Goal: Communication & Community: Answer question/provide support

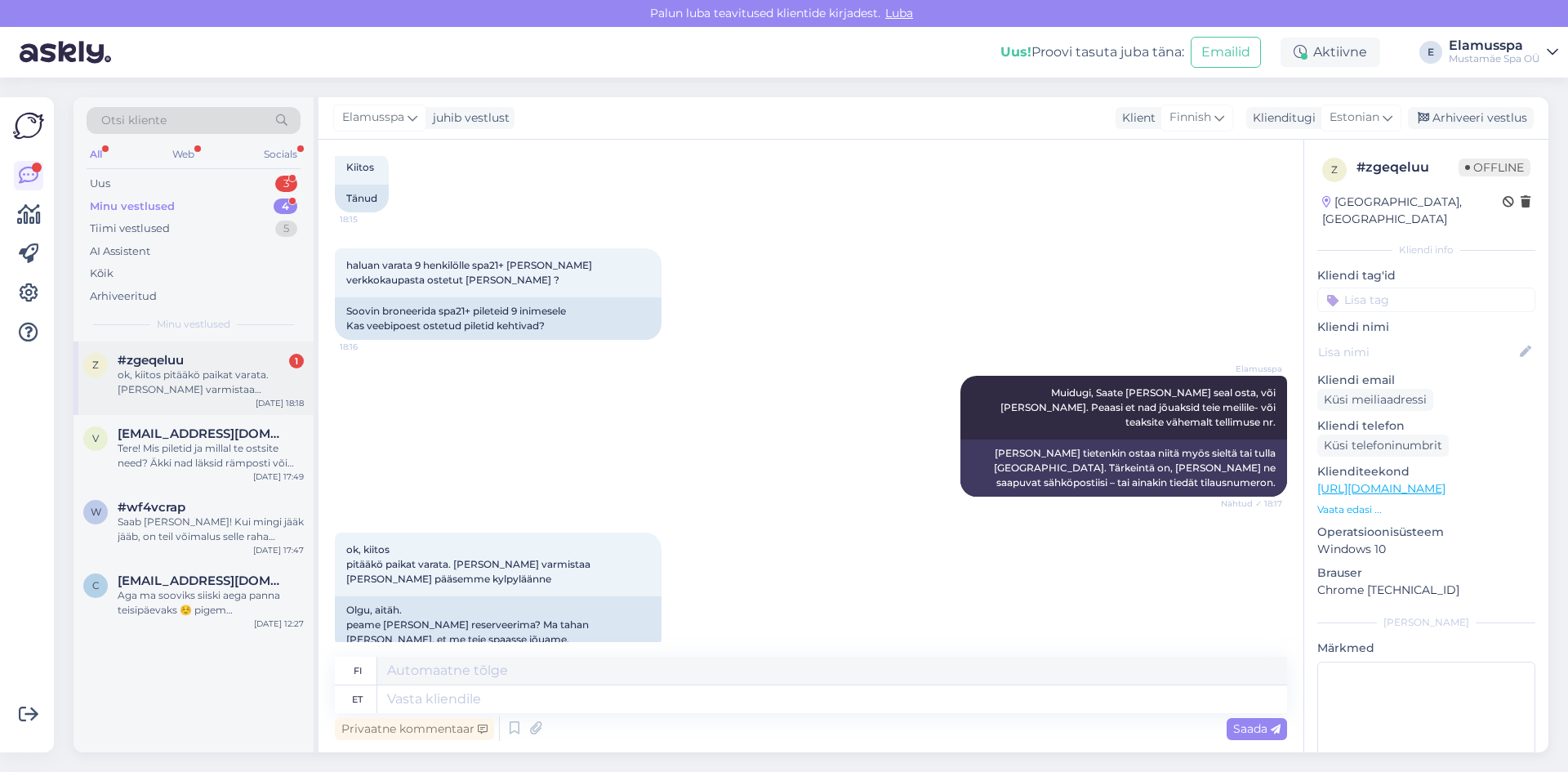
click at [215, 350] on div "z #zgeqeluu 1 ok, kiitos pitääkö paikat varata. [PERSON_NAME] varmistaa [PERSON…" at bounding box center [193, 378] width 240 height 74
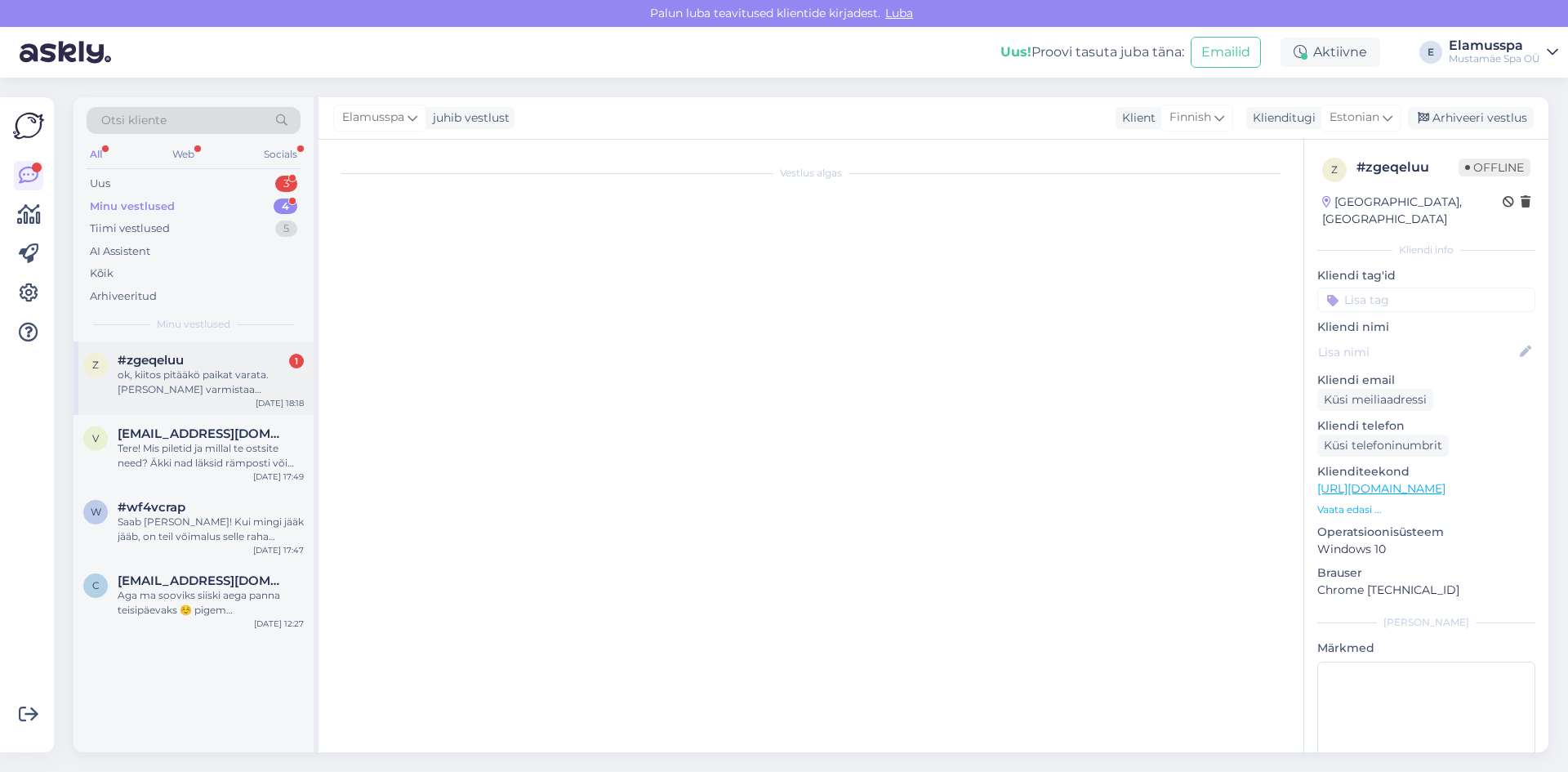
scroll to position [626, 0]
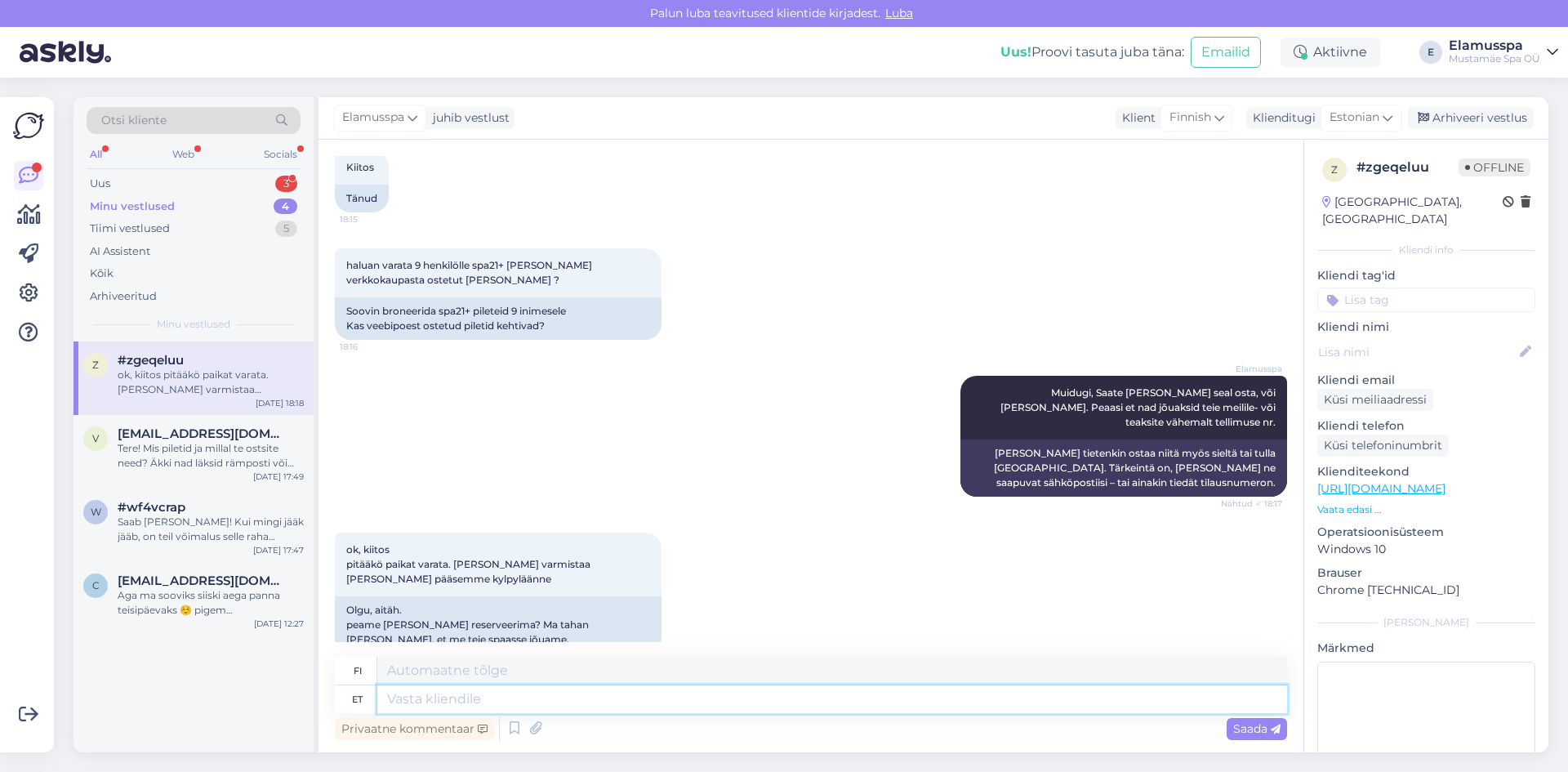
click at [474, 698] on textarea at bounding box center [832, 699] width 910 height 28
type textarea "Reserveeringud"
type textarea "Varaukset"
type textarea "Reserveeringud käivad ai"
type textarea "Varaukset ovat avoinna."
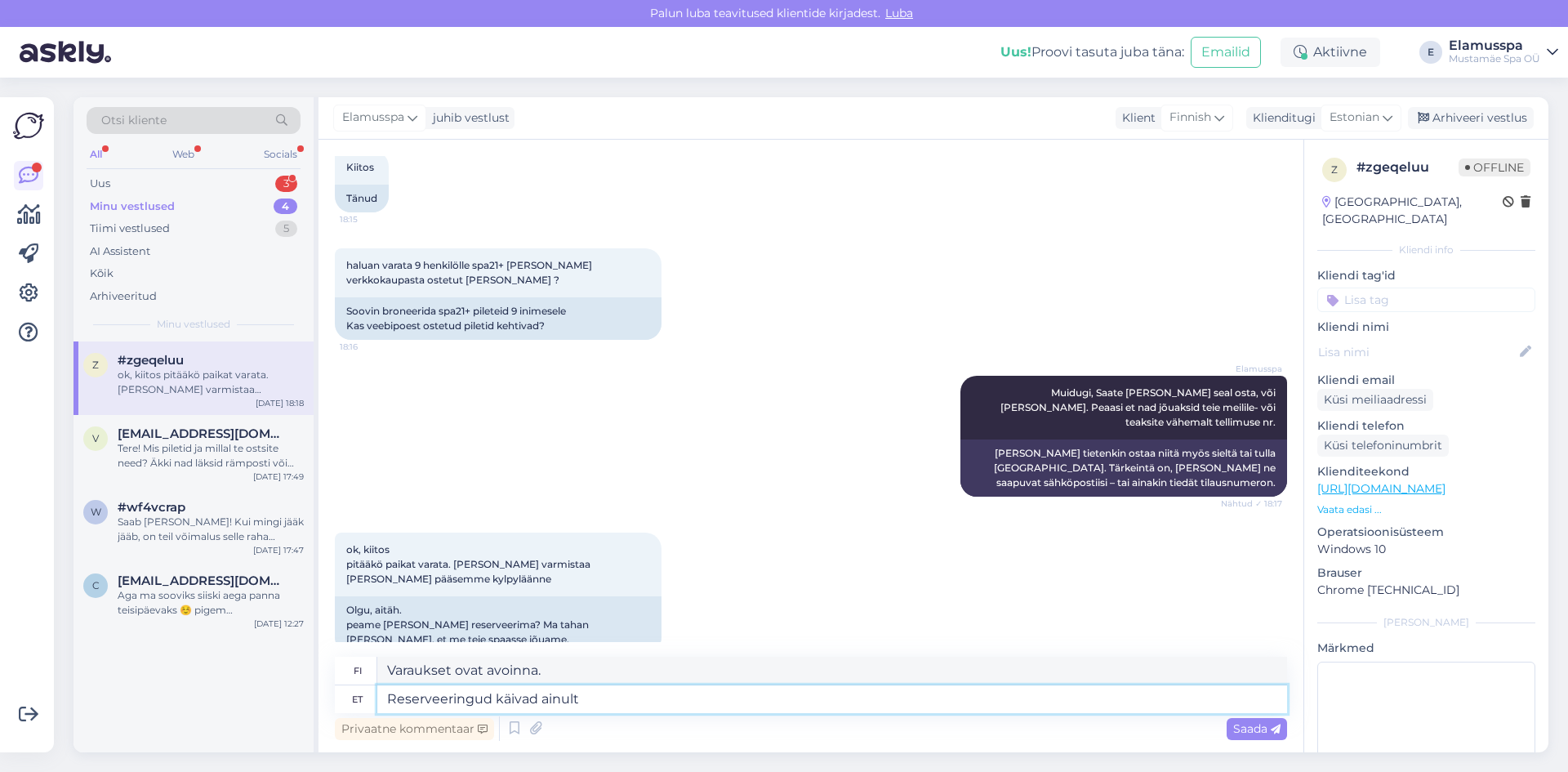
type textarea "Reserveeringud käivad ainult d"
type textarea "Varauksia otetaan vastaan ​​vain"
type textarea "Reserveeringud käivad ainult sünnipäevade k"
type textarea "Varauksia voi tehdä vain syntymäpäiville."
type textarea "Reserveeringud käivad ainult sünnipäevade kohta."
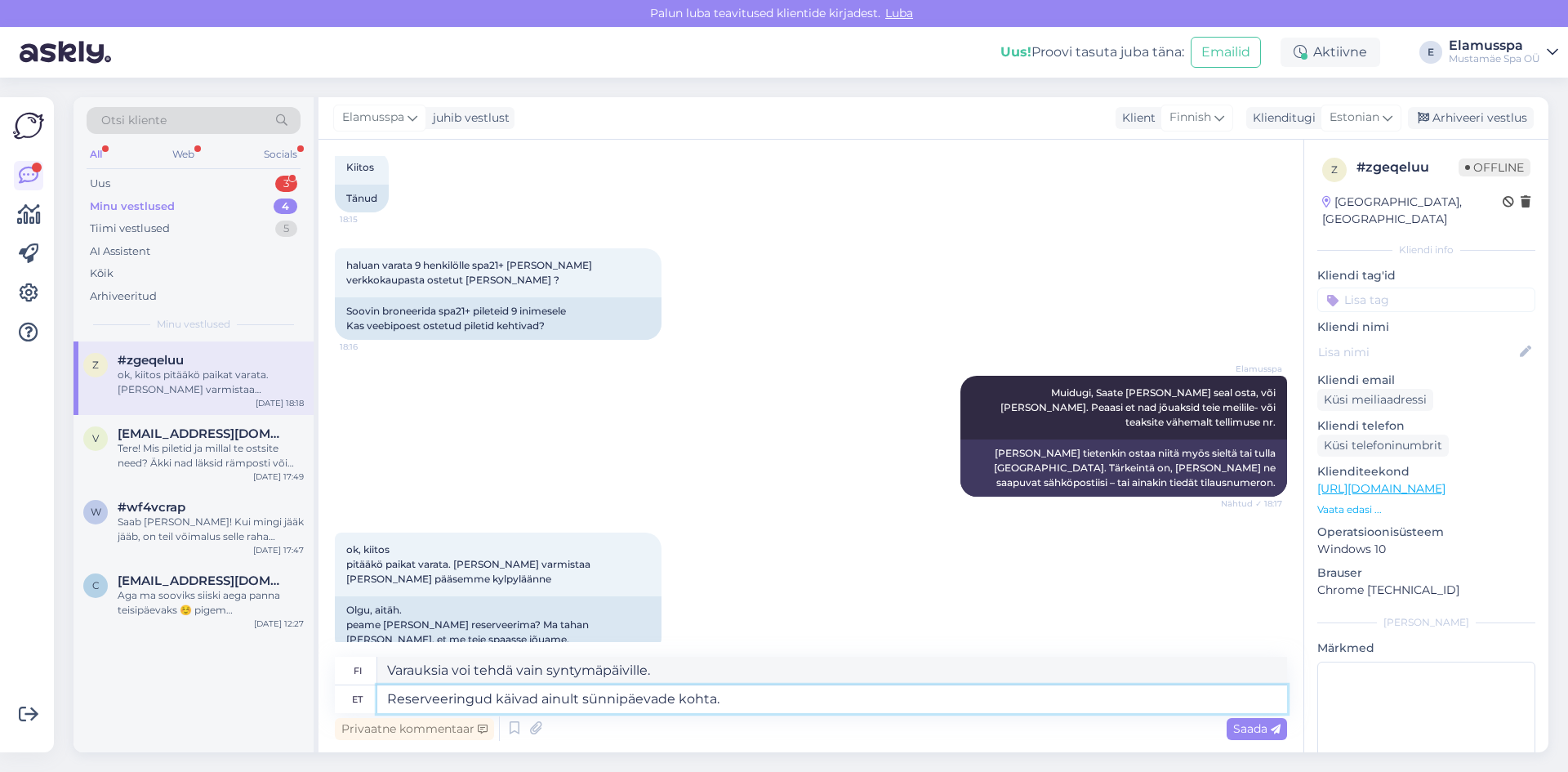
type textarea "Varaukset ovat voimassa vain syntymäpäiville."
type textarea "Reserveeringud käivad ainult sünnipäevade kohta. Pileteit ka"
type textarea "Varauksia voi tehdä vain syntymäpäiville. [GEOGRAPHIC_DATA]"
type textarea "Reserveeringud käivad ainult sünnipäevade kohta. Pileteit kahjyks"
type textarea "Varauksia voi tehdä vain syntymäpäiville. [PERSON_NAME] ovat hukkaan heitettyä …"
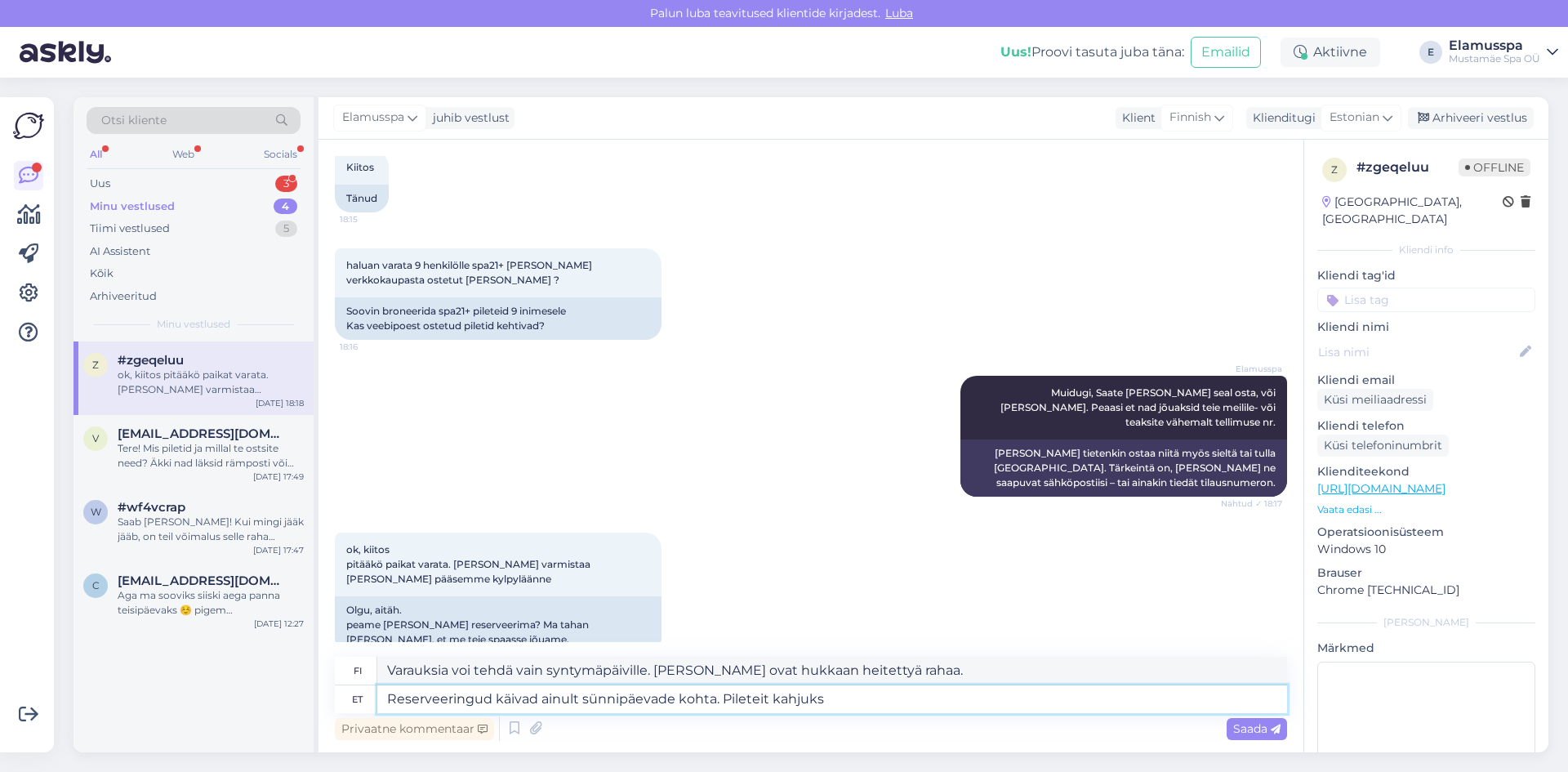
type textarea "Reserveeringud käivad ainult sünnipäevade kohta. Pileteit kahjuks r"
type textarea "Varauksia voi tehdä vain syntymäpäiville. Valitettavasti lippuja ei ole saatavi…"
type textarea "Reserveeringud käivad ainult sünnipäevade kohta. Pileteit kahjuks reserveerida e"
type textarea "Varauksia voi tehdä vain syntymäpäiville. Valitettavasti lippuja ei voi varata."
type textarea "Reserveeringud käivad ainult sünnipäevade kohta. Pileteit kahjuks reserveerida …"
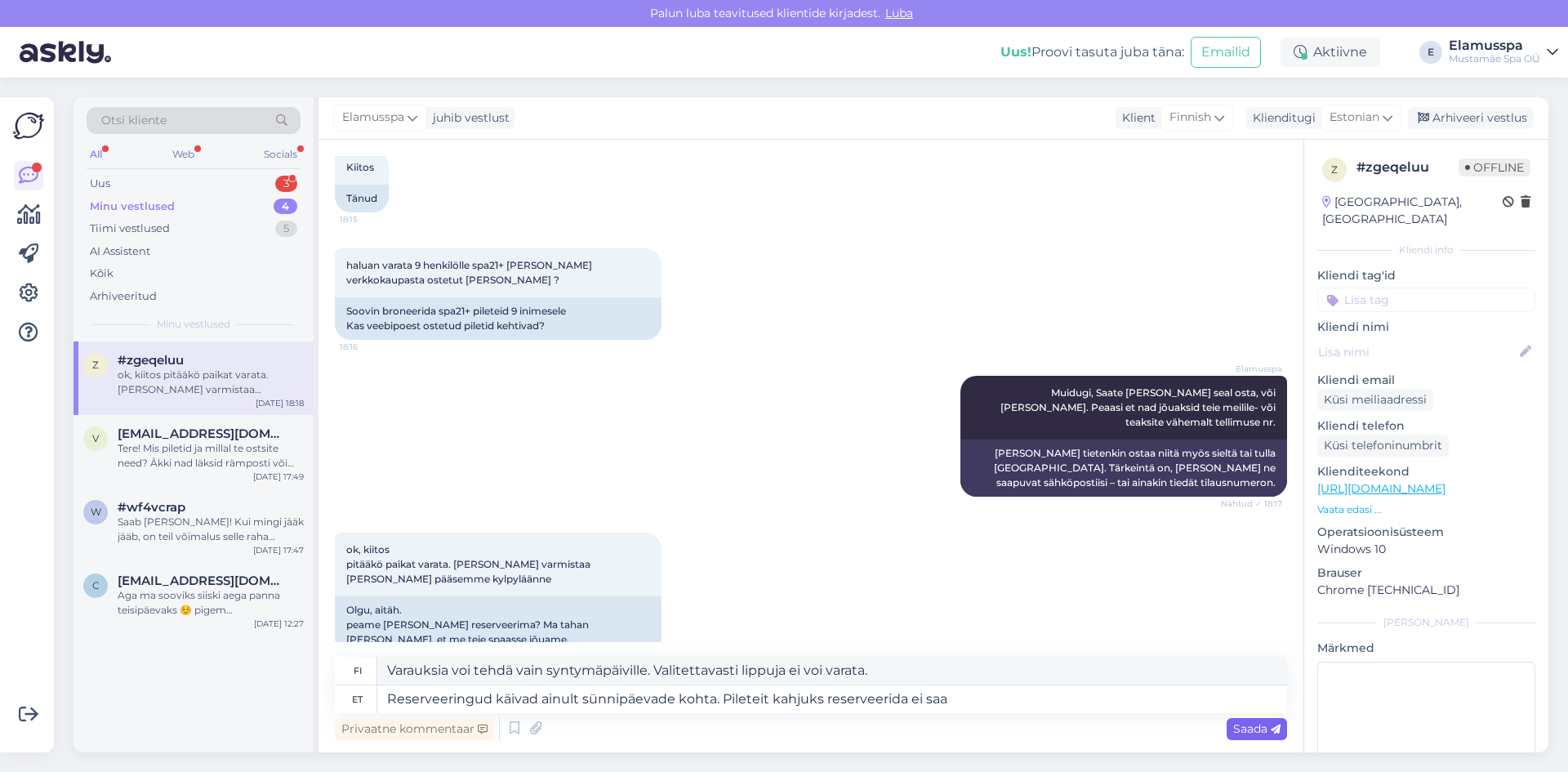
click at [1244, 736] on div "Saada" at bounding box center [1257, 729] width 61 height 22
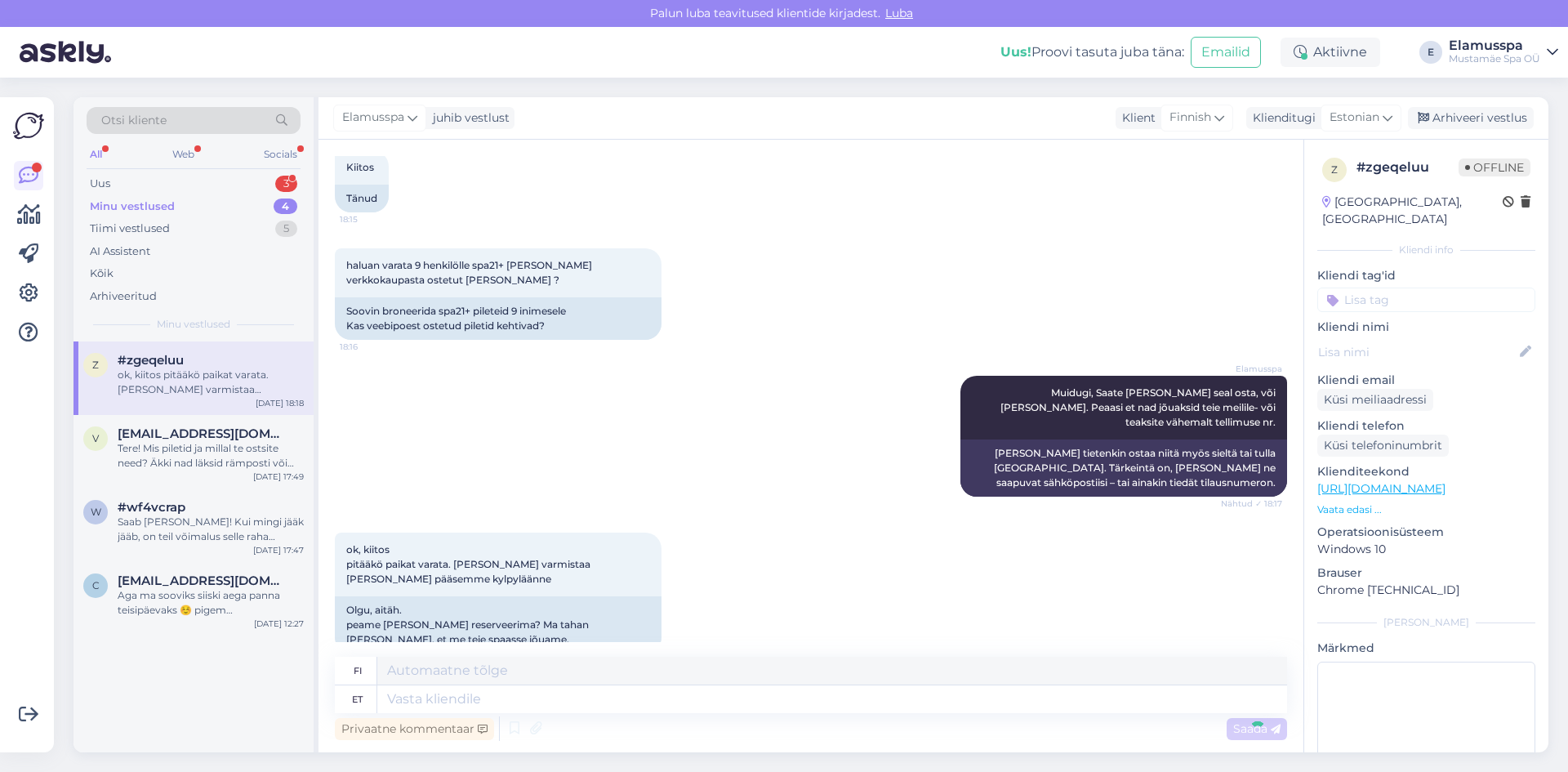
scroll to position [754, 0]
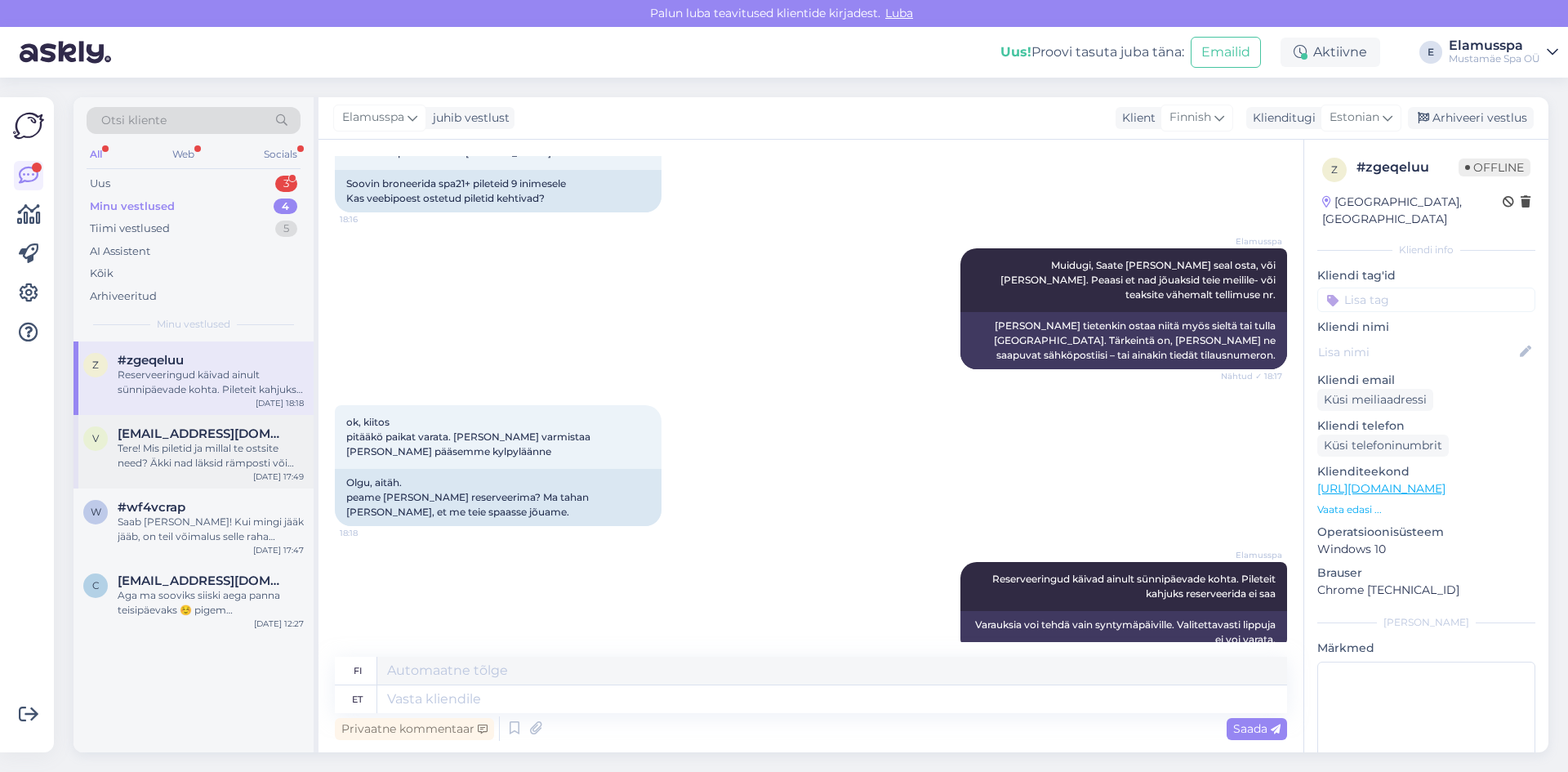
click at [221, 460] on div "Tere! Mis piletid ja millal te ostsite need? Äkki nad läksid rämposti või arhiv…" at bounding box center [211, 456] width 186 height 29
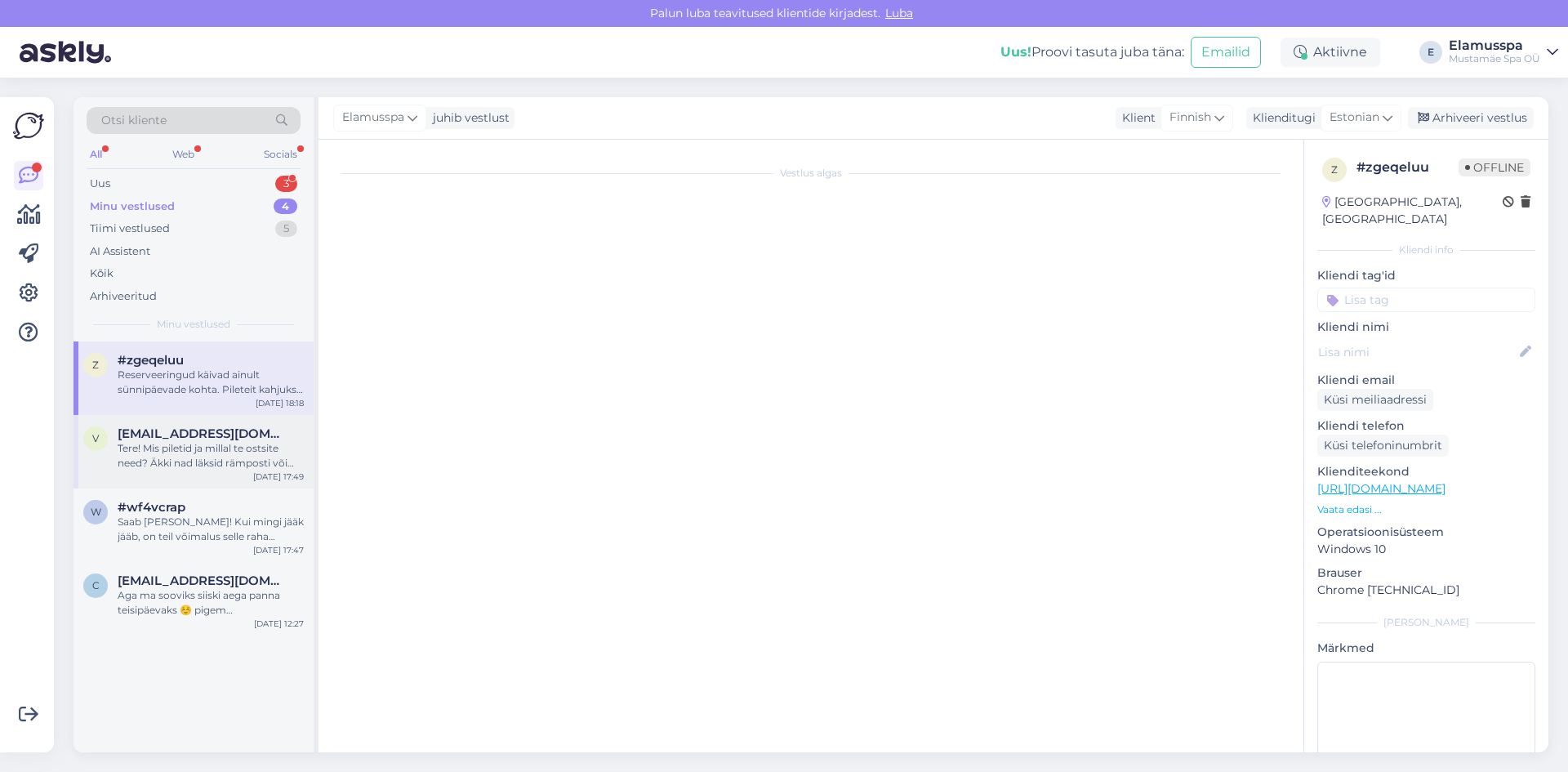
scroll to position [0, 0]
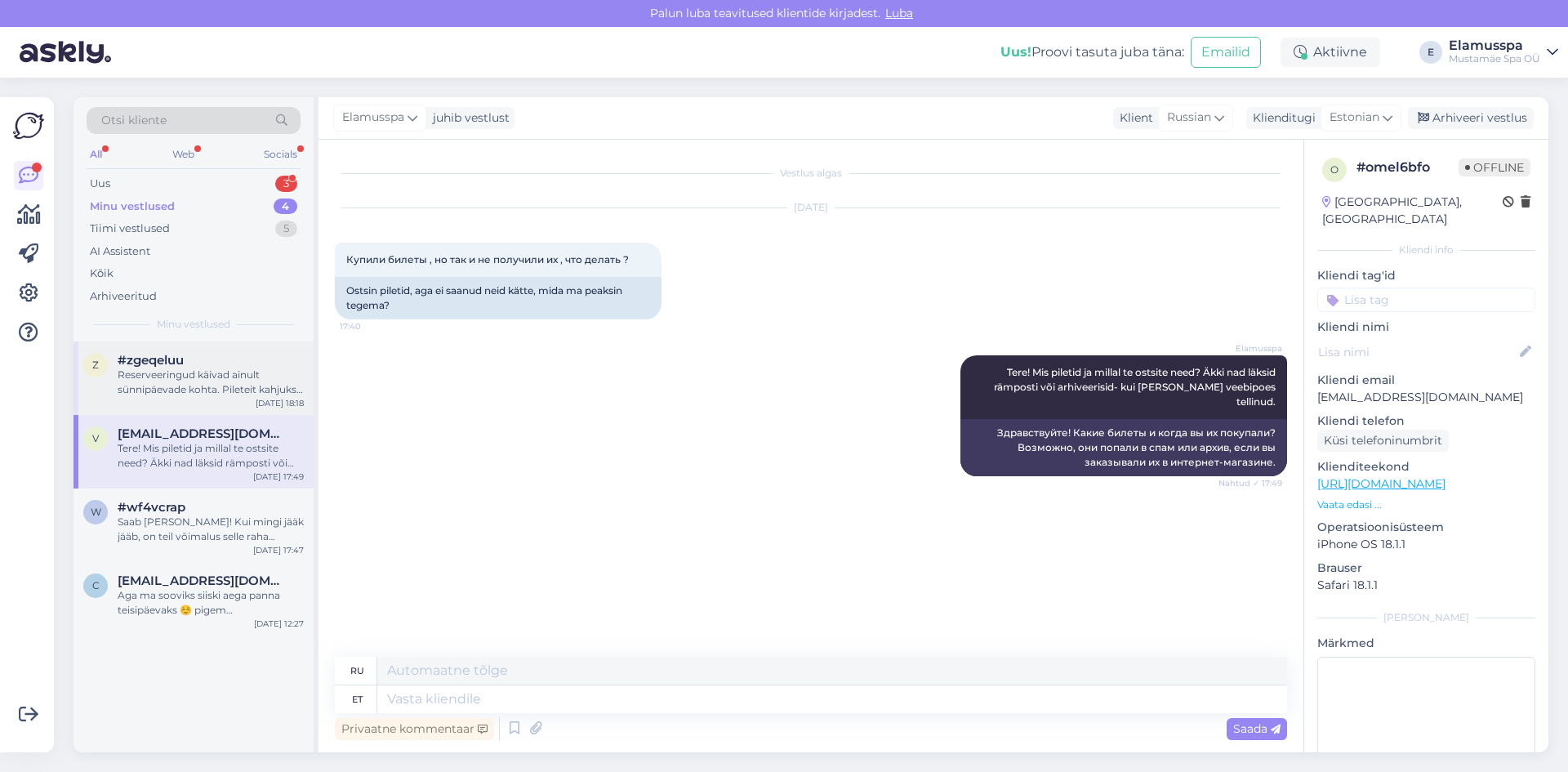
click at [198, 406] on div "z #zgeqeluu Reserveeringud käivad ainult sünnipäevade kohta. Pileteit kahjuks r…" at bounding box center [193, 378] width 240 height 74
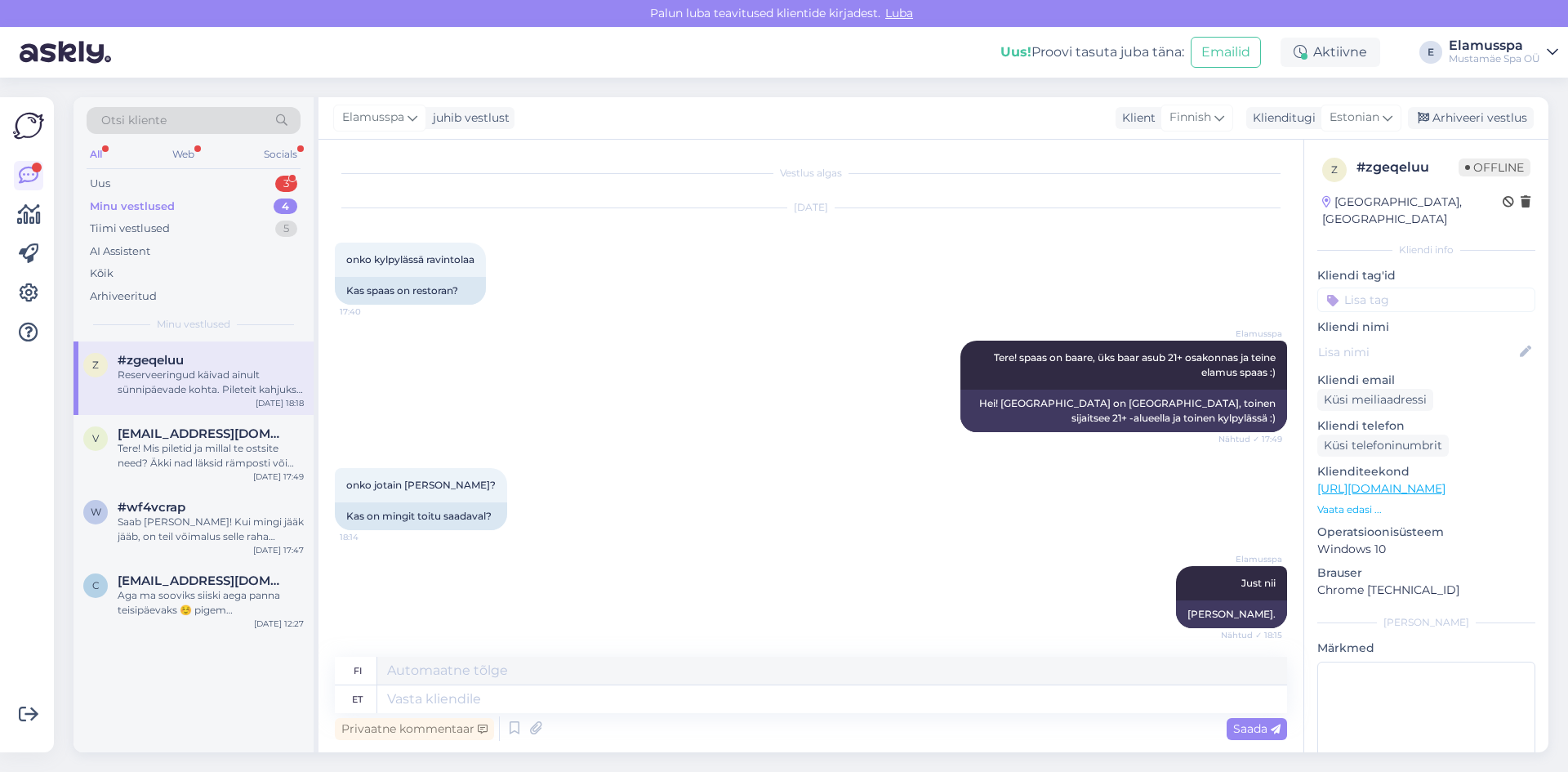
scroll to position [754, 0]
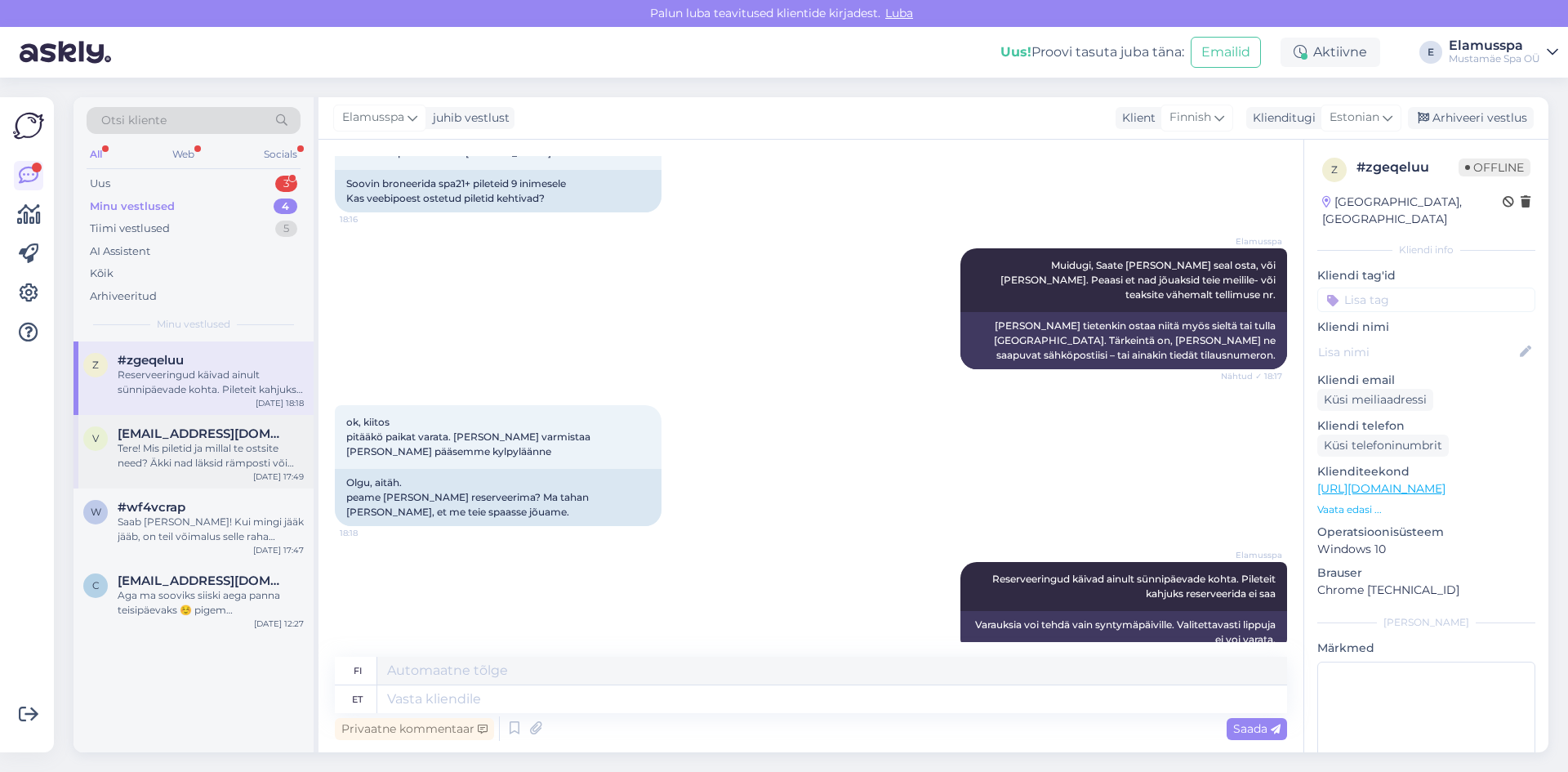
click at [215, 435] on span "[EMAIL_ADDRESS][DOMAIN_NAME]" at bounding box center [203, 433] width 170 height 15
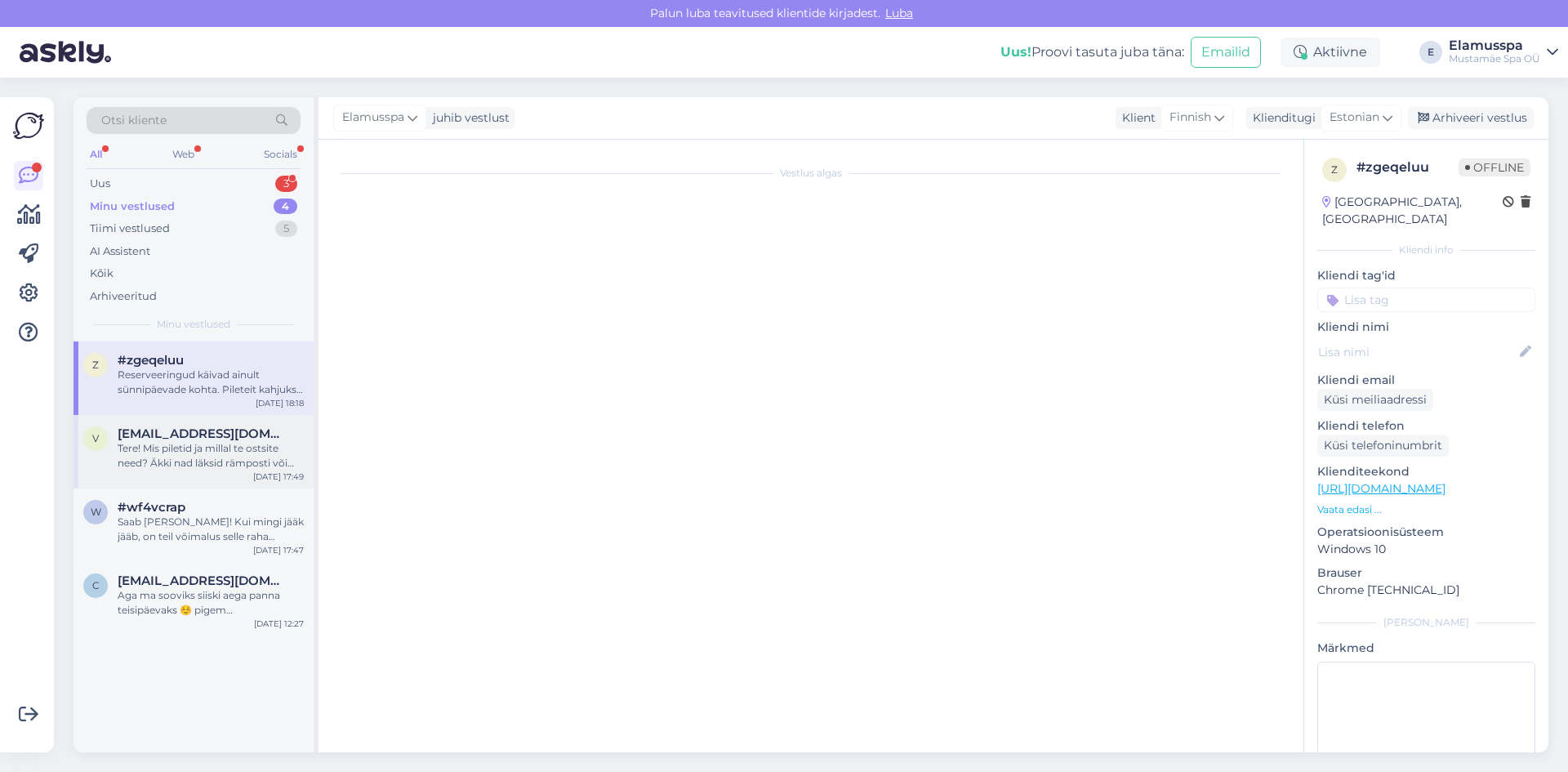
scroll to position [0, 0]
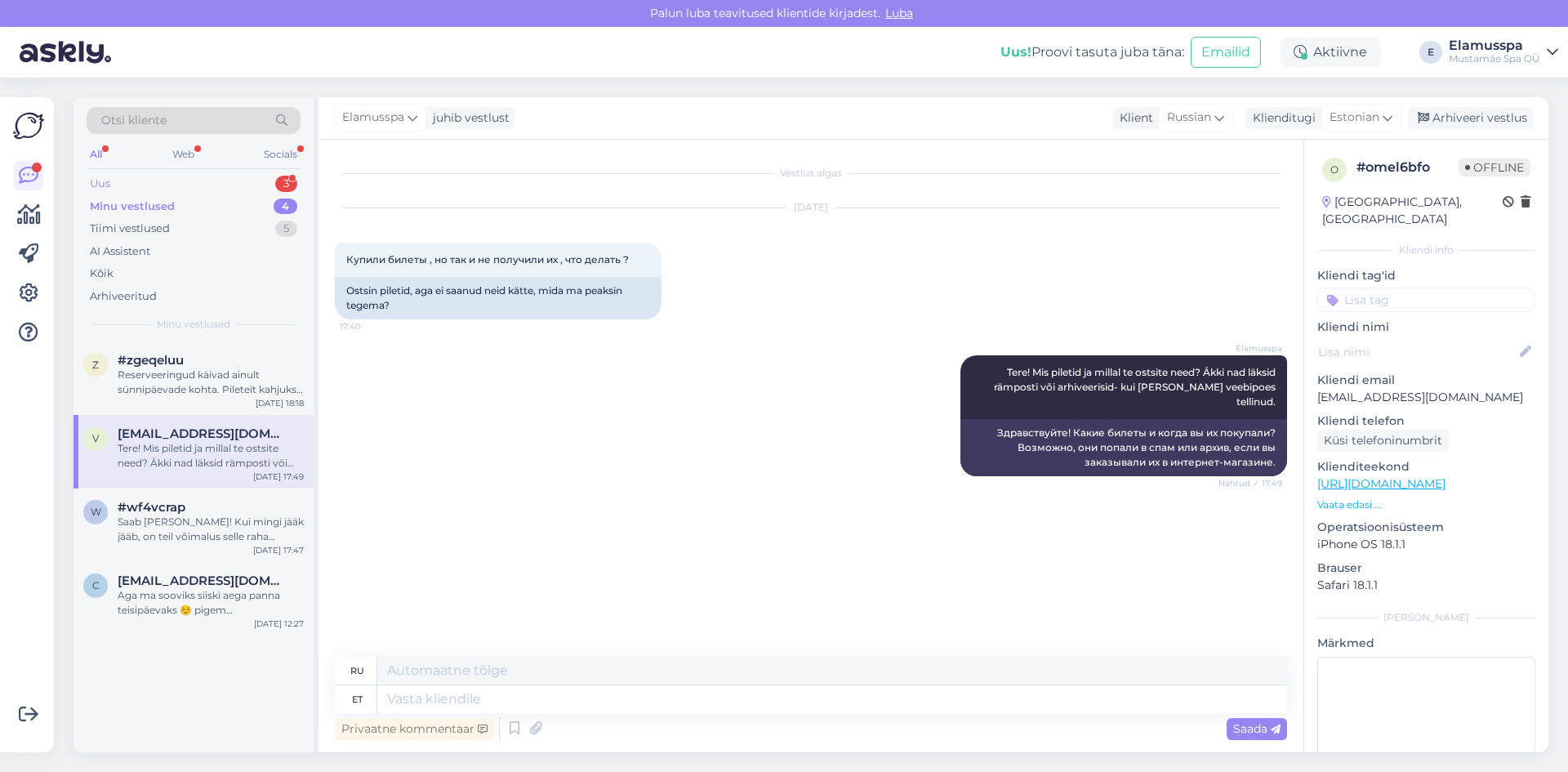
click at [256, 183] on div "Uus 3" at bounding box center [193, 184] width 214 height 23
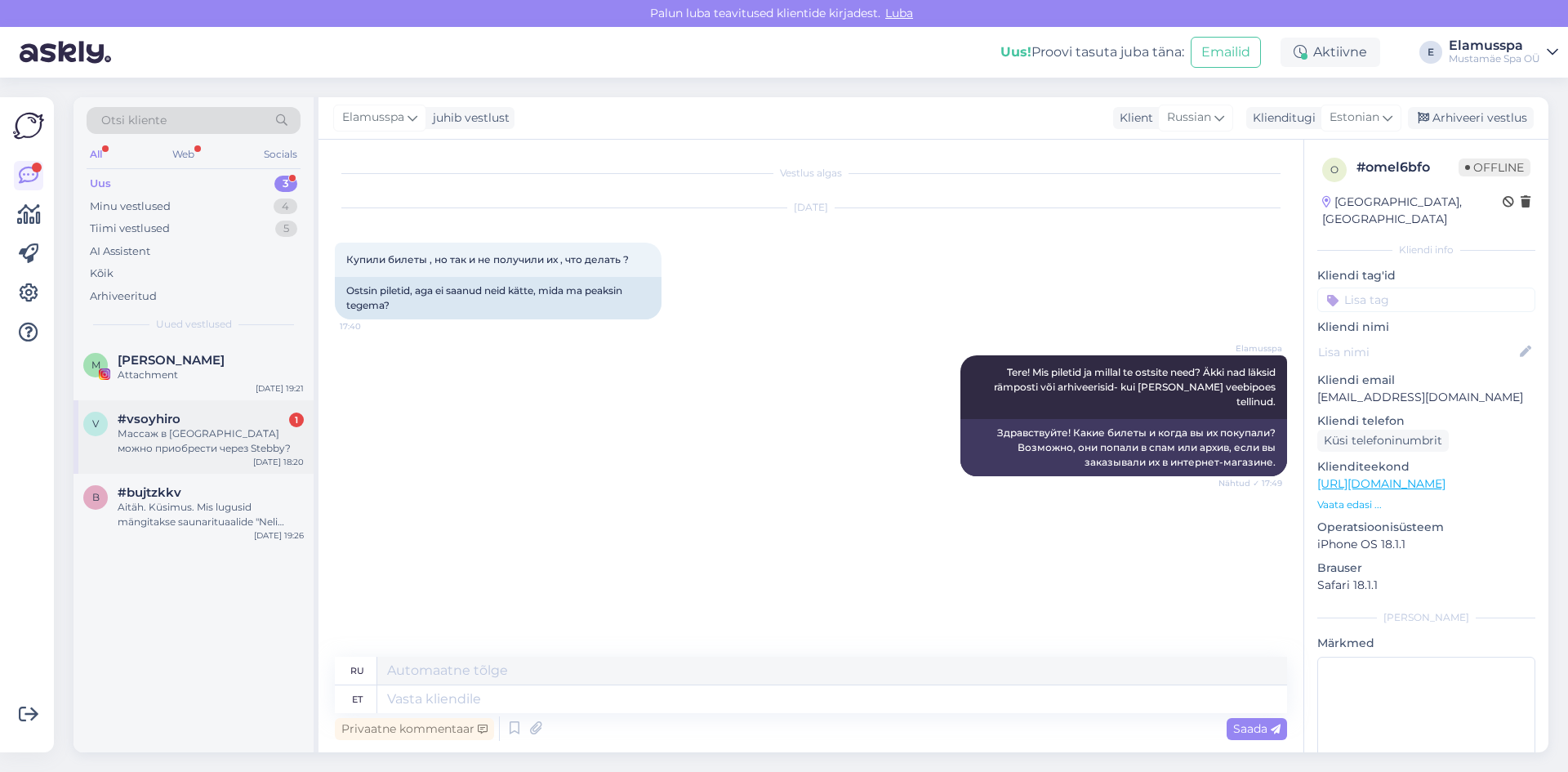
click at [226, 433] on div "Массаж в [GEOGRAPHIC_DATA] можно приобрести через Stebby?" at bounding box center [211, 441] width 186 height 29
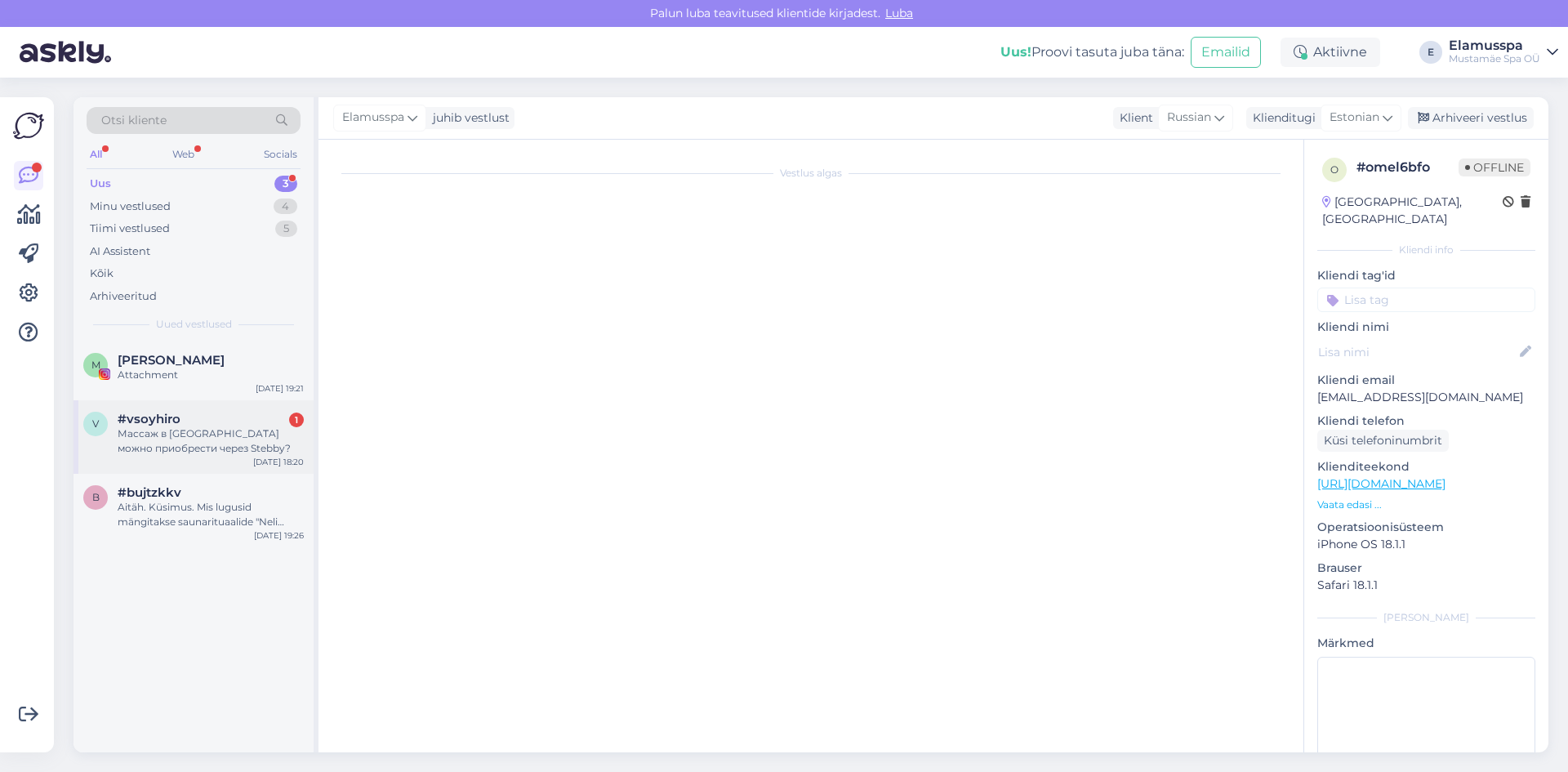
scroll to position [558, 0]
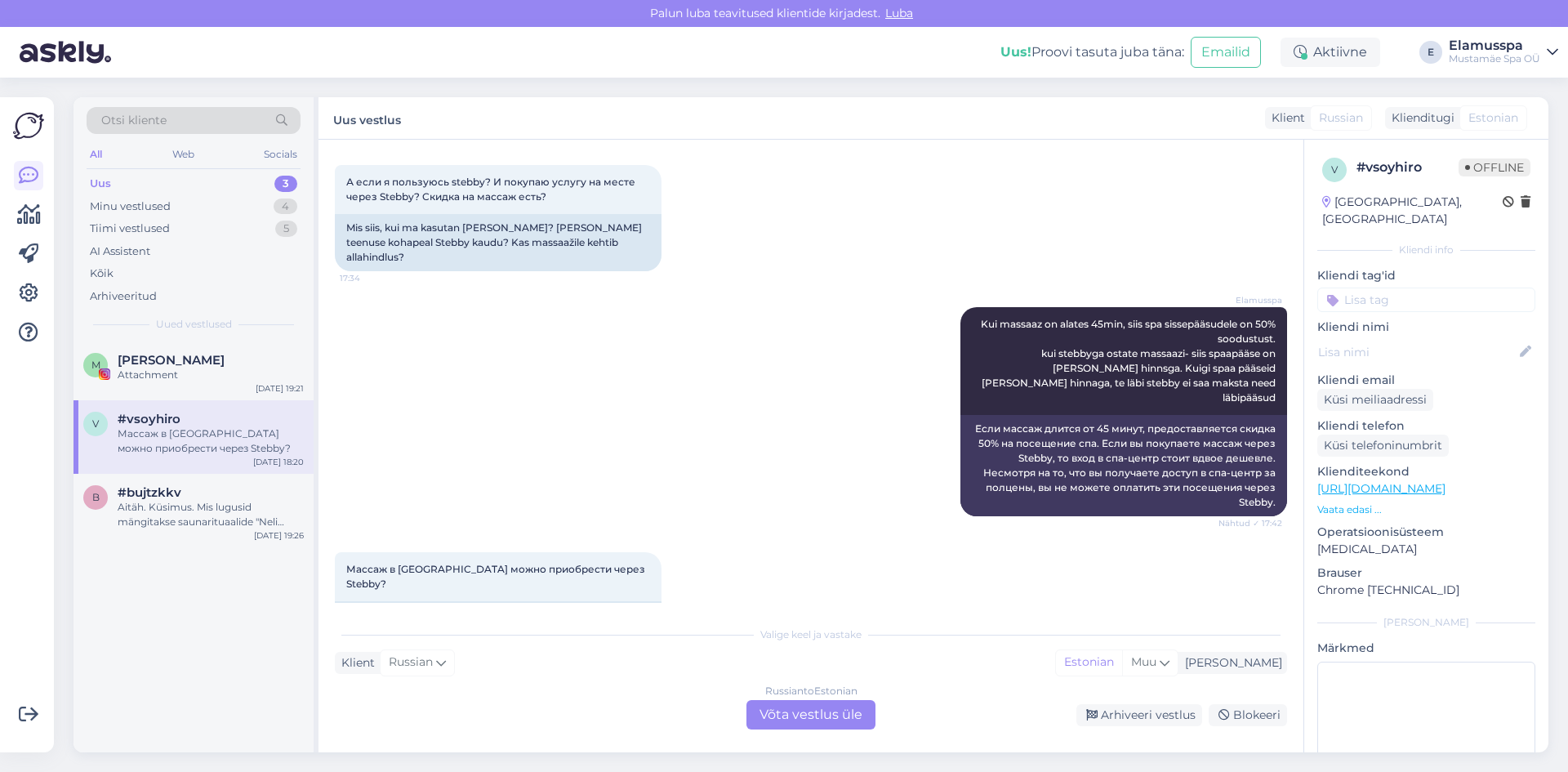
click at [799, 722] on div "Russian to Estonian Võta vestlus üle" at bounding box center [810, 715] width 129 height 29
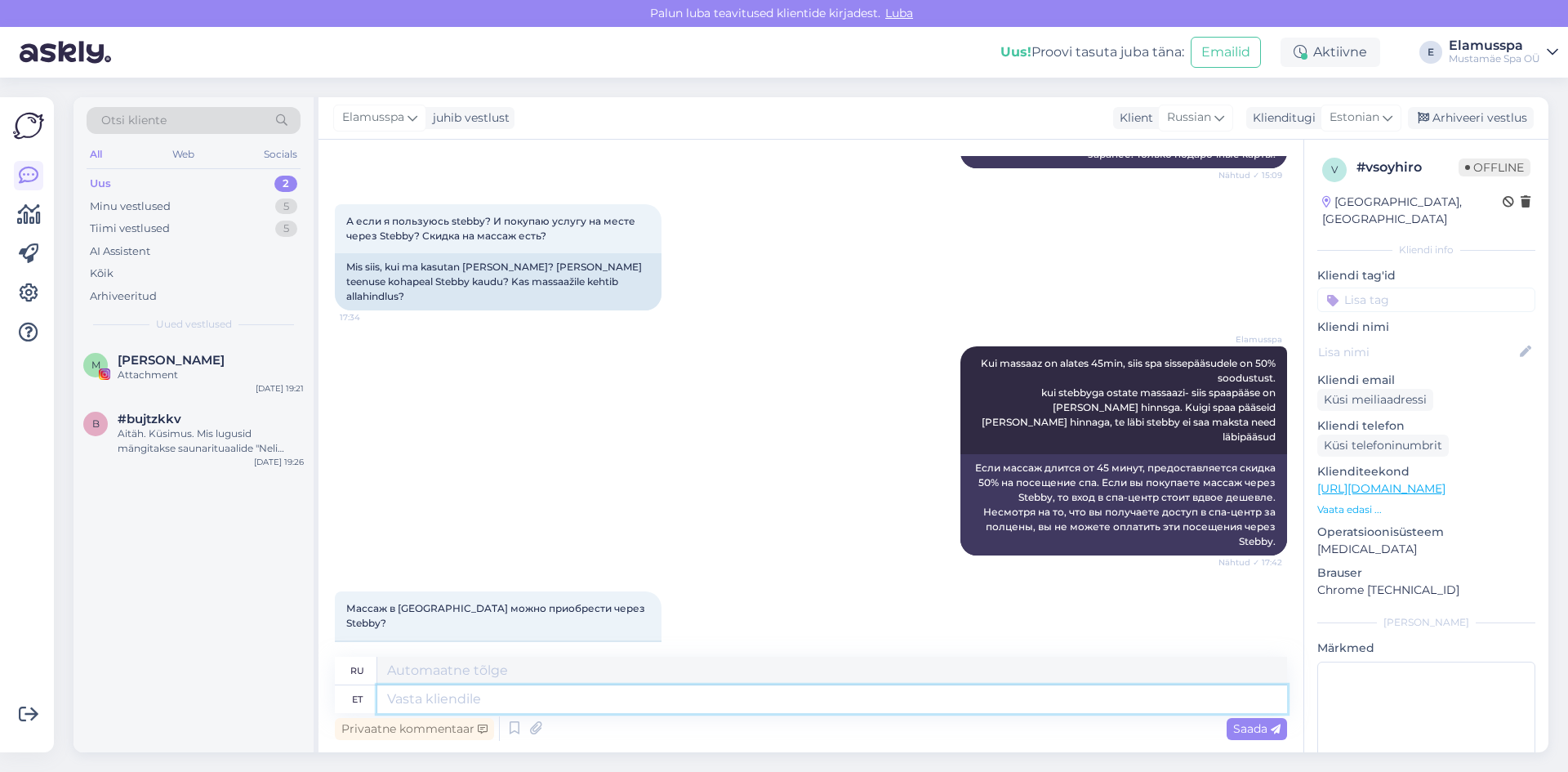
click at [721, 696] on textarea at bounding box center [832, 699] width 910 height 28
type textarea "Tere, ja"
type textarea "Привет,"
type textarea "Tere, ja."
type textarea "Здравствуйте, да."
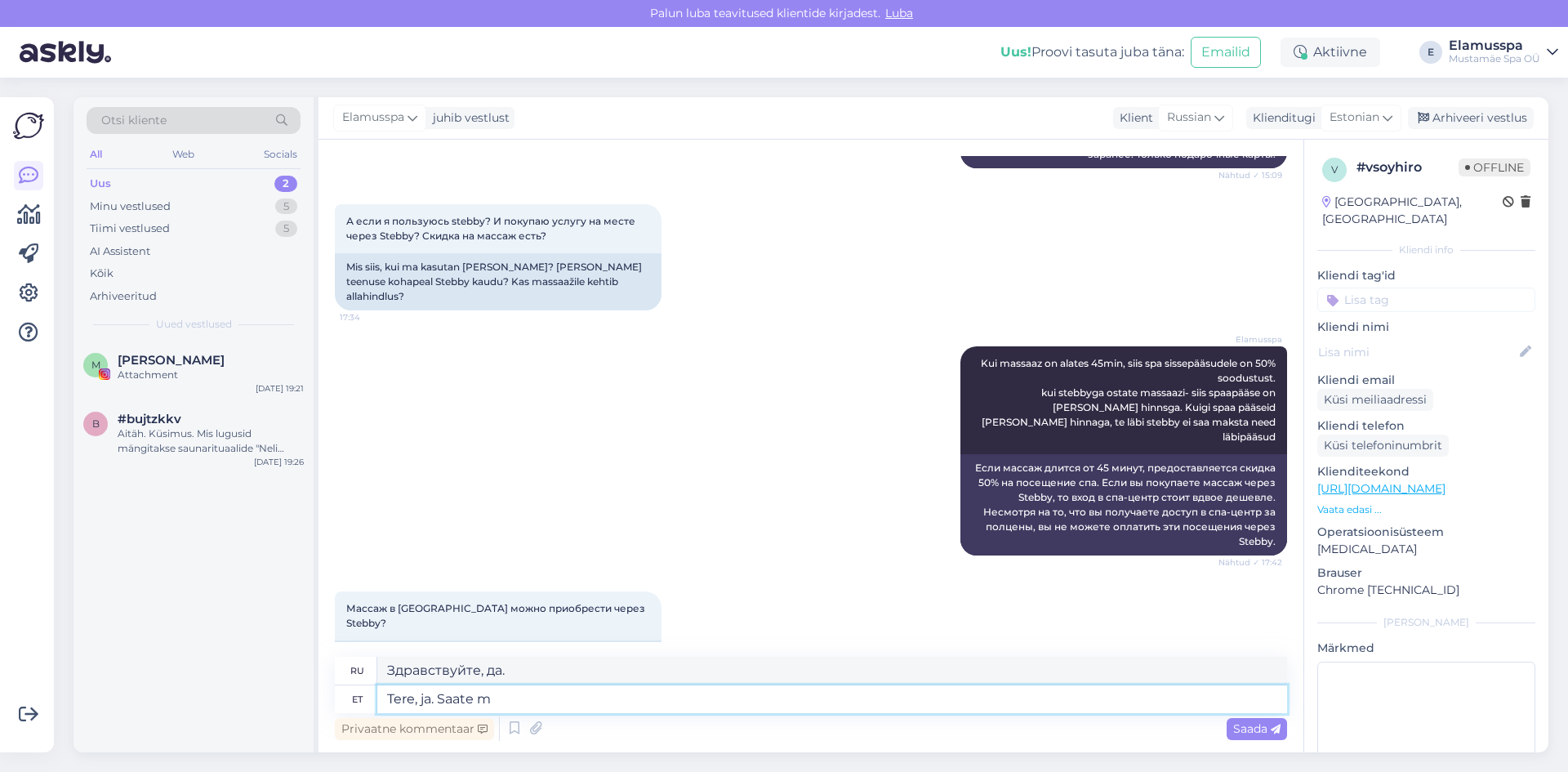
type textarea "Tere, ja. Saate ma"
type textarea "Здравствуйте, да. Вы можете."
type textarea "Tere, ja. Saate maksta s"
type textarea "Здравствуйте, да. Вы можете оплатить."
type textarea "Tere, ja. Saate maksta stebby ra"
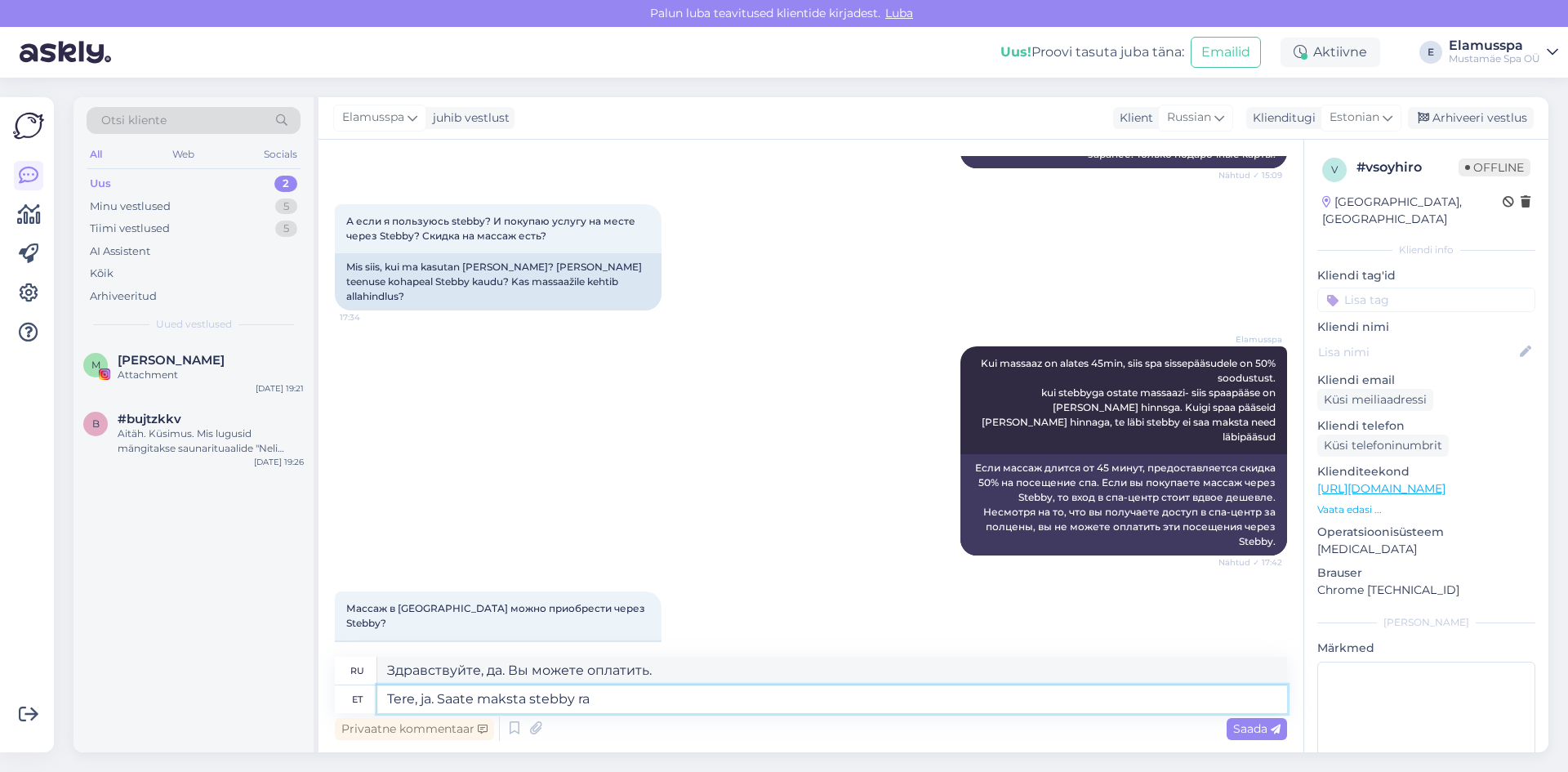
type textarea "Здравствуйте, да. Вы можете заплатить [PERSON_NAME]."
type textarea "Tere, ja. Saate maksta stebby rahaga s"
type textarea "Здравствуйте, да. Вы можете оплатить Stebby Money."
type textarea "Tere, ja. Saate maksta stebby rahaga sii"
type textarea "Здравствуйте, да. Вы можете оплатить Stebby Money Si."
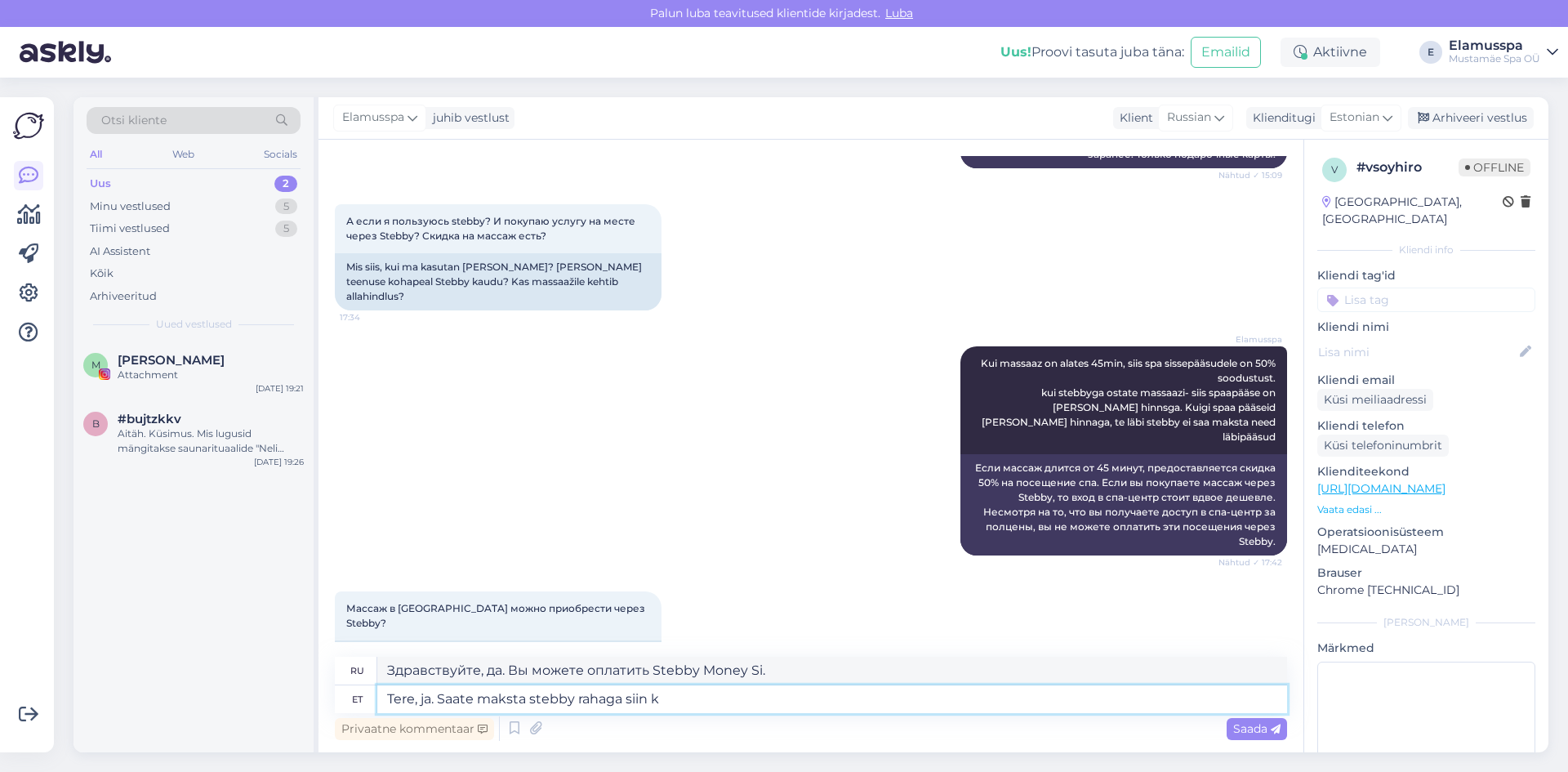
type textarea "Tere, ja. Saate maksta stebby rahaga siin ko"
type textarea "Здравствуйте, да. Вы можете оплатить Stebby Money здесь."
type textarea "Tere, ja. Saate maksta stebby rahaga siin koha peal- v"
type textarea "Здравствуйте, да. Вы можете оплатить здесь, на месте, стебби-денег."
type textarea "Tere, ja. Saate maksta stebby rahaga siin koha peal- või os"
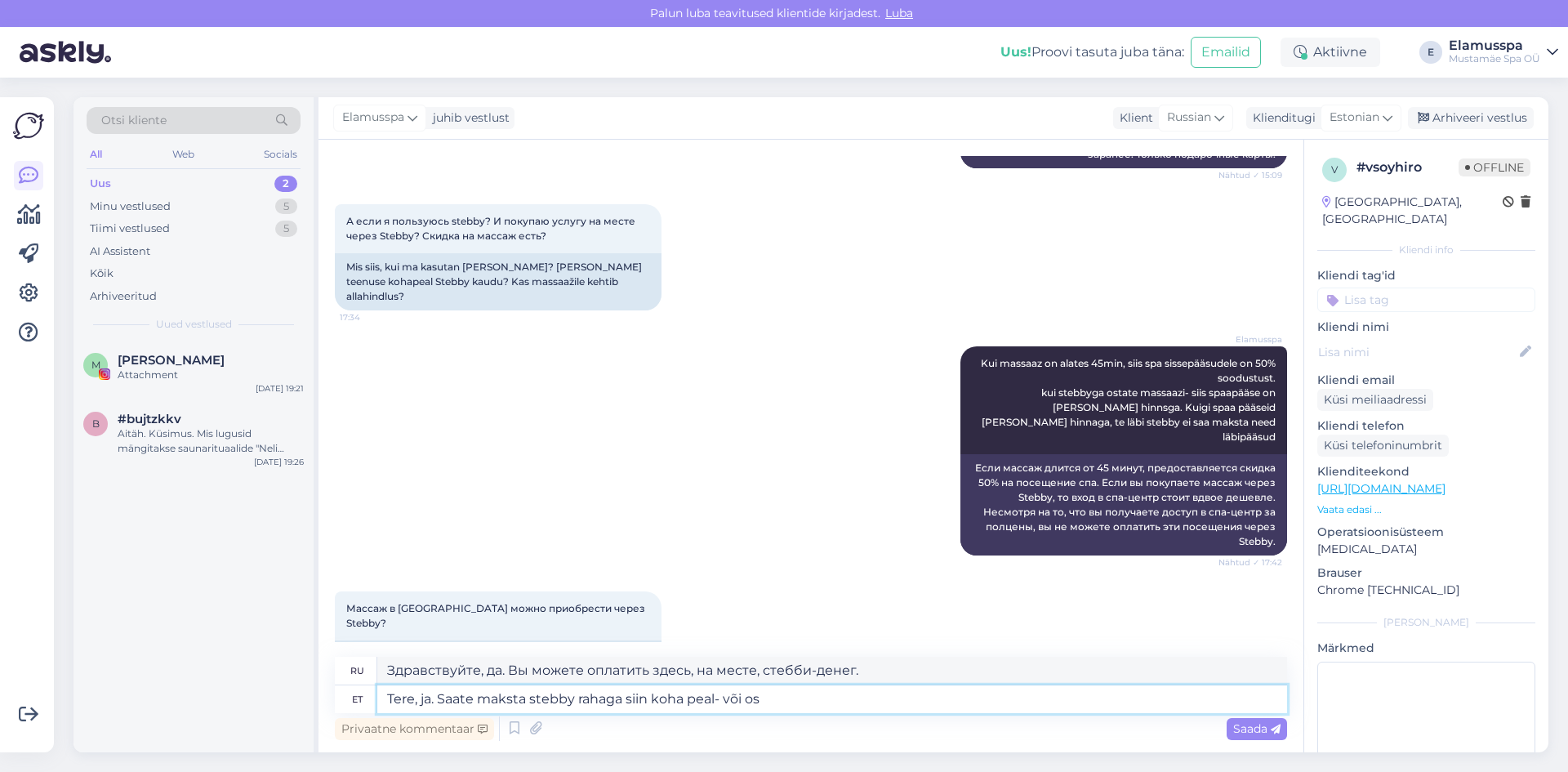
type textarea "Здравствуйте, да. Вы можете оплатить Stebby Money здесь, на месте, или"
type textarea "Tere, ja. Saate maksta stebby rahaga siin koha peal- või osta et"
type textarea "Здравствуйте, да. Вы можете оплатить Stebby Money прямо здесь, на месте, или ку…"
type textarea "Tere, ja. Saate maksta stebby rahaga siin koha peal- või osta ette"
type textarea "Здравствуйте, да. Вы можете оплатить Stebby Money здесь, на месте, или купить з…"
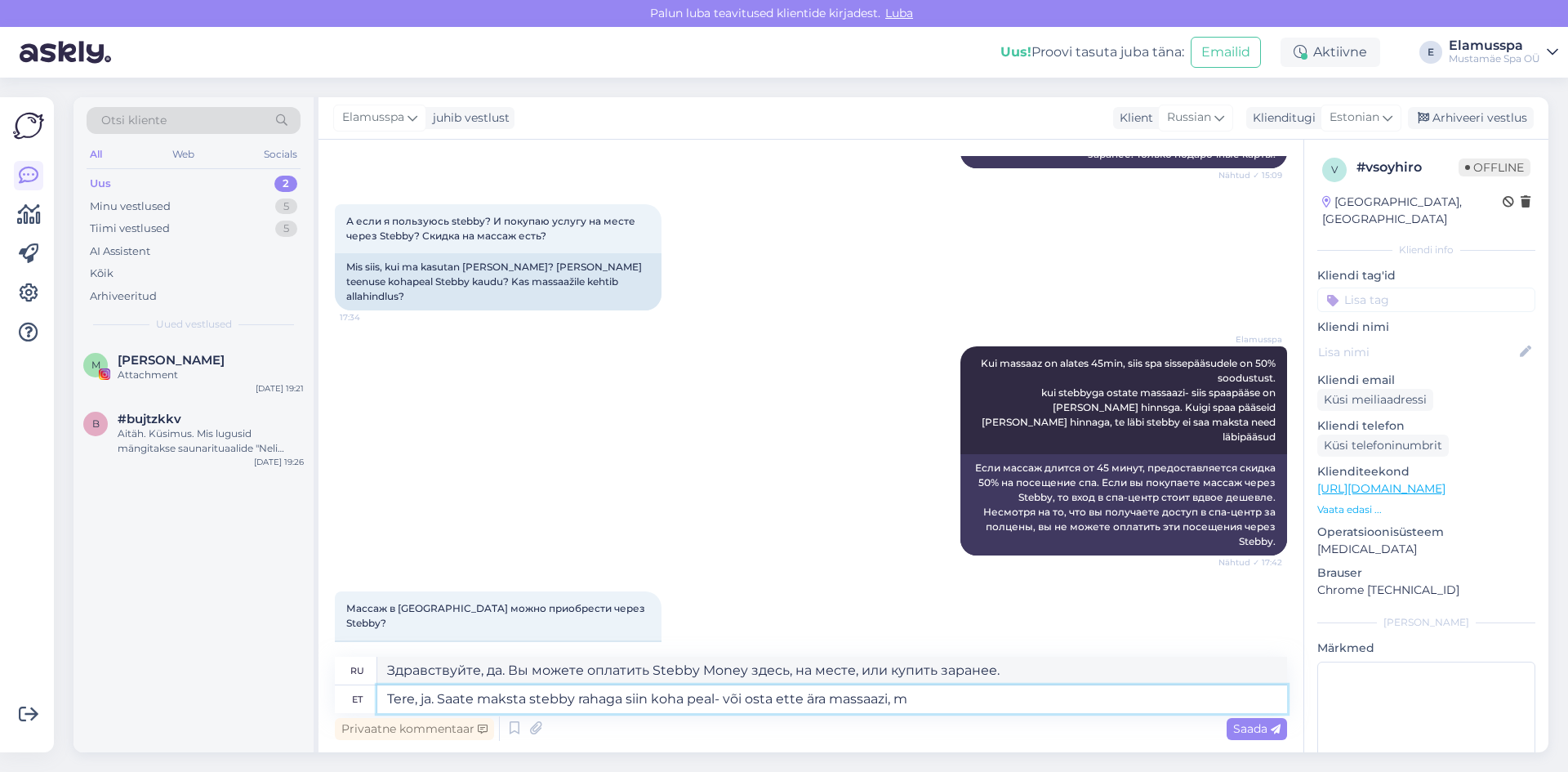
type textarea "Tere, ja. Saate maksta stebby rahaga siin koha peal- või osta ette ära massaazi…"
type textarea "Здравствуйте, да. Вы можете оплатить Stebby Money на месте или заказать массаж …"
type textarea "Tere, ja. Saate maksta stebby rahaga siin koha peal- või osta ette ära massaazi…"
type textarea "Здравствуйте, да. Вы можете заплатить на месте деньгами [PERSON_NAME] или заказ…"
type textarea "Tere, ja. Saate maksta stebby rahaga siin koha peal- või osta ette ära massaazi…"
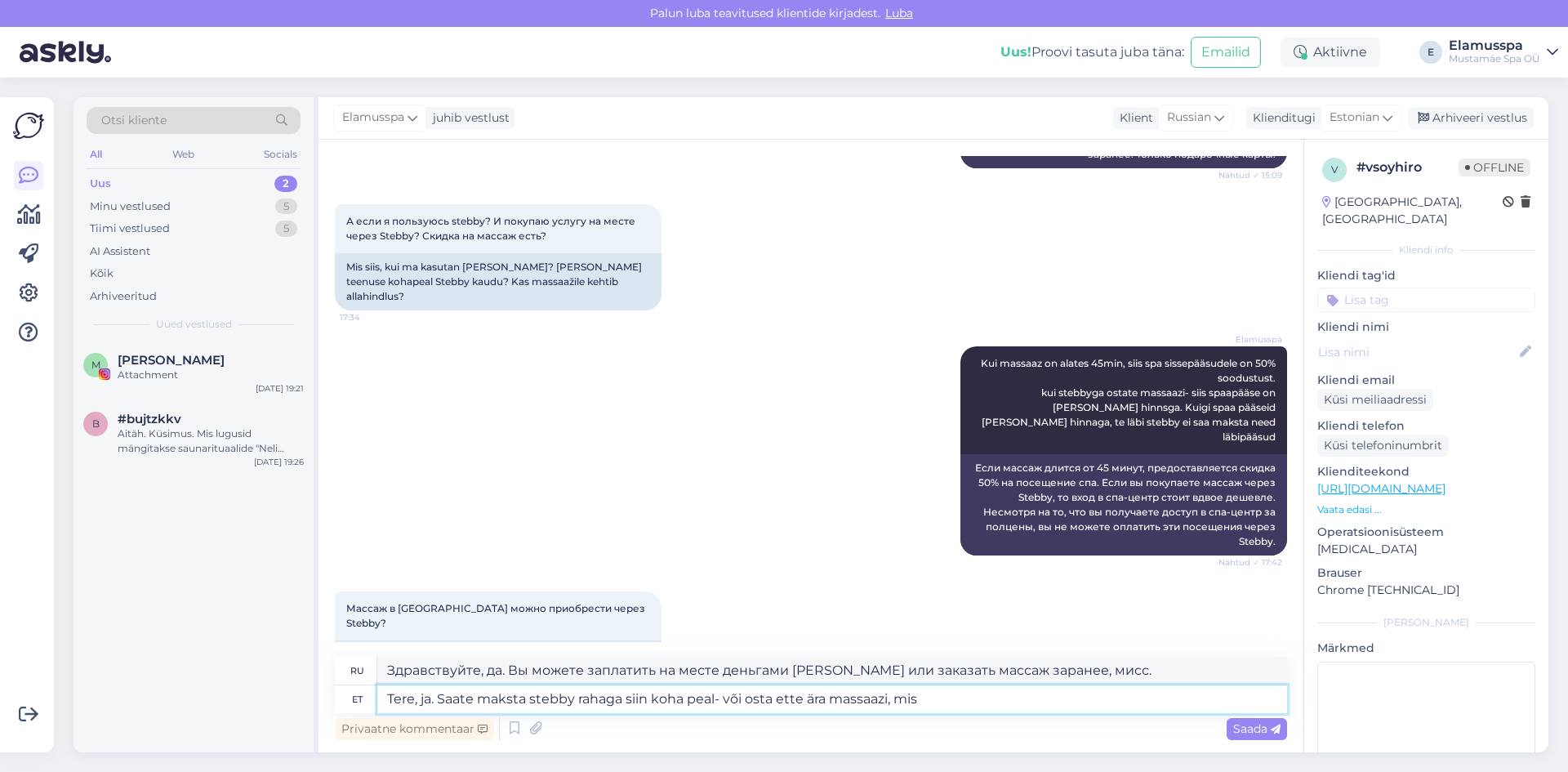
type textarea "Здравствуйте, да. Вы можете оплатить на месте деньгами Stebby или заказать масс…"
type textarea "Tere, ja. Saate maksta stebby rahaga siin koha peal- või osta ette ära massaazi…"
click at [721, 574] on div "Массаж в [GEOGRAPHIC_DATA] можно приобрести через Stebby? 18:20 Kas ma saan Ste…" at bounding box center [810, 630] width 952 height 113
type textarea "Здравствуйте, да. Вы можете оплатить Stebby Money на месте или заказать массаж …"
click at [1254, 720] on div "Saada" at bounding box center [1257, 729] width 61 height 22
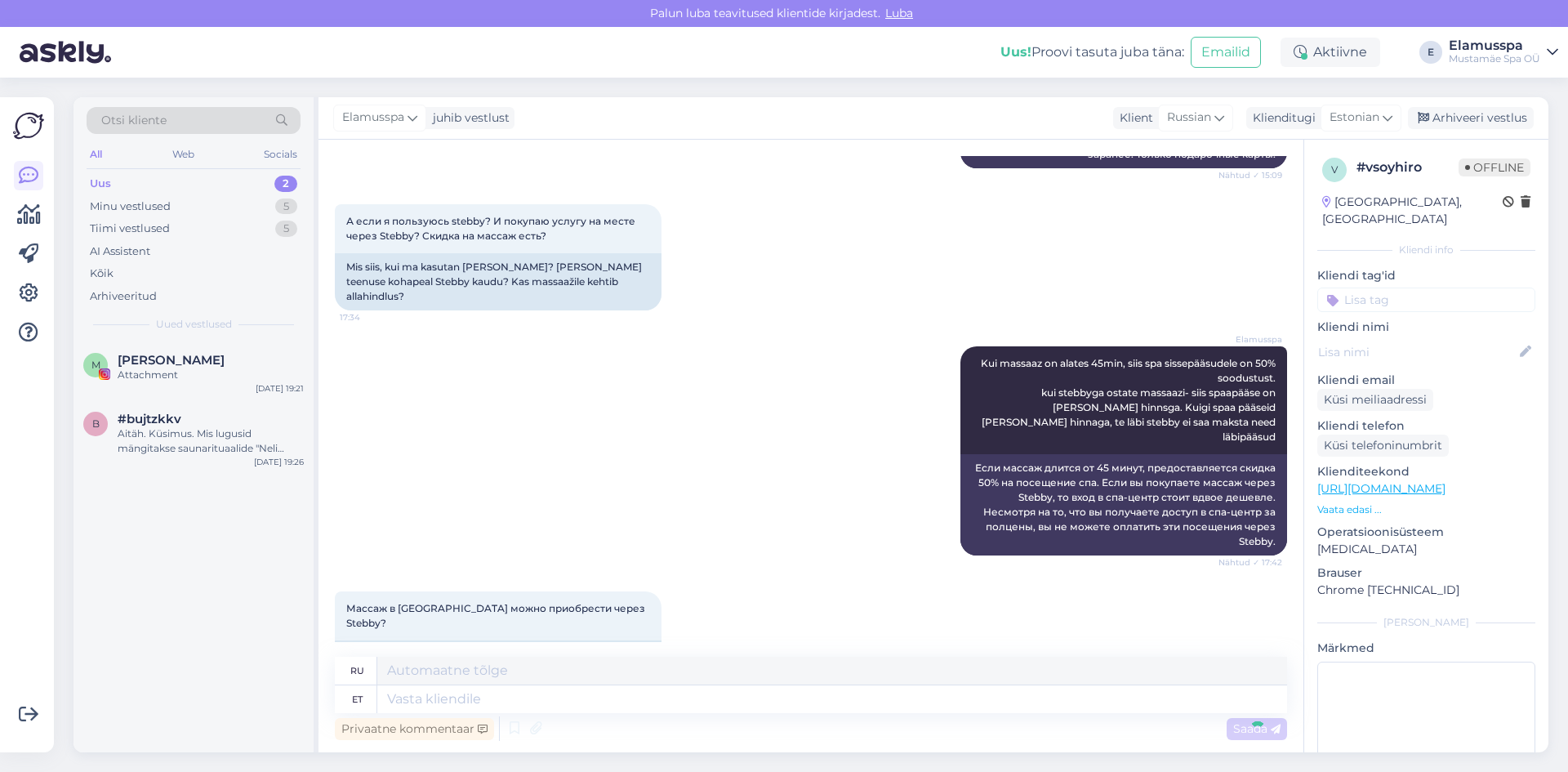
scroll to position [646, 0]
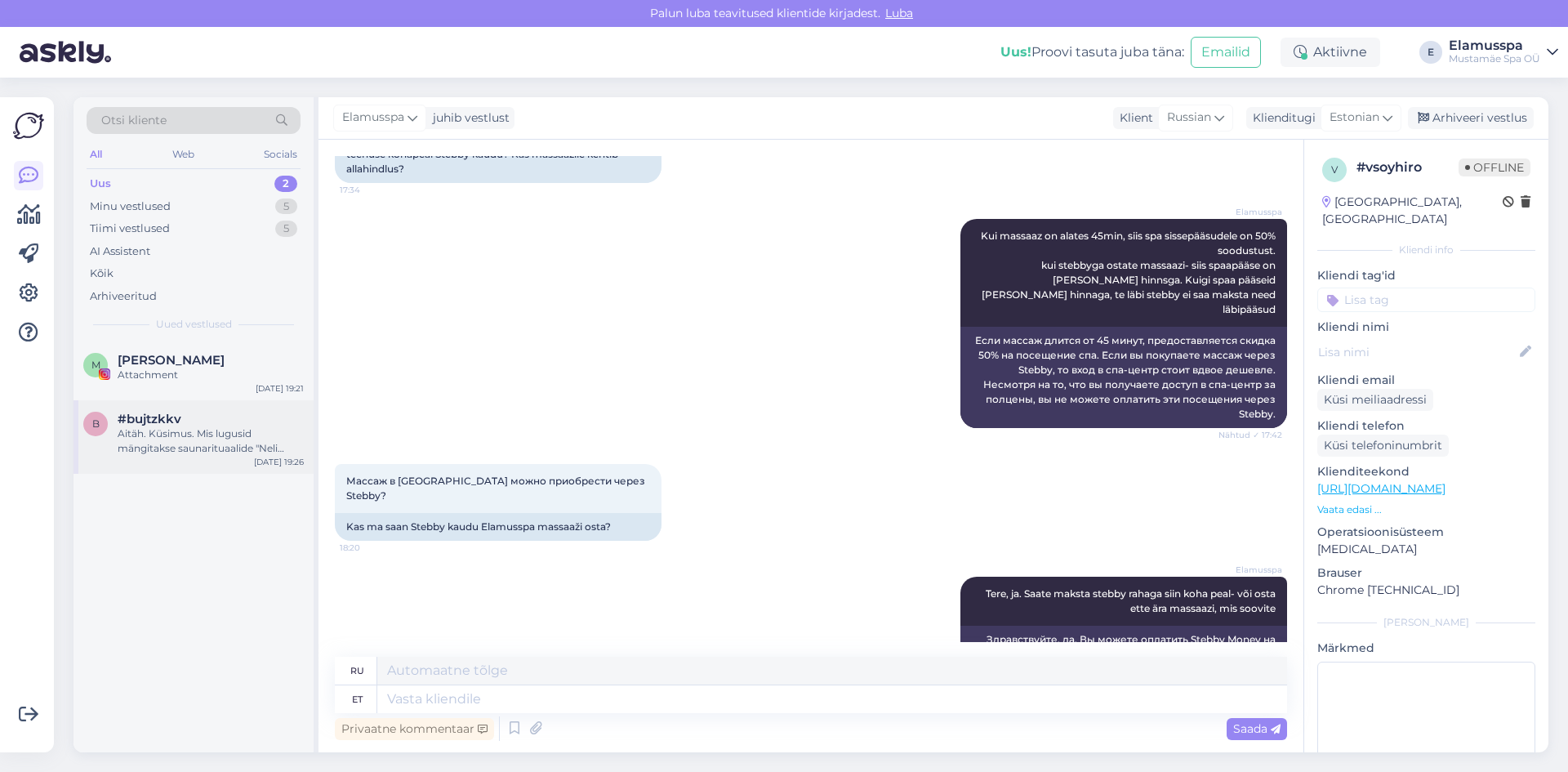
click at [236, 425] on div "#bujtzkkv" at bounding box center [211, 418] width 186 height 15
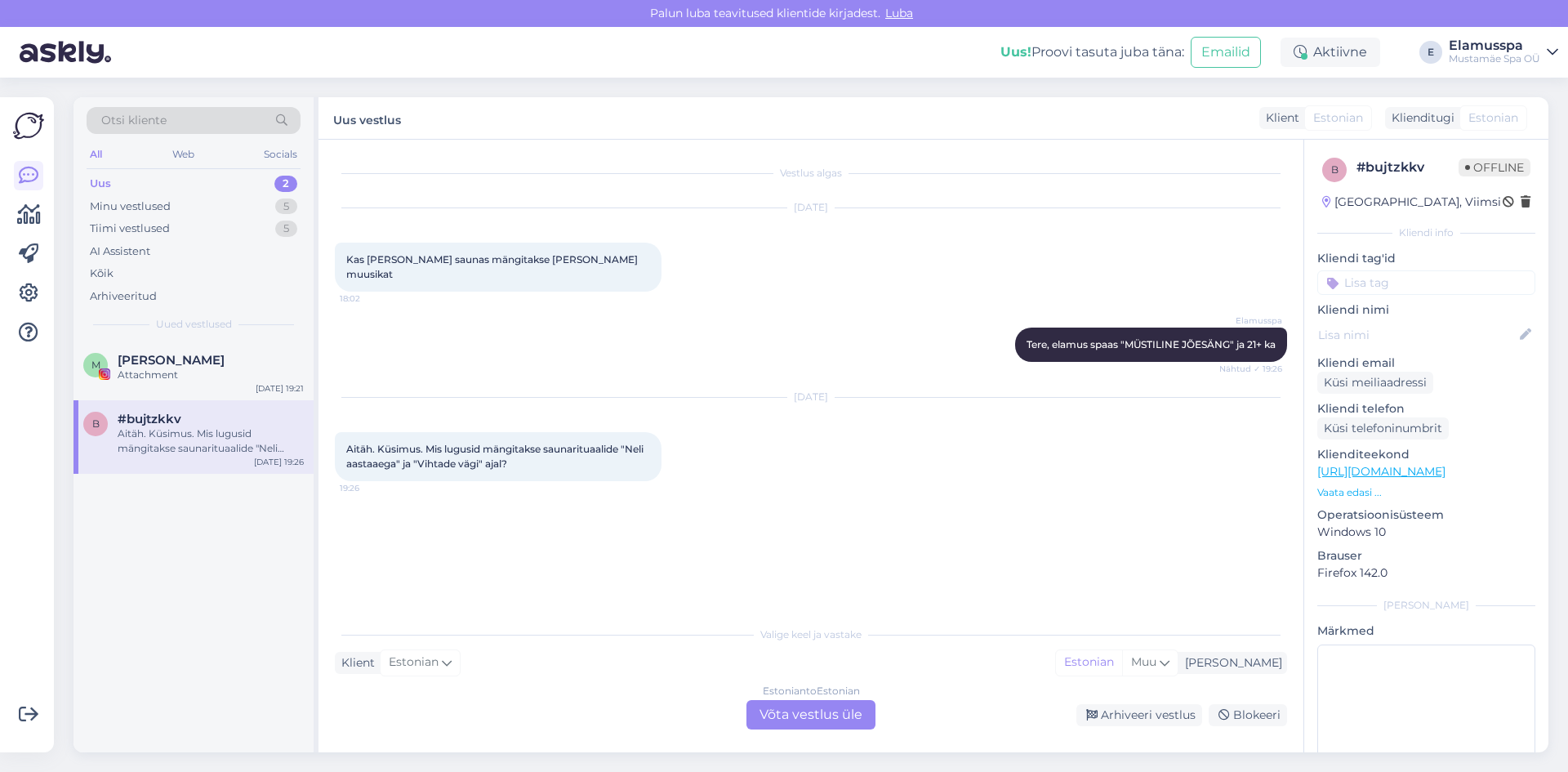
click at [254, 400] on div "b #bujtzkkv Aitäh. Küsimus. Mis lugusid mängitakse saunarituaalide "Neli aastaa…" at bounding box center [193, 437] width 240 height 74
click at [212, 235] on div "Tiimi vestlused 5" at bounding box center [193, 229] width 214 height 23
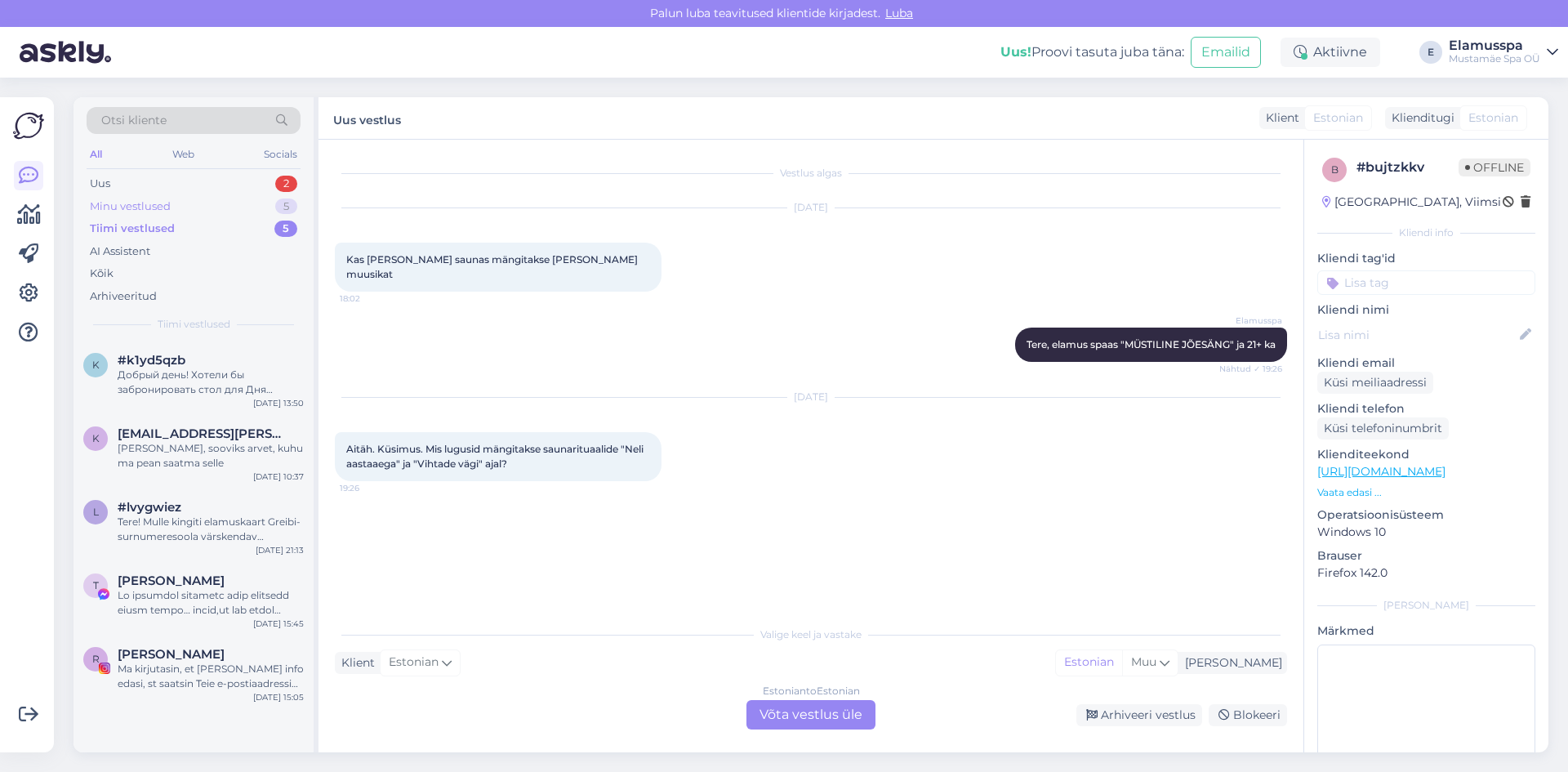
click at [209, 200] on div "Minu vestlused 5" at bounding box center [193, 206] width 214 height 23
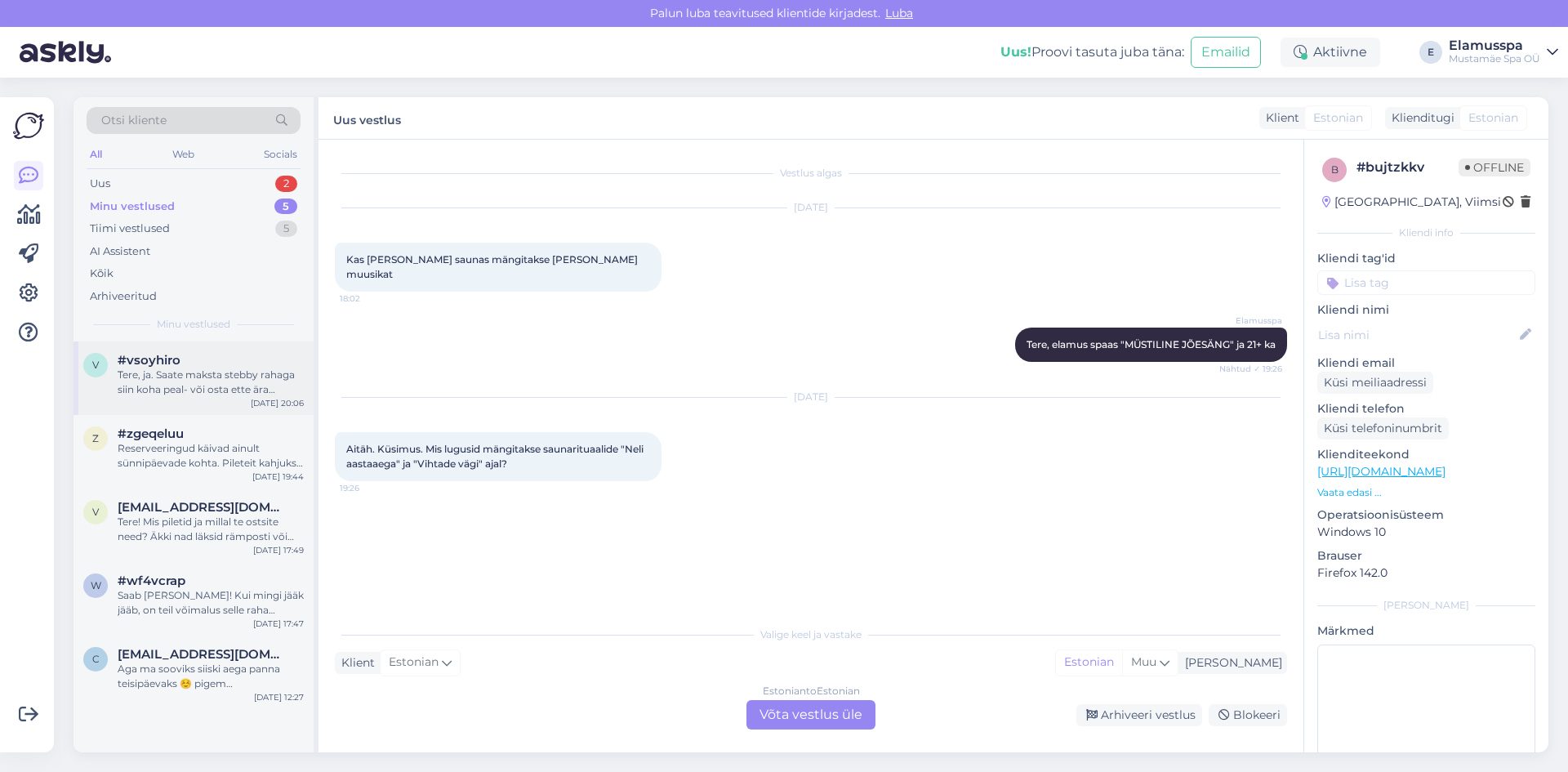
click at [254, 362] on div "#vsoyhiro" at bounding box center [211, 360] width 186 height 15
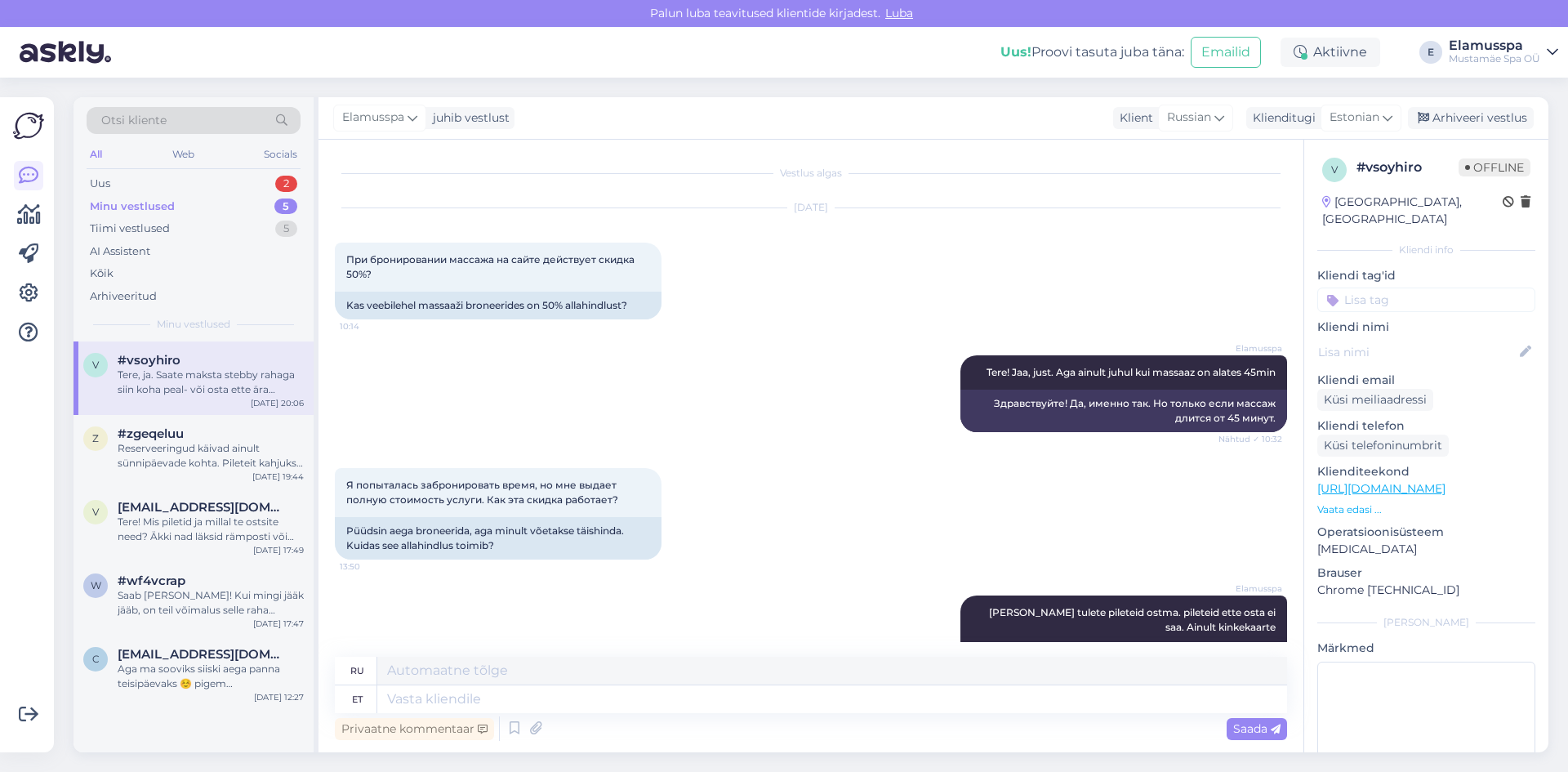
scroll to position [646, 0]
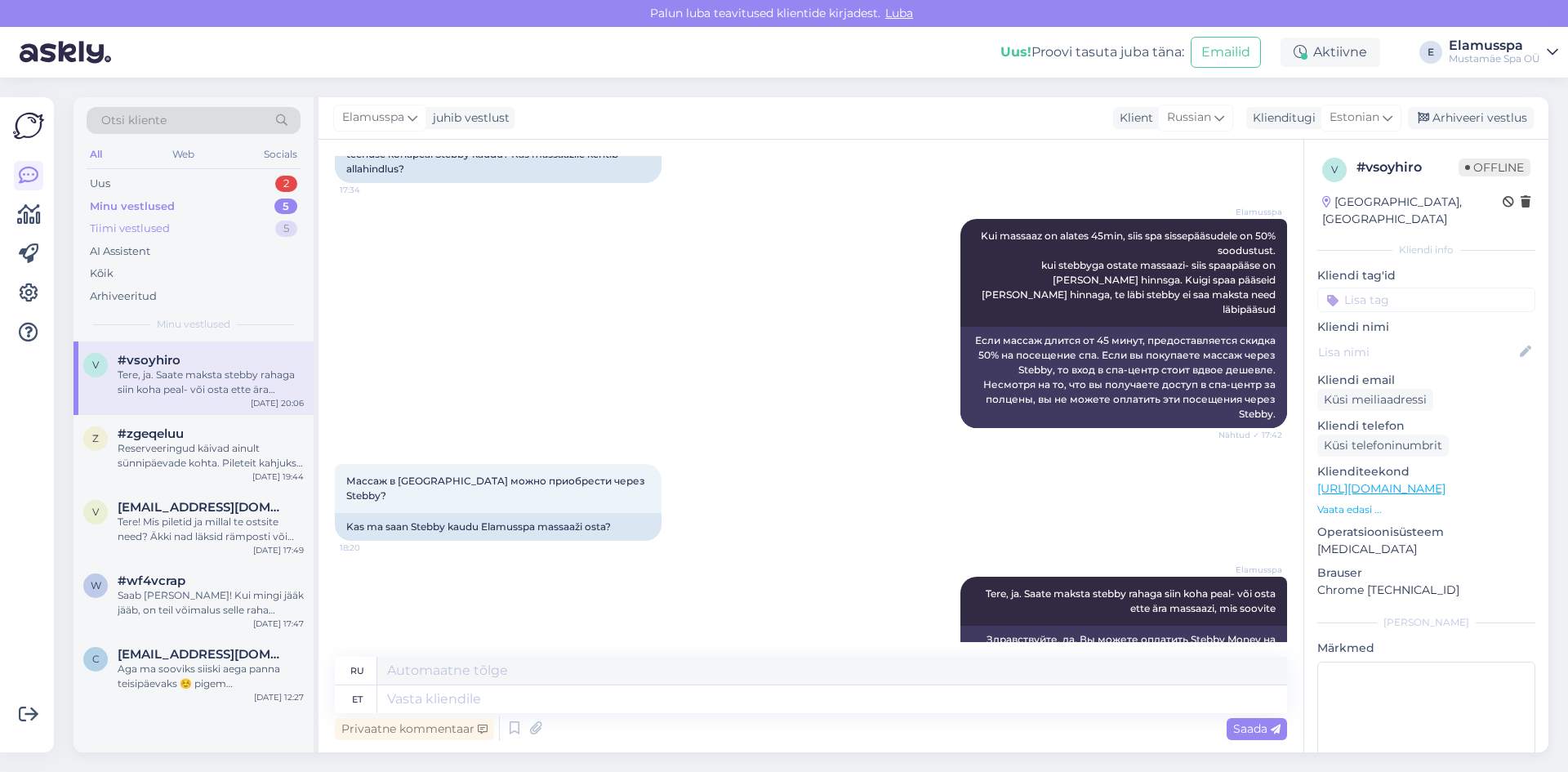
click at [201, 234] on div "Tiimi vestlused 5" at bounding box center [193, 229] width 214 height 23
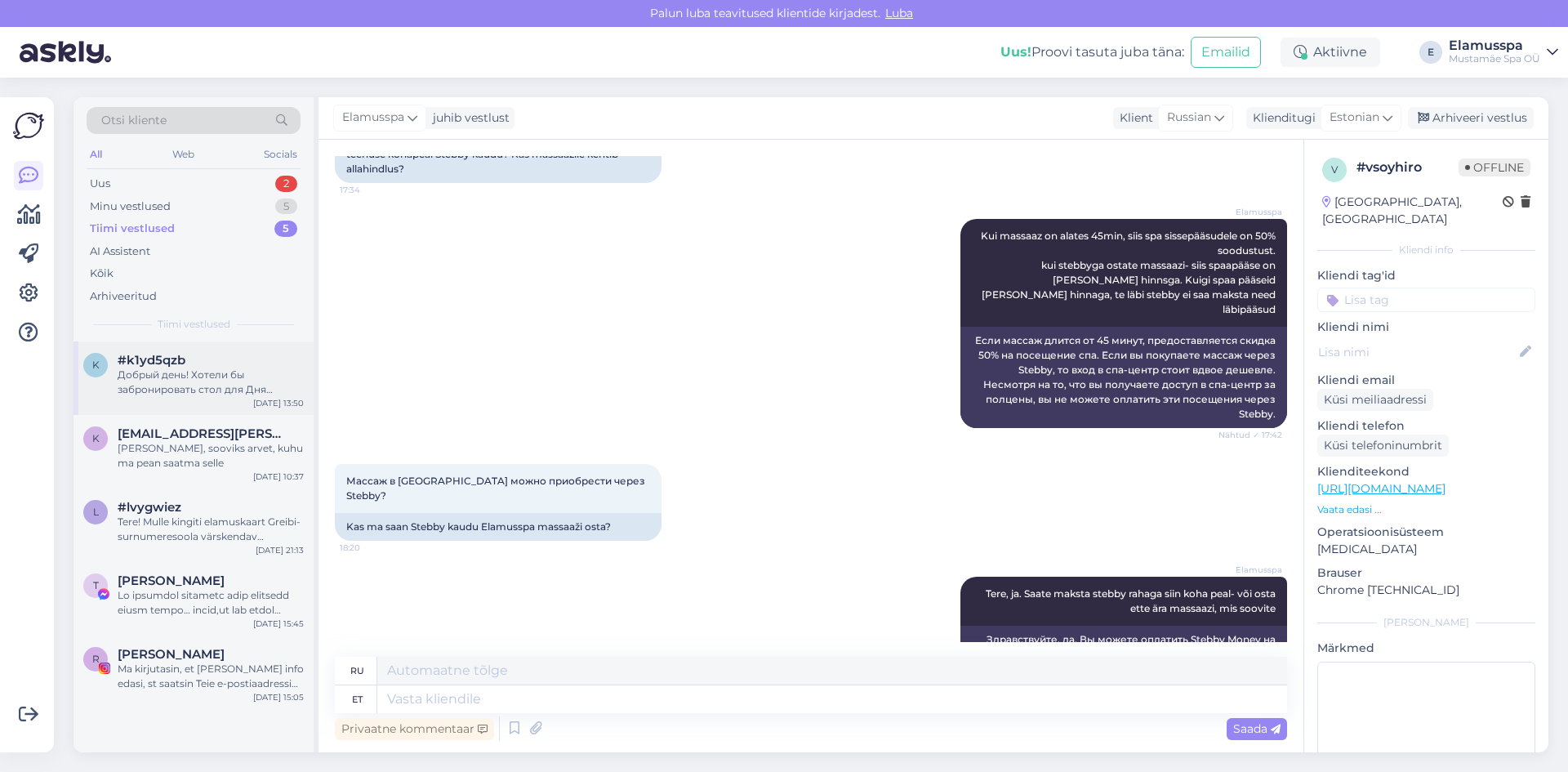
click at [219, 410] on div "k #k1yd5qzb Добрый день! Хотели бы забронировать стол для Дня рождения [DATE] 1…" at bounding box center [193, 378] width 240 height 74
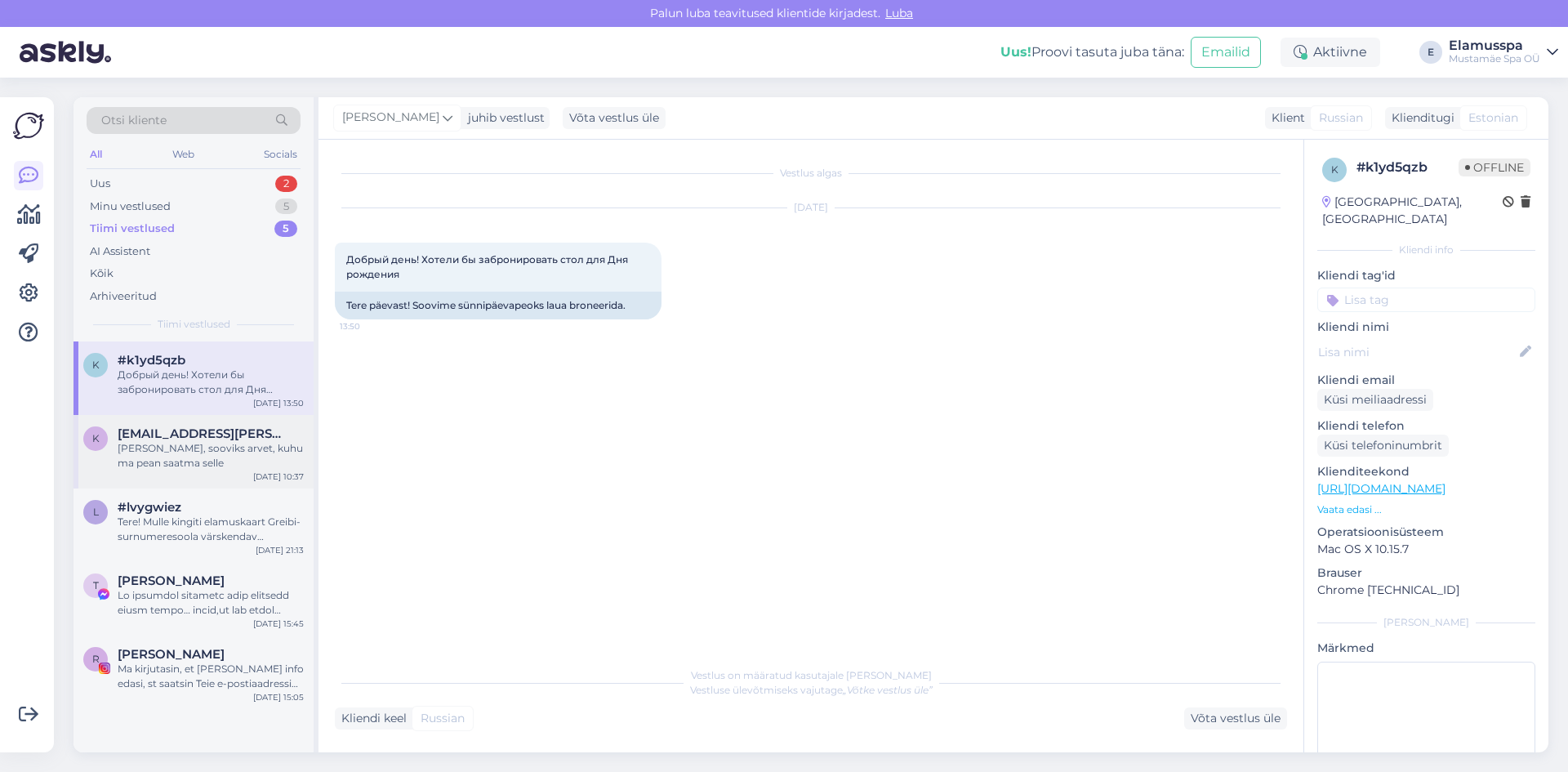
click at [214, 437] on span "[EMAIL_ADDRESS][PERSON_NAME][DOMAIN_NAME]" at bounding box center [203, 433] width 170 height 15
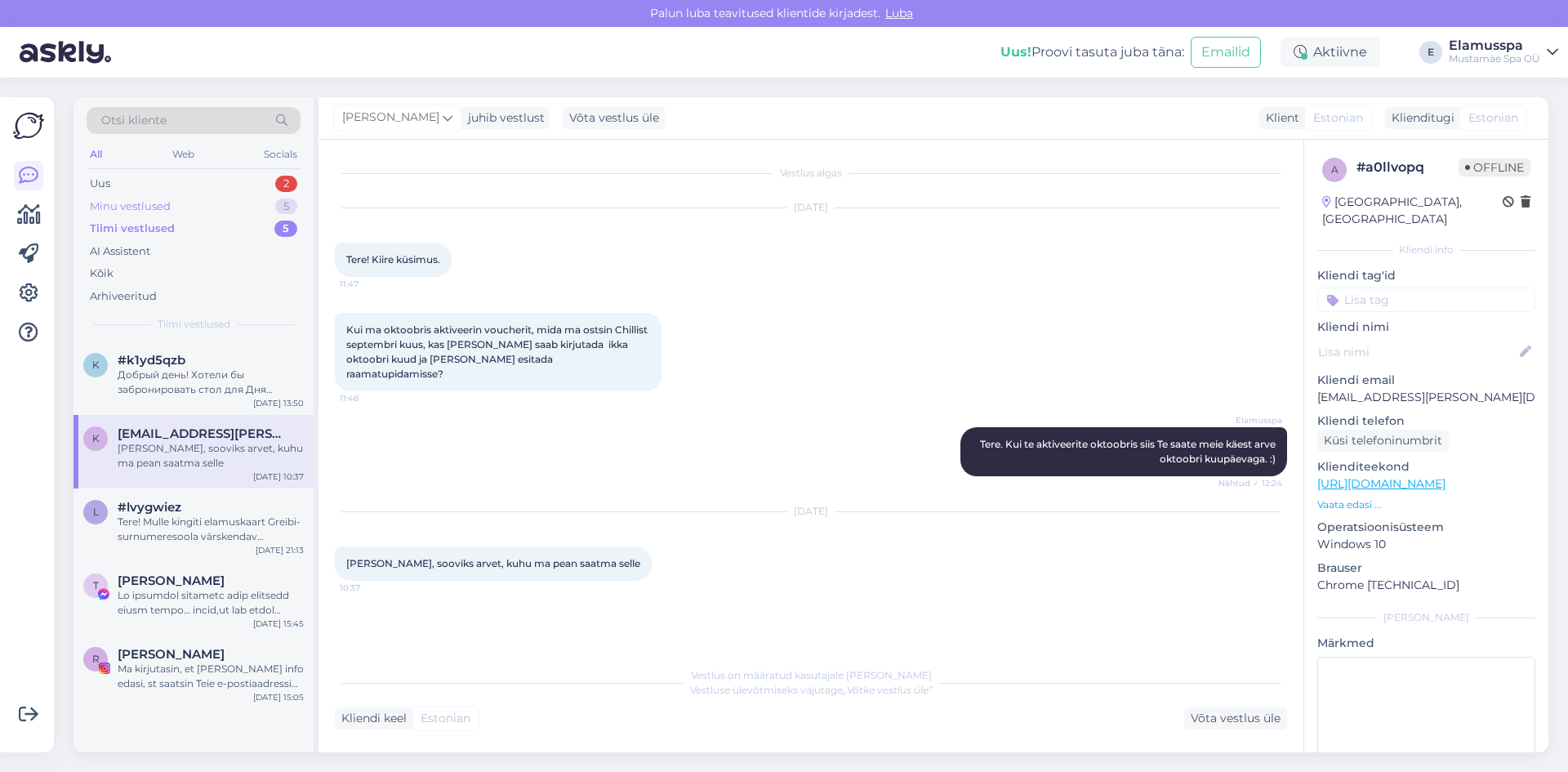
click at [220, 208] on div "Minu vestlused 5" at bounding box center [193, 206] width 214 height 23
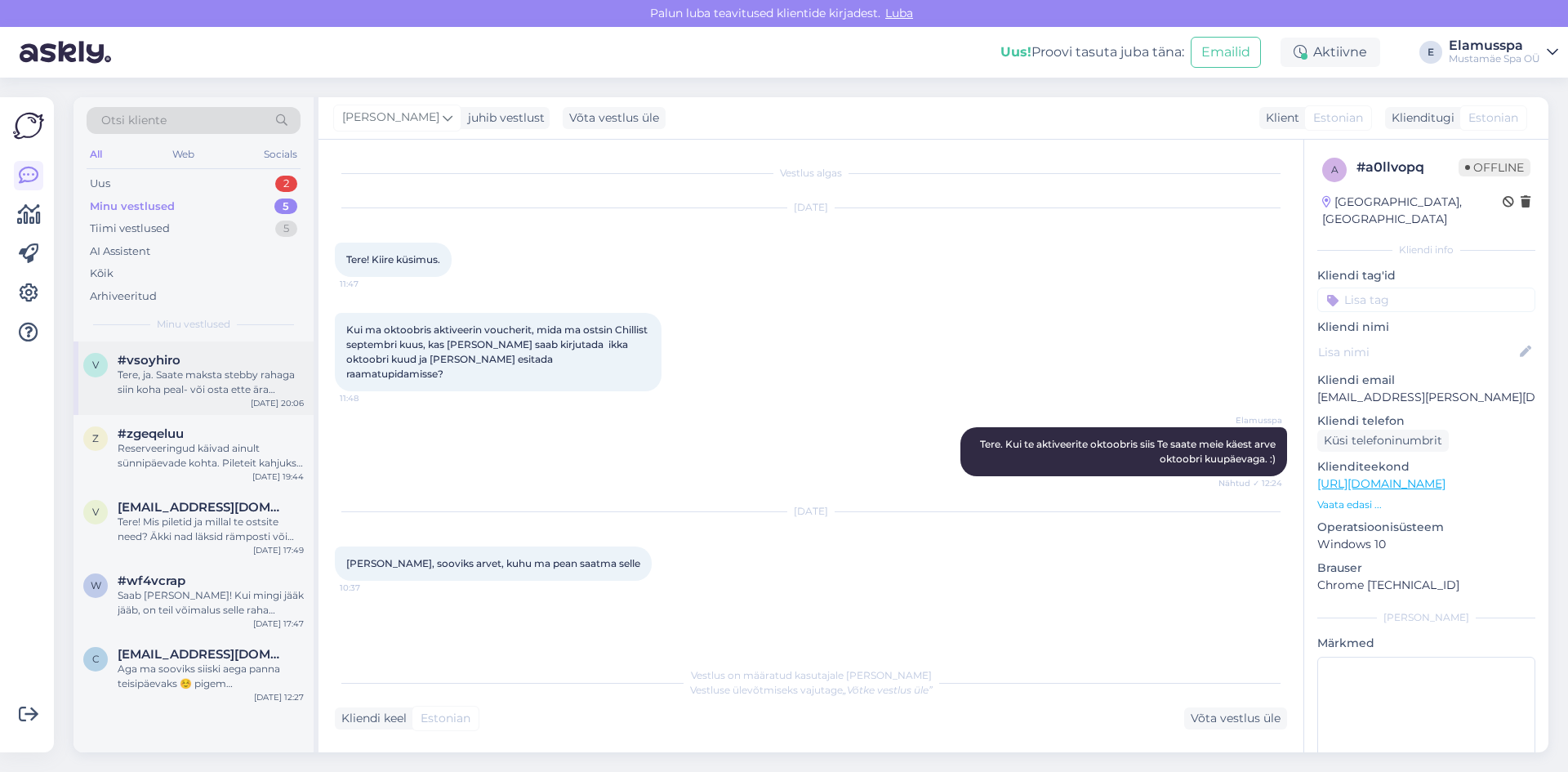
click at [211, 355] on div "#vsoyhiro" at bounding box center [211, 360] width 186 height 15
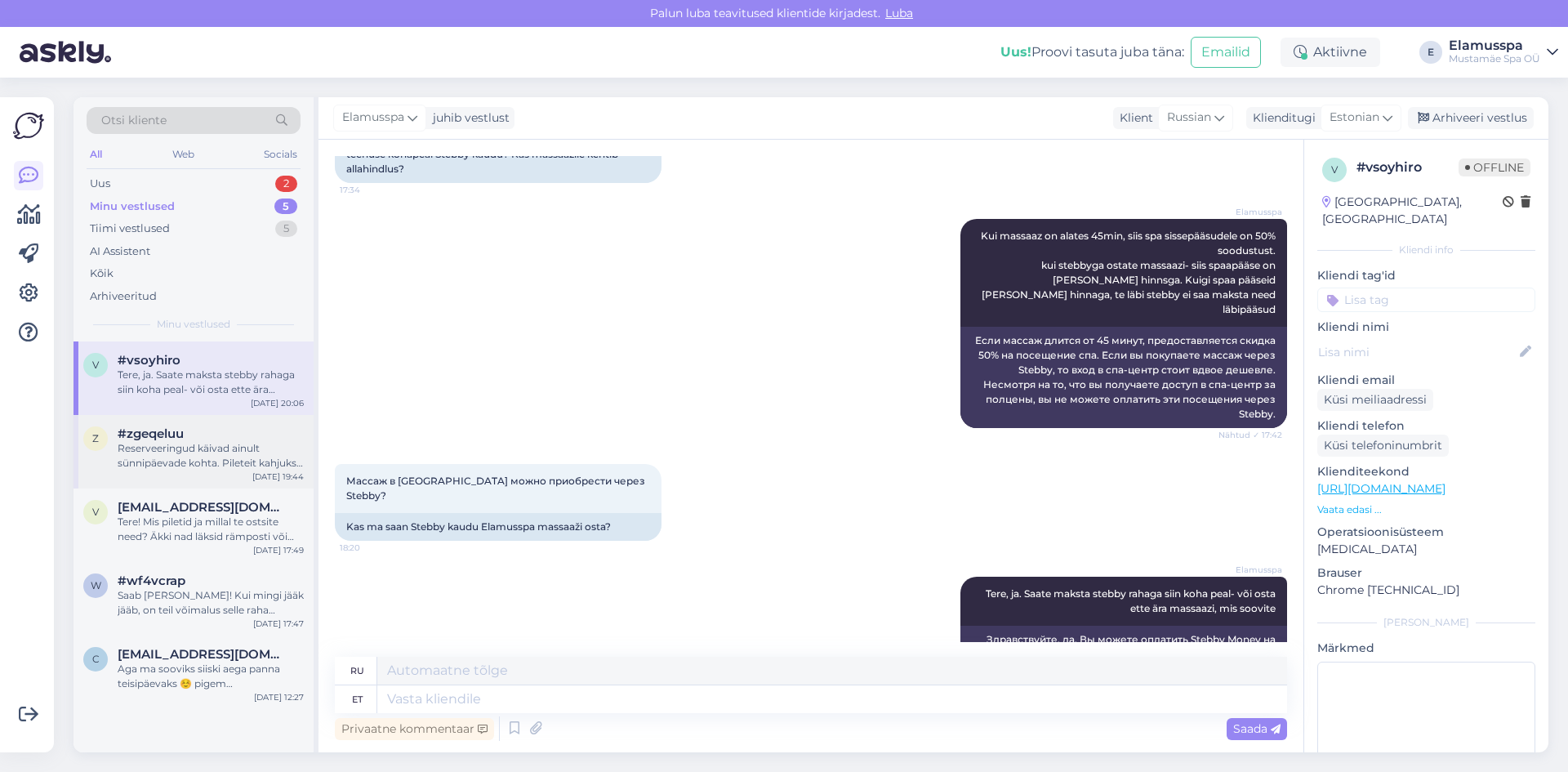
click at [206, 419] on div "z #zgeqeluu Reserveeringud käivad ainult sünnipäevade kohta. Pileteit kahjuks r…" at bounding box center [193, 451] width 240 height 74
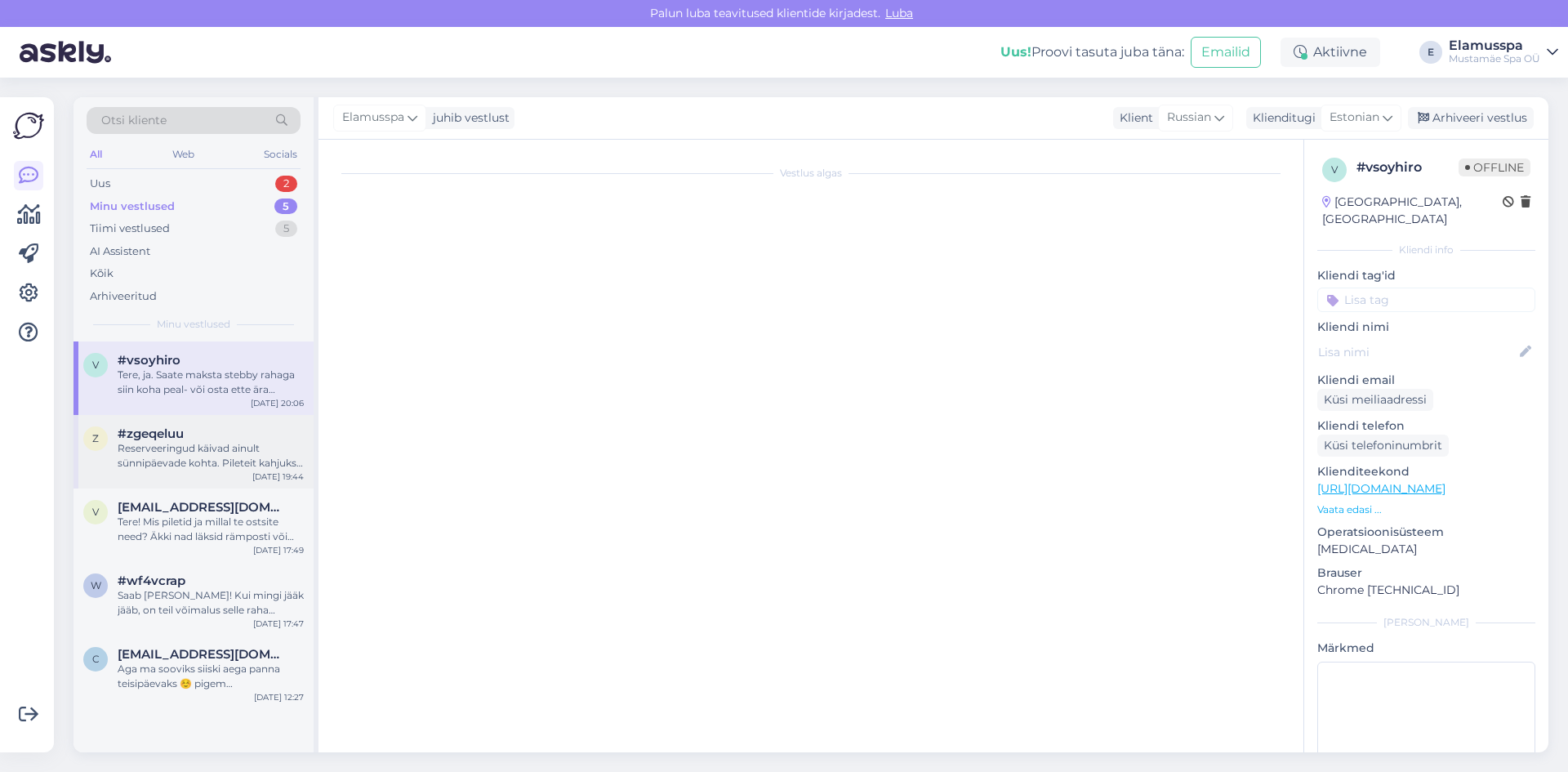
scroll to position [754, 0]
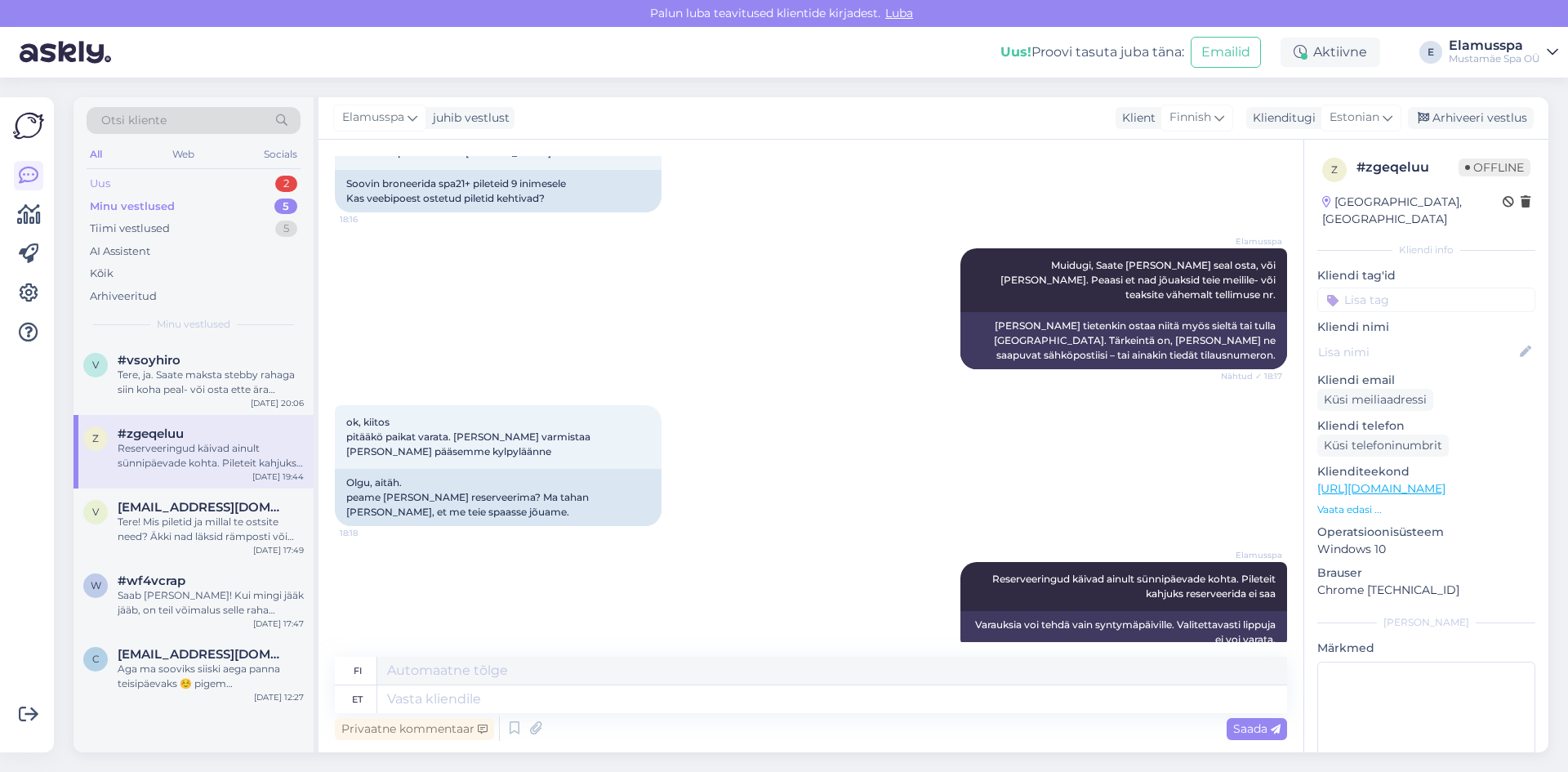
click at [183, 177] on div "Uus 2" at bounding box center [193, 184] width 214 height 23
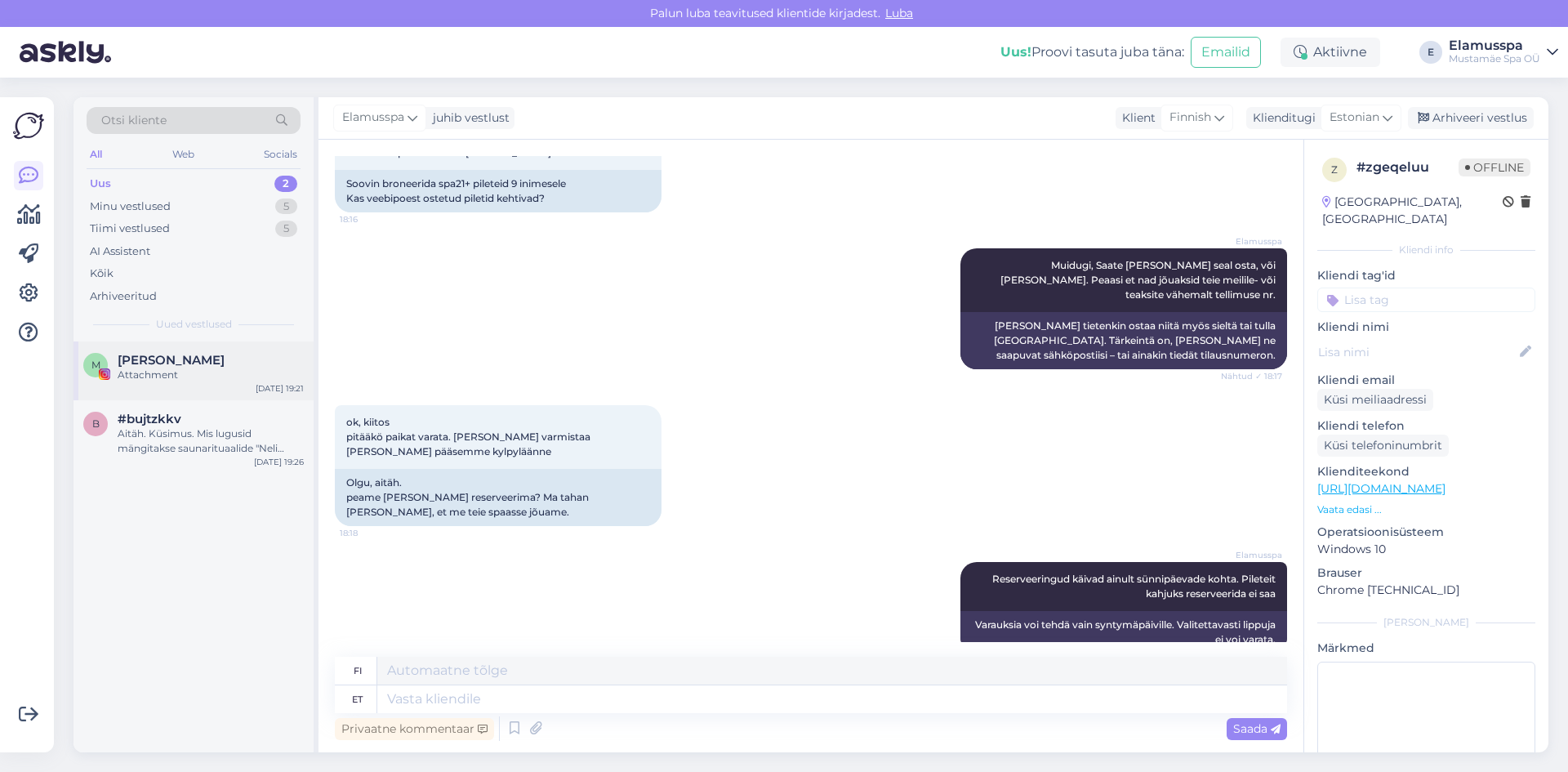
click at [192, 373] on div "Attachment" at bounding box center [211, 374] width 186 height 15
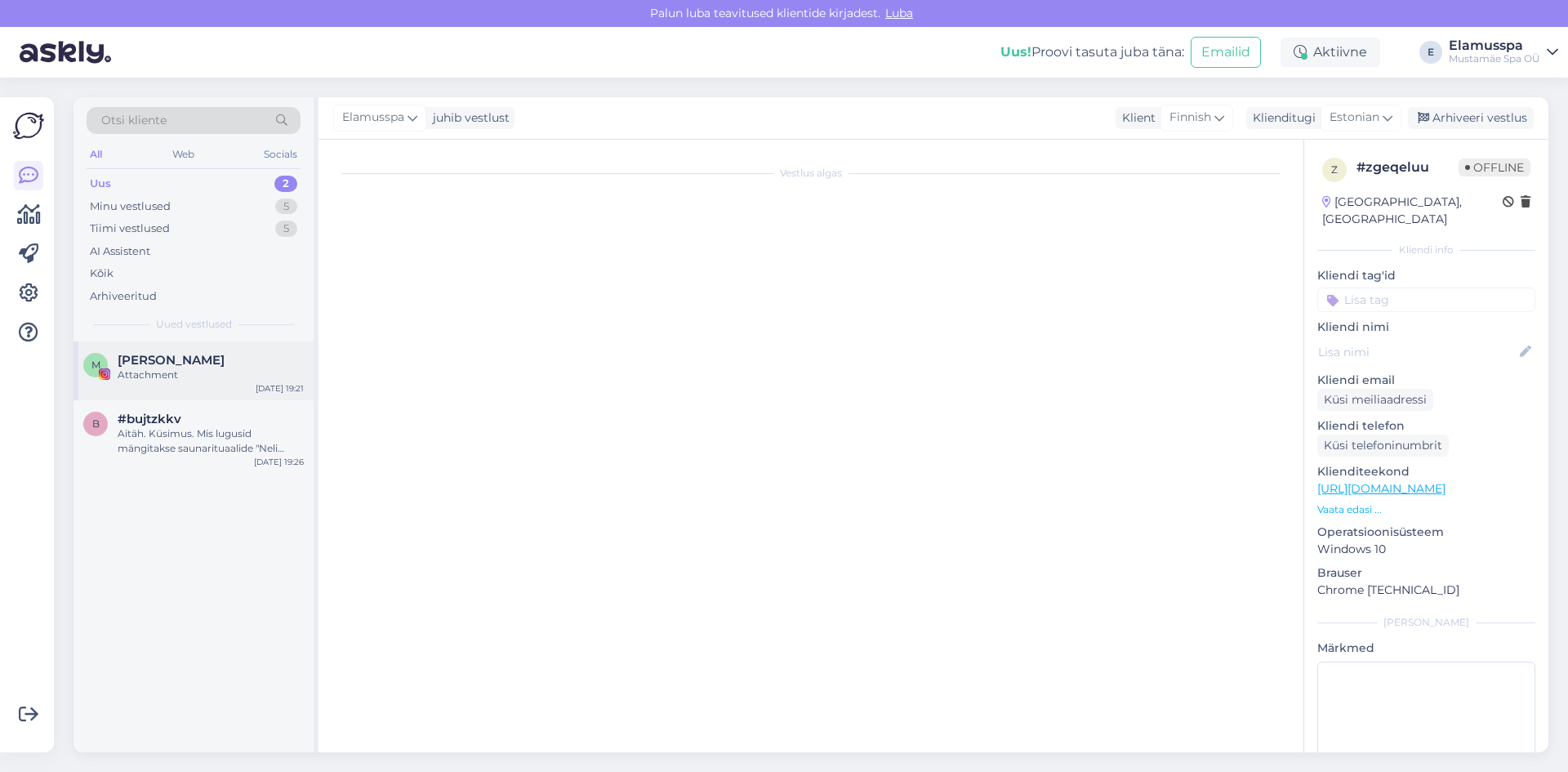
scroll to position [0, 0]
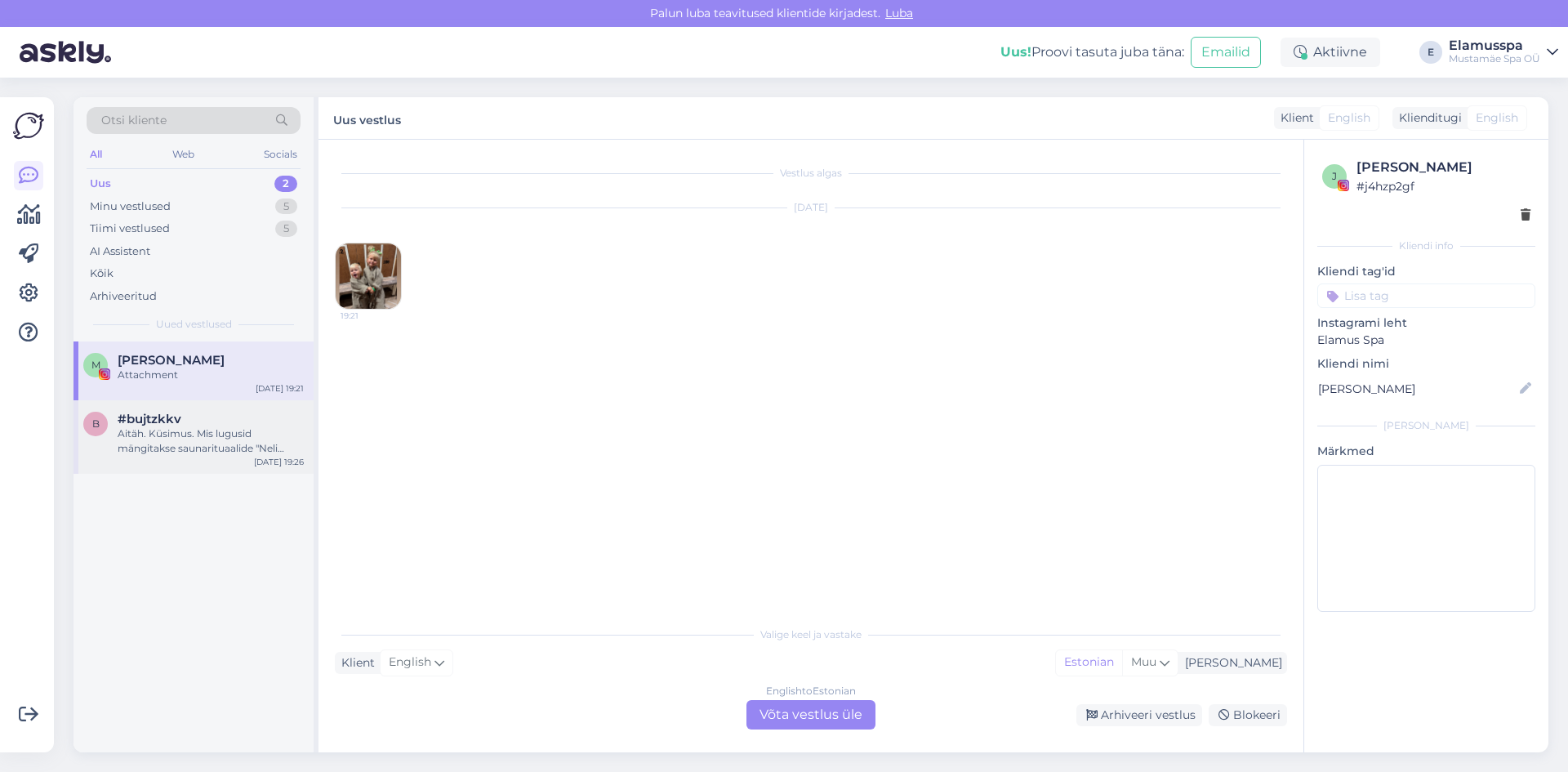
click at [190, 439] on div "Aitäh. Küsimus. Mis lugusid mängitakse saunarituaalide "Neli aastaaega" ja "Vih…" at bounding box center [211, 441] width 186 height 29
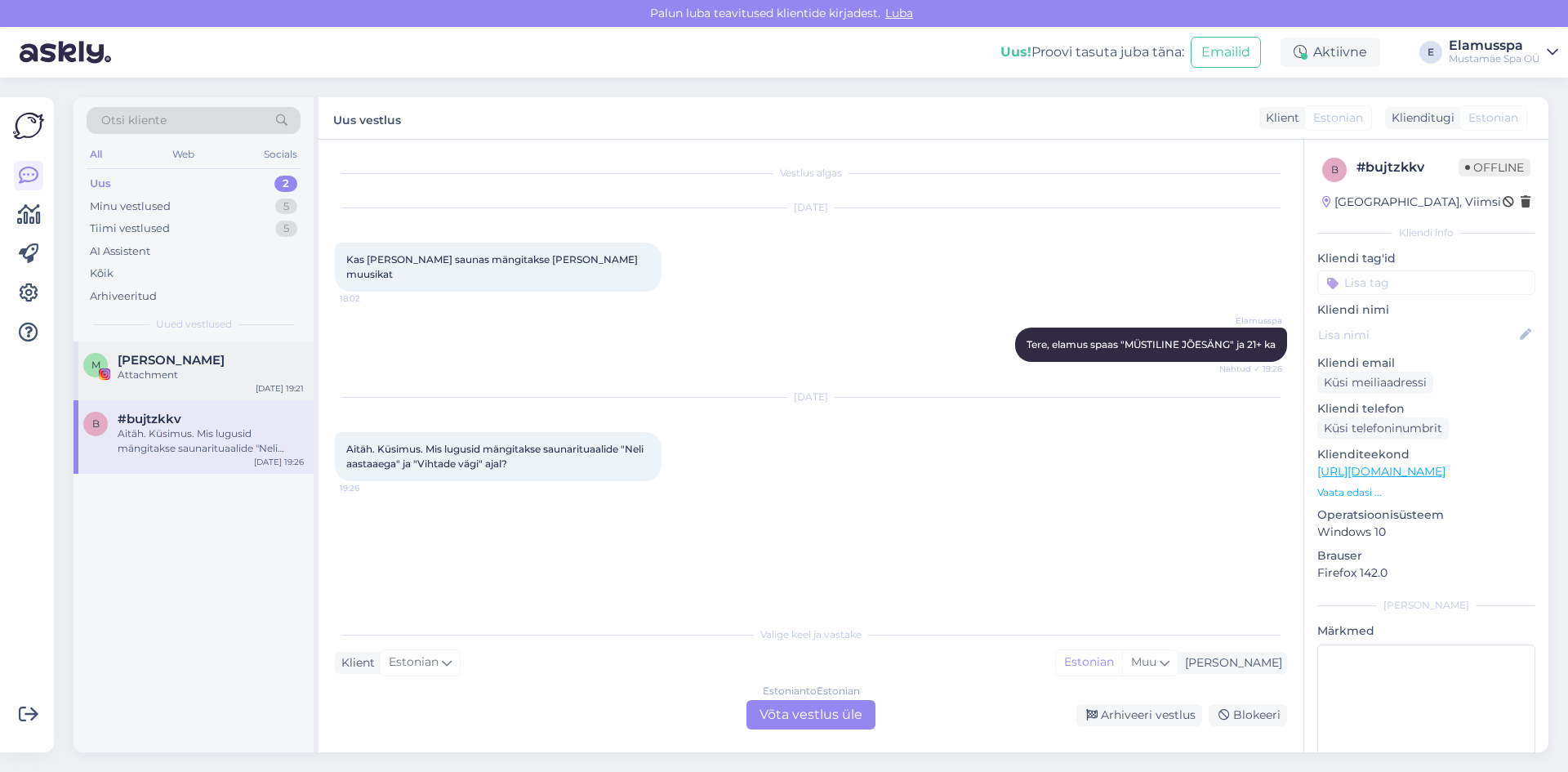
click at [173, 375] on div "Attachment" at bounding box center [211, 374] width 186 height 15
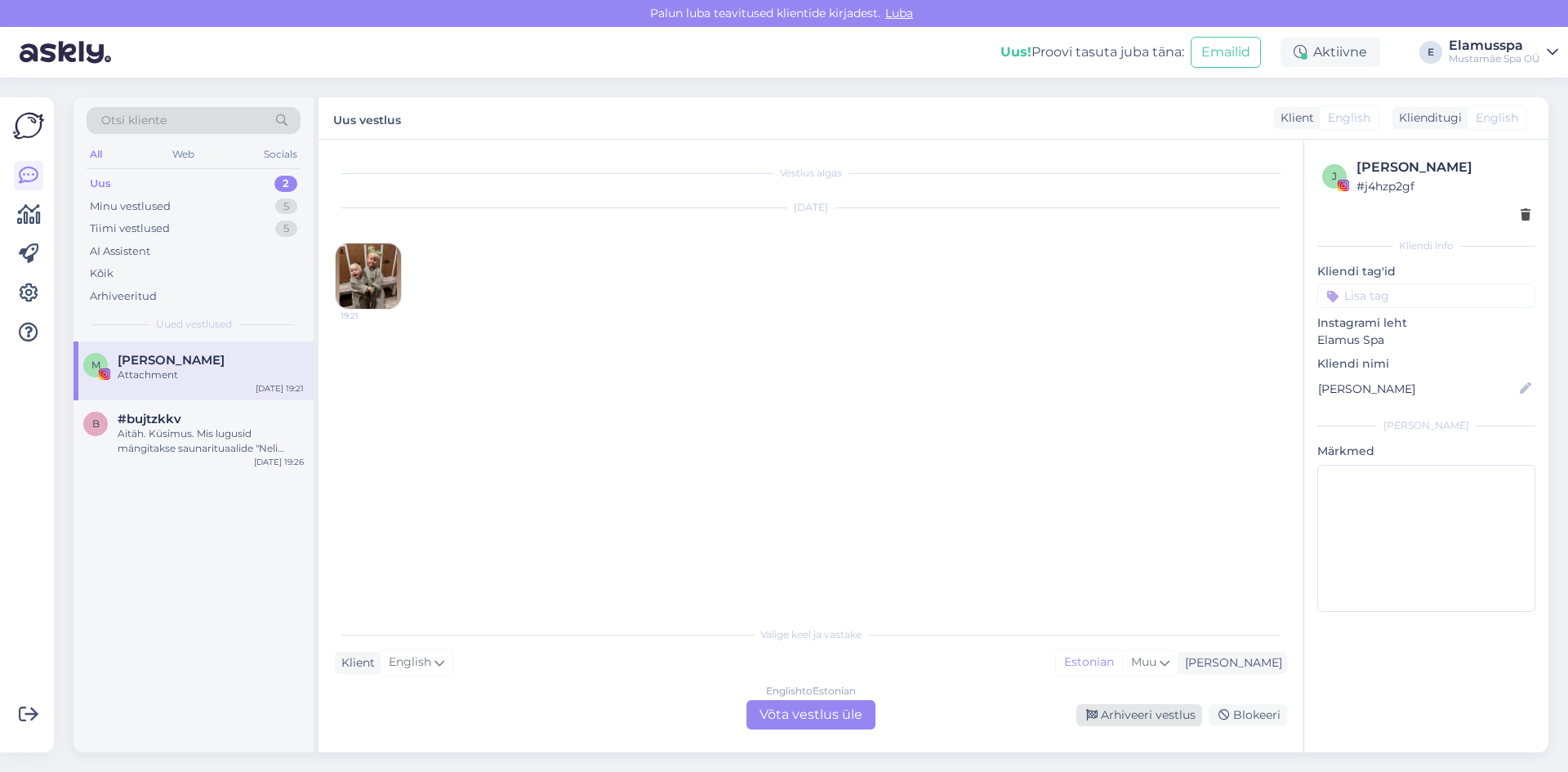
click at [1154, 717] on div "Arhiveeri vestlus" at bounding box center [1138, 714] width 126 height 22
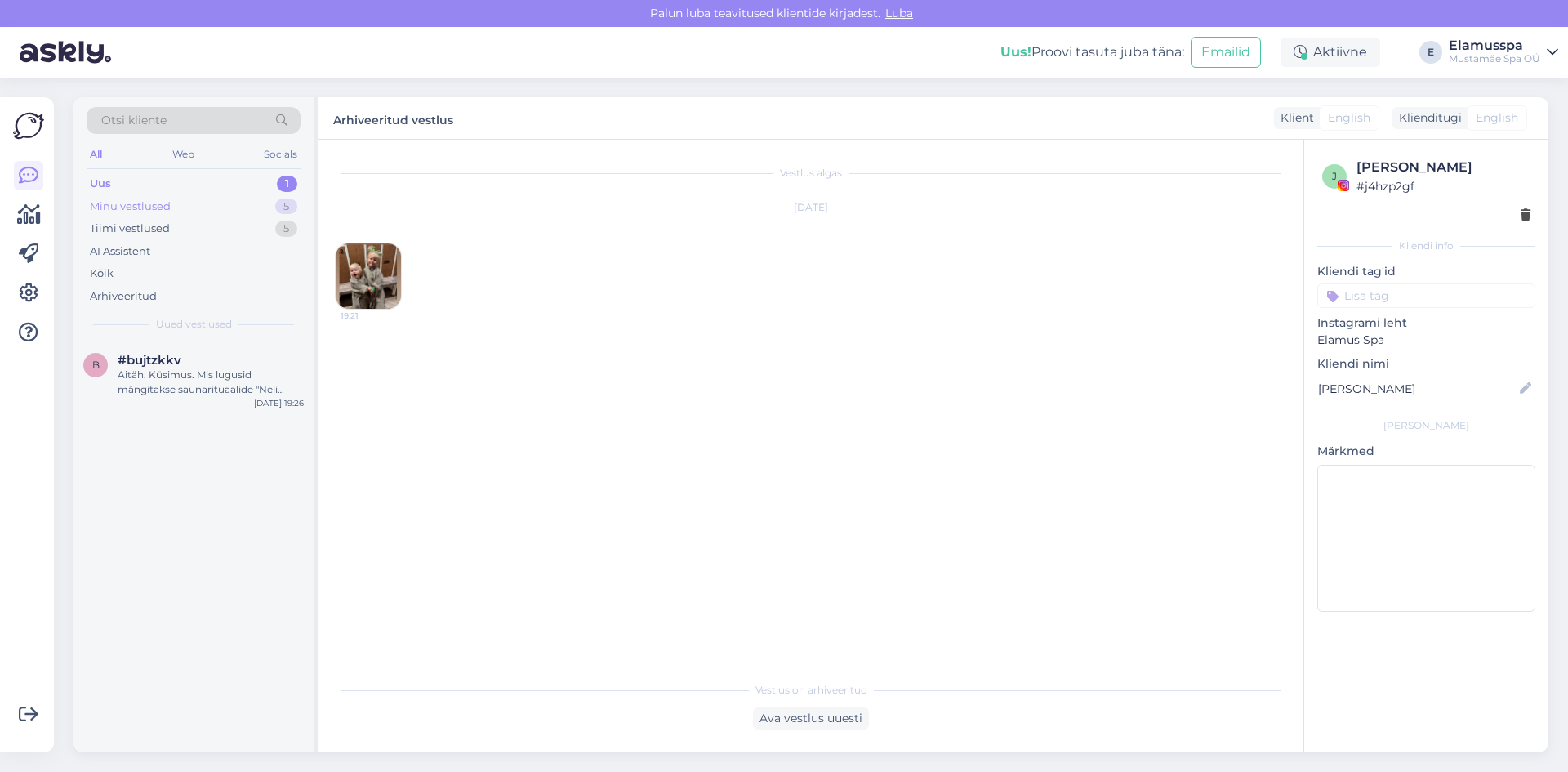
click at [198, 198] on div "Minu vestlused 5" at bounding box center [193, 206] width 214 height 23
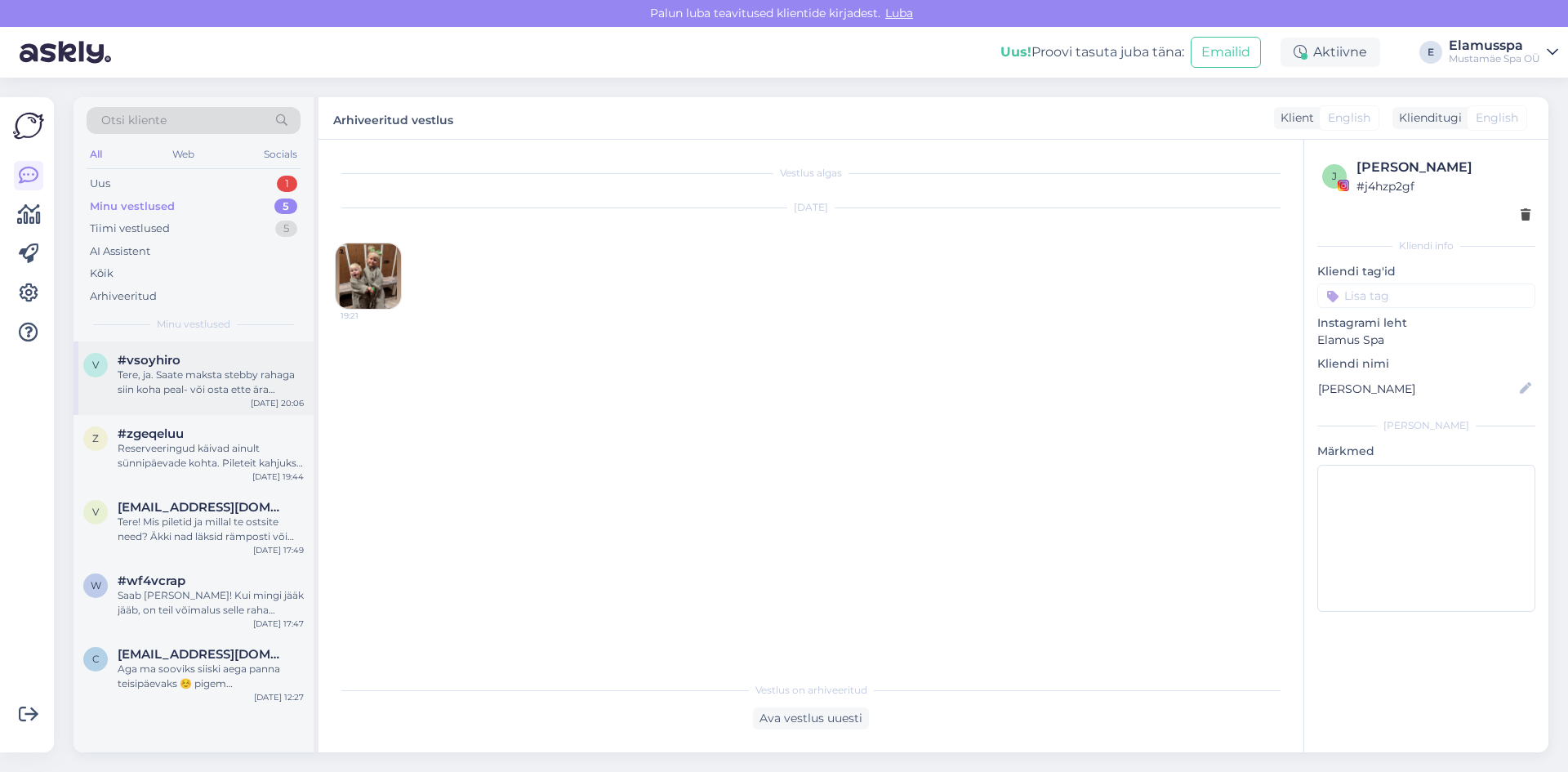
click at [220, 376] on div "Tere, ja. Saate maksta stebby rahaga siin koha peal- või osta ette ära massaazi…" at bounding box center [211, 382] width 186 height 29
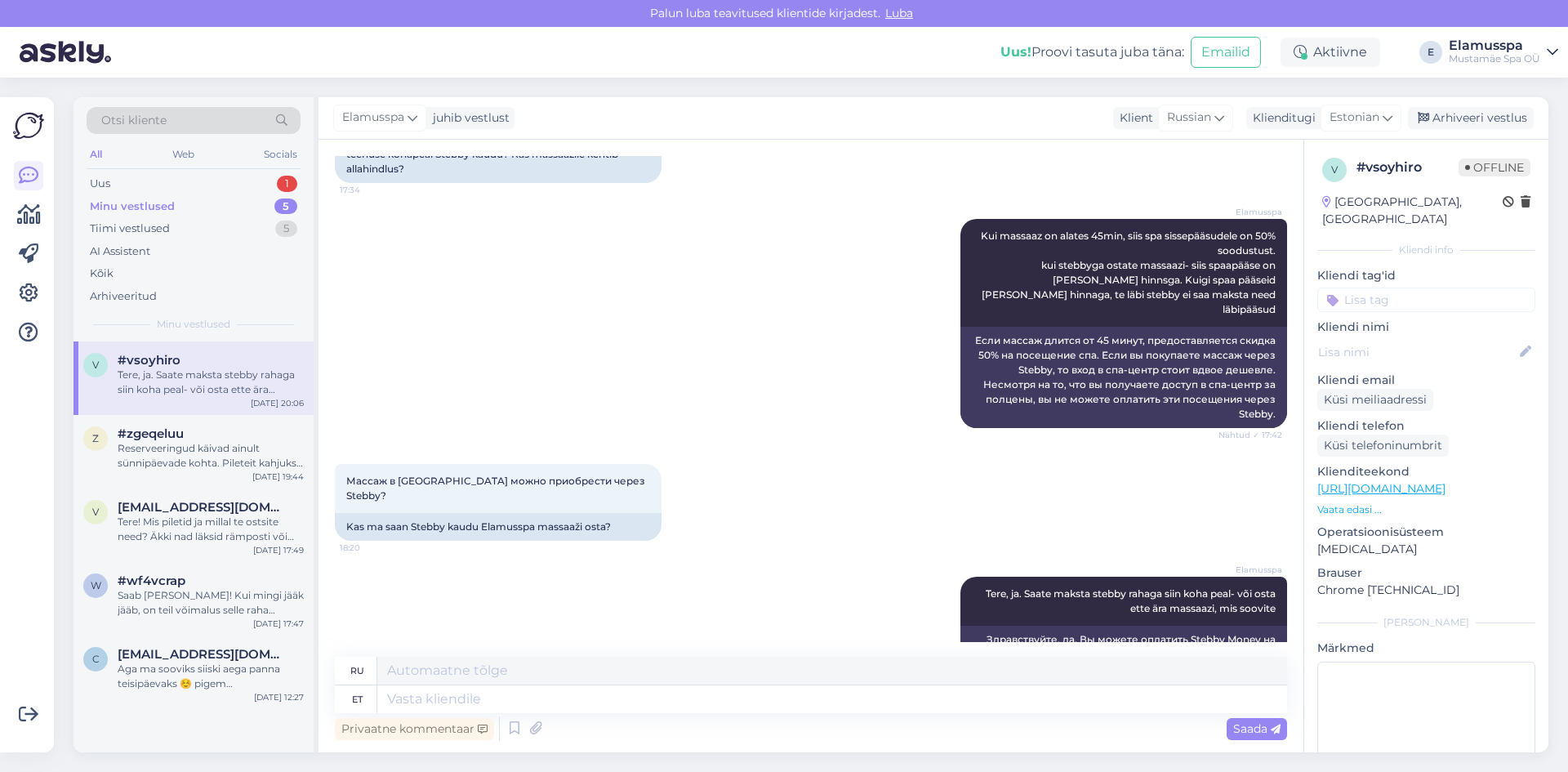
drag, startPoint x: 1433, startPoint y: 118, endPoint x: 1286, endPoint y: 192, distance: 164.6
click at [1433, 118] on div "Arhiveeri vestlus" at bounding box center [1470, 117] width 126 height 22
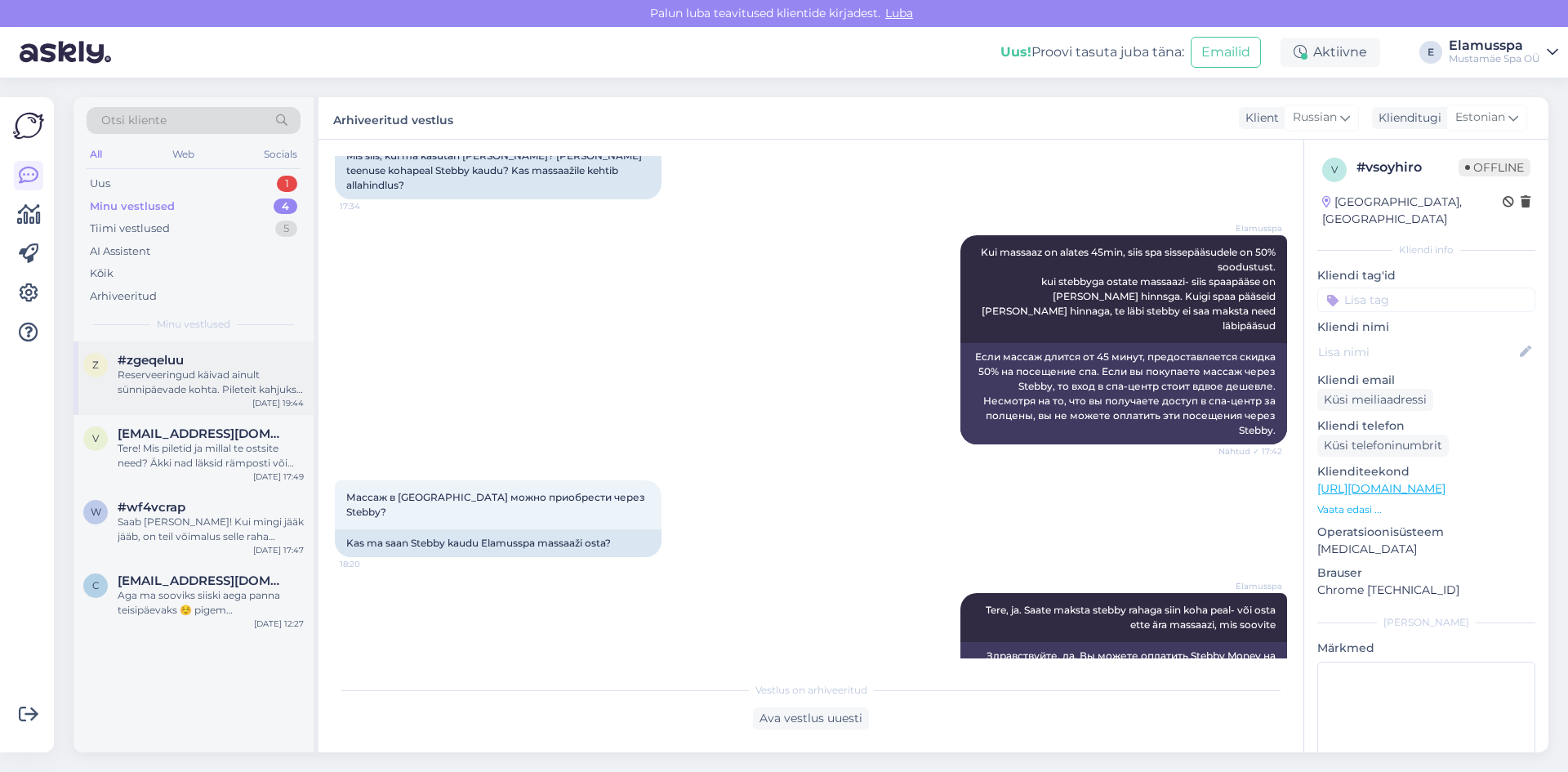
click at [131, 394] on div "Reserveeringud käivad ainult sünnipäevade kohta. Pileteit kahjuks reserveerida …" at bounding box center [211, 382] width 186 height 29
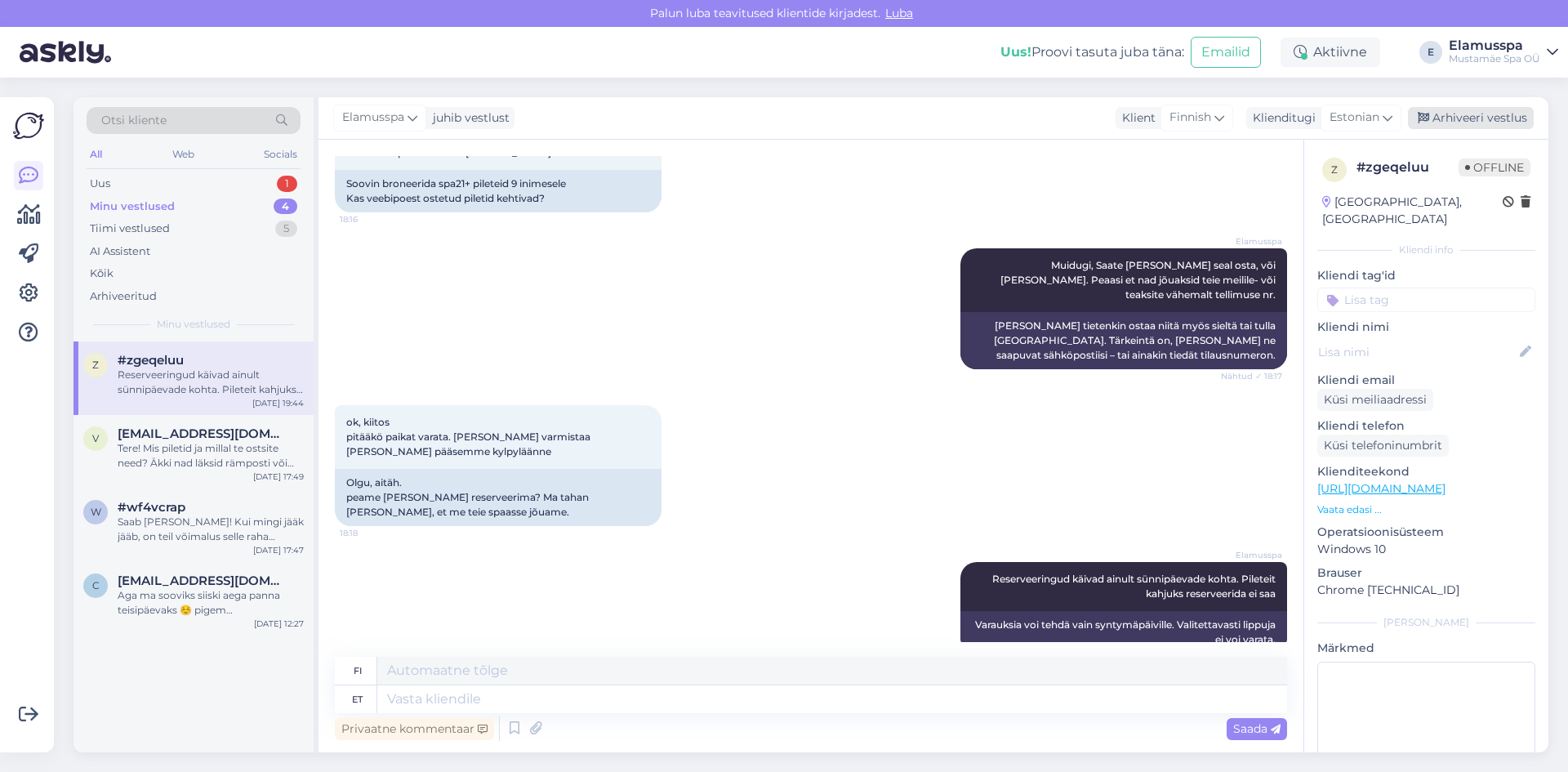
click at [1523, 118] on div "Arhiveeri vestlus" at bounding box center [1470, 117] width 126 height 22
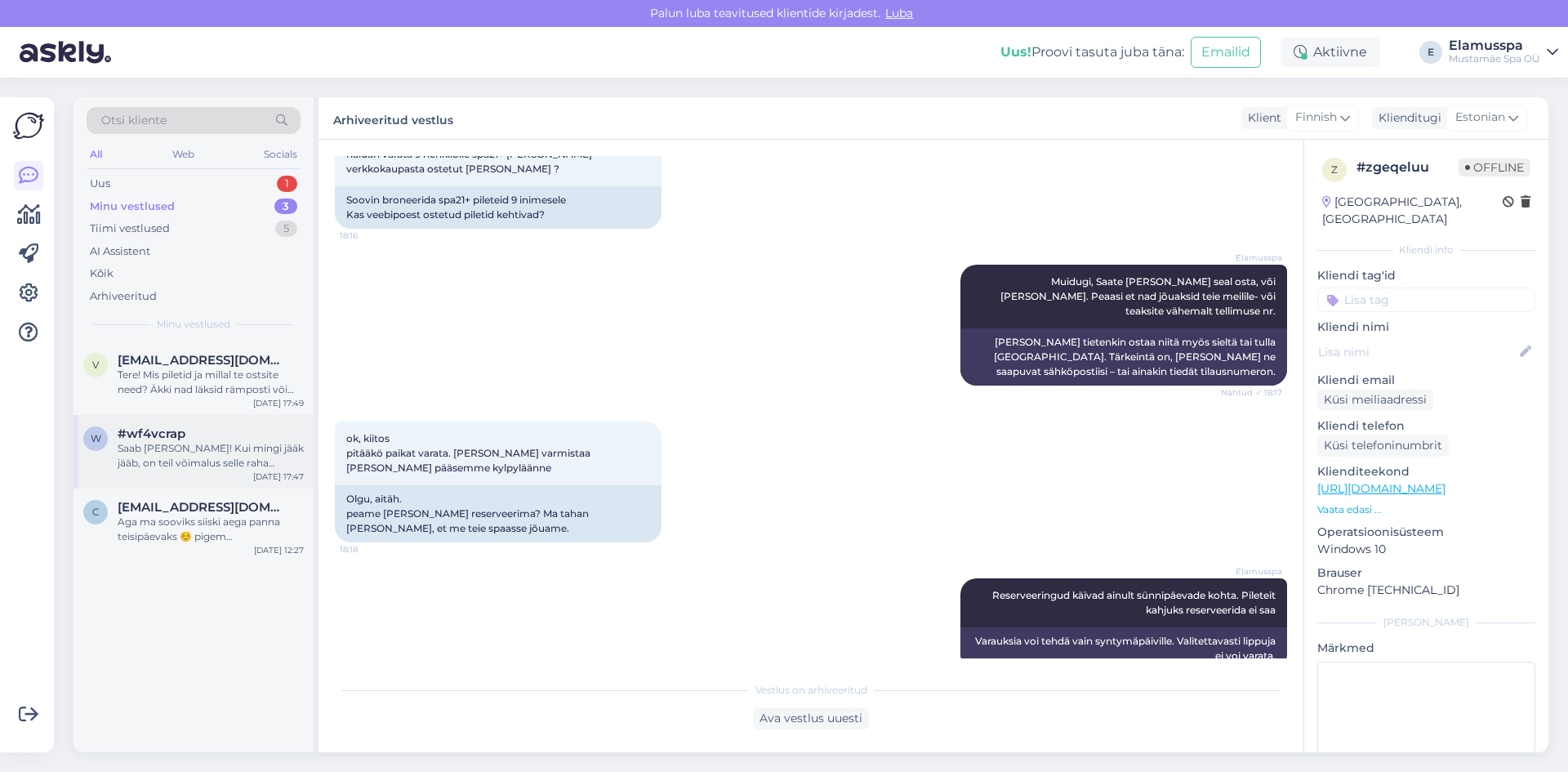
click at [136, 428] on span "#wf4vcrap" at bounding box center [152, 433] width 68 height 15
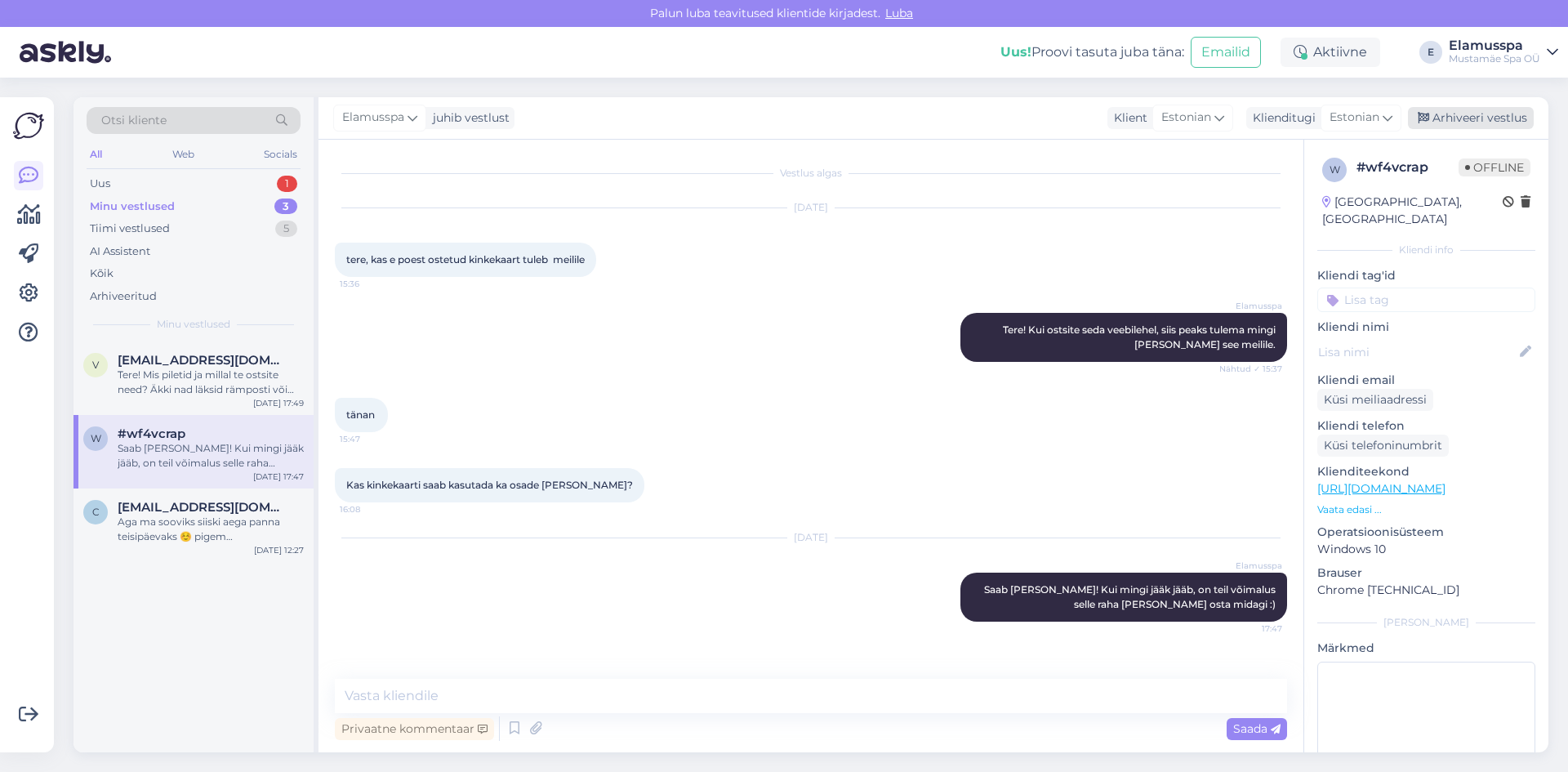
click at [1422, 120] on icon at bounding box center [1422, 118] width 11 height 11
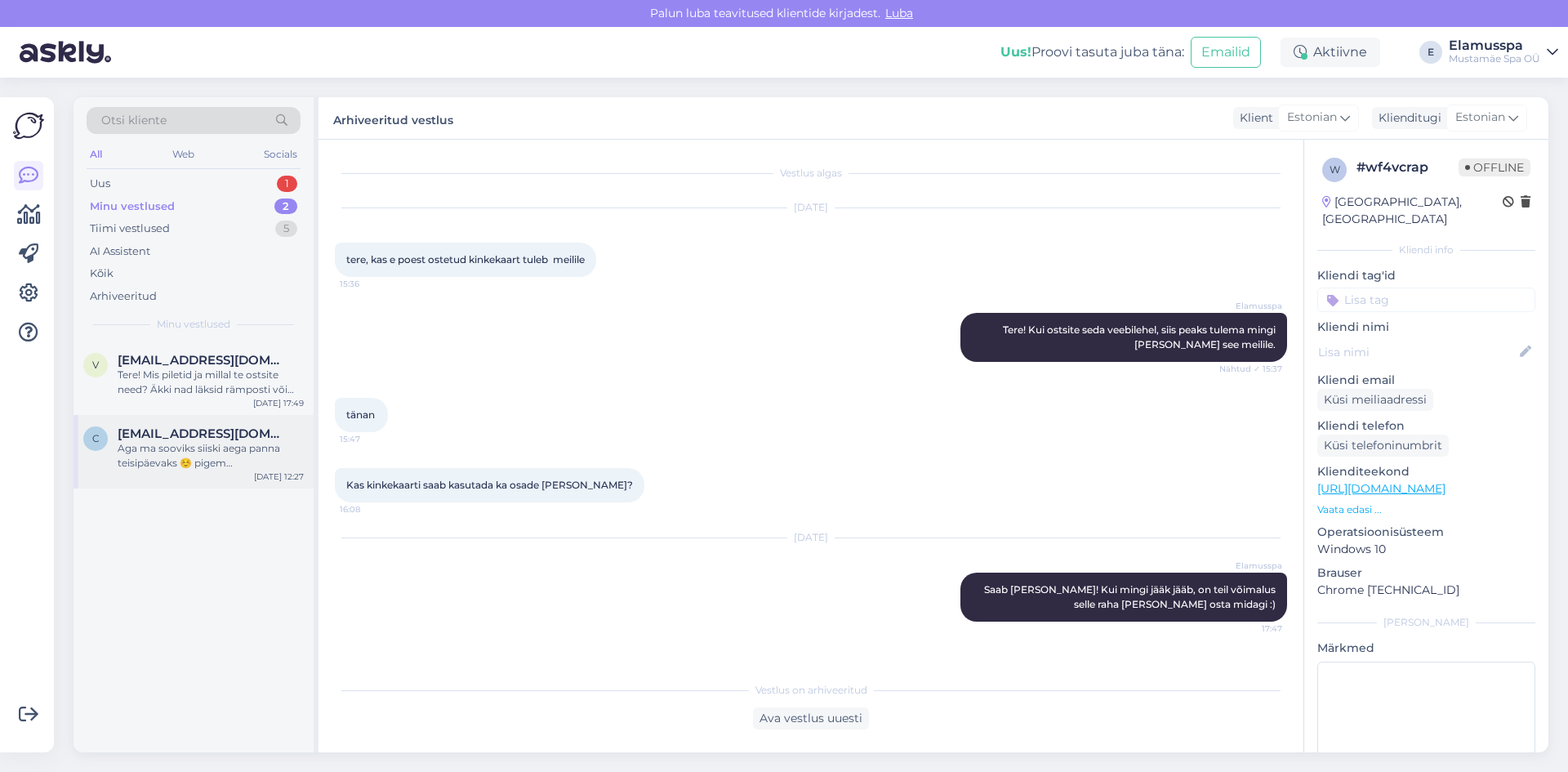
click at [234, 415] on div "c [EMAIL_ADDRESS][DOMAIN_NAME] Aga ma sooviks siiski aega panna teisipäevaks ☺️…" at bounding box center [193, 451] width 240 height 74
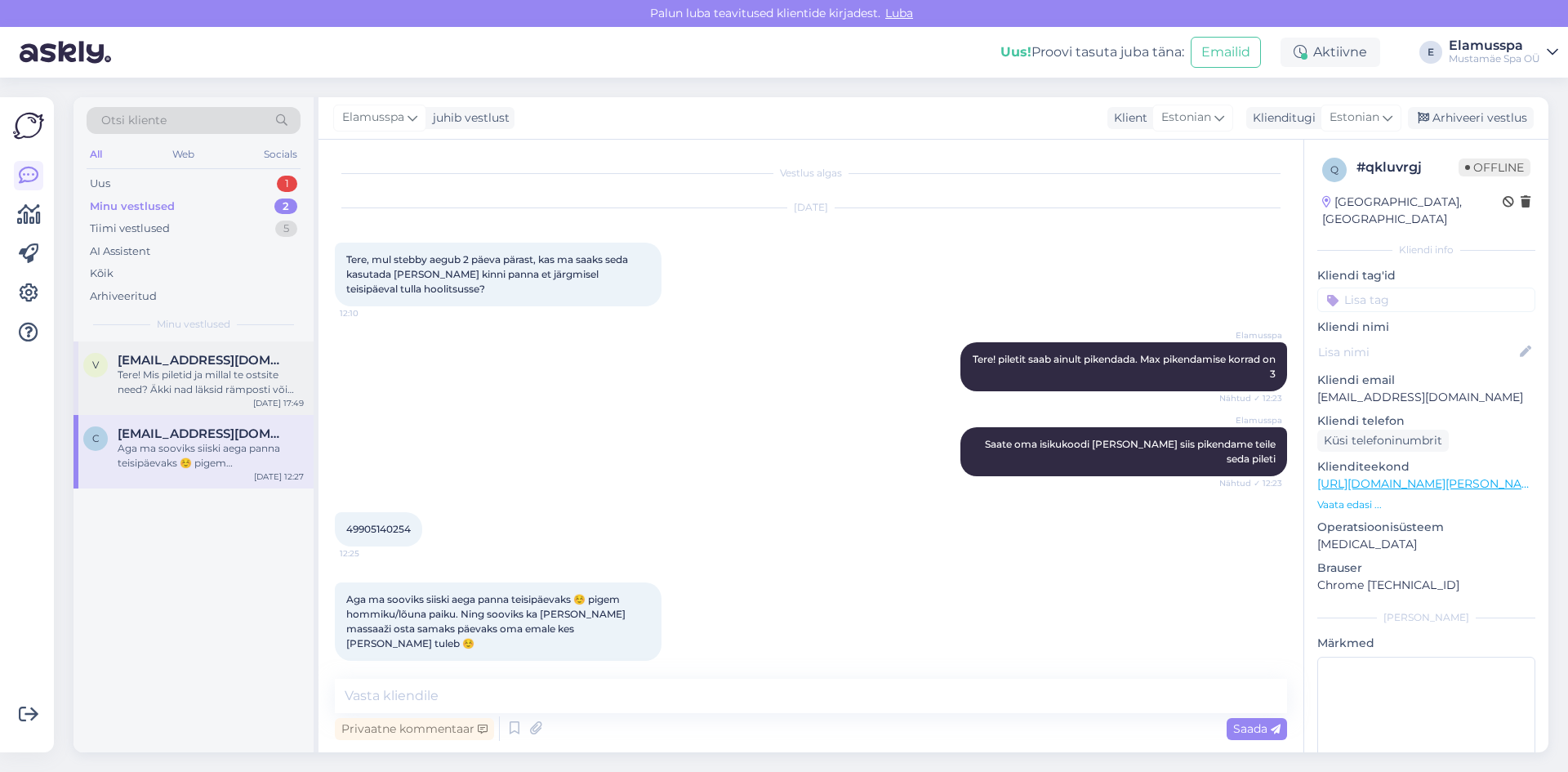
click at [180, 384] on div "Tere! Mis piletid ja millal te ostsite need? Äkki nad läksid rämposti või arhiv…" at bounding box center [211, 382] width 186 height 29
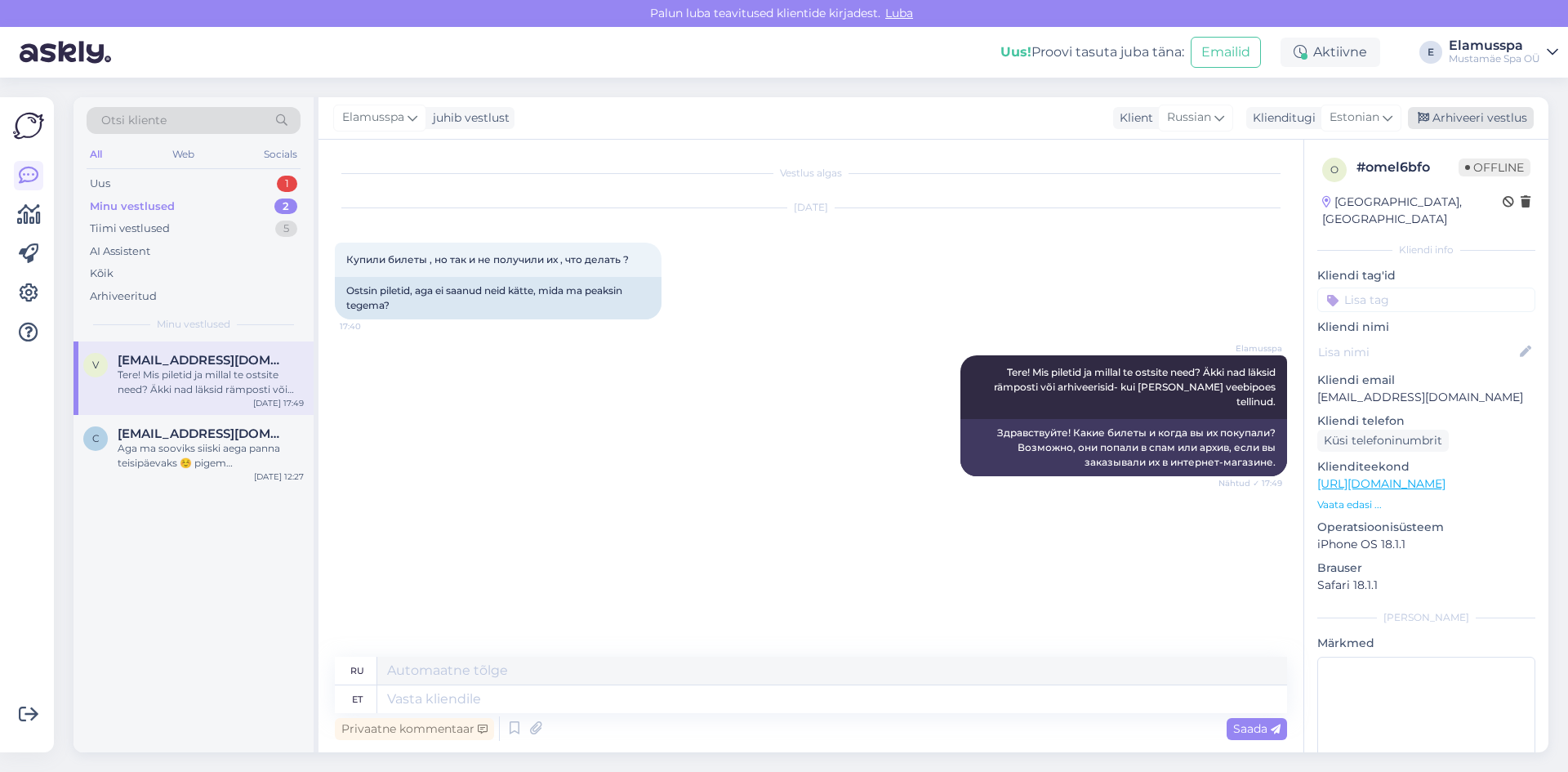
click at [1513, 116] on div "Arhiveeri vestlus" at bounding box center [1470, 117] width 126 height 22
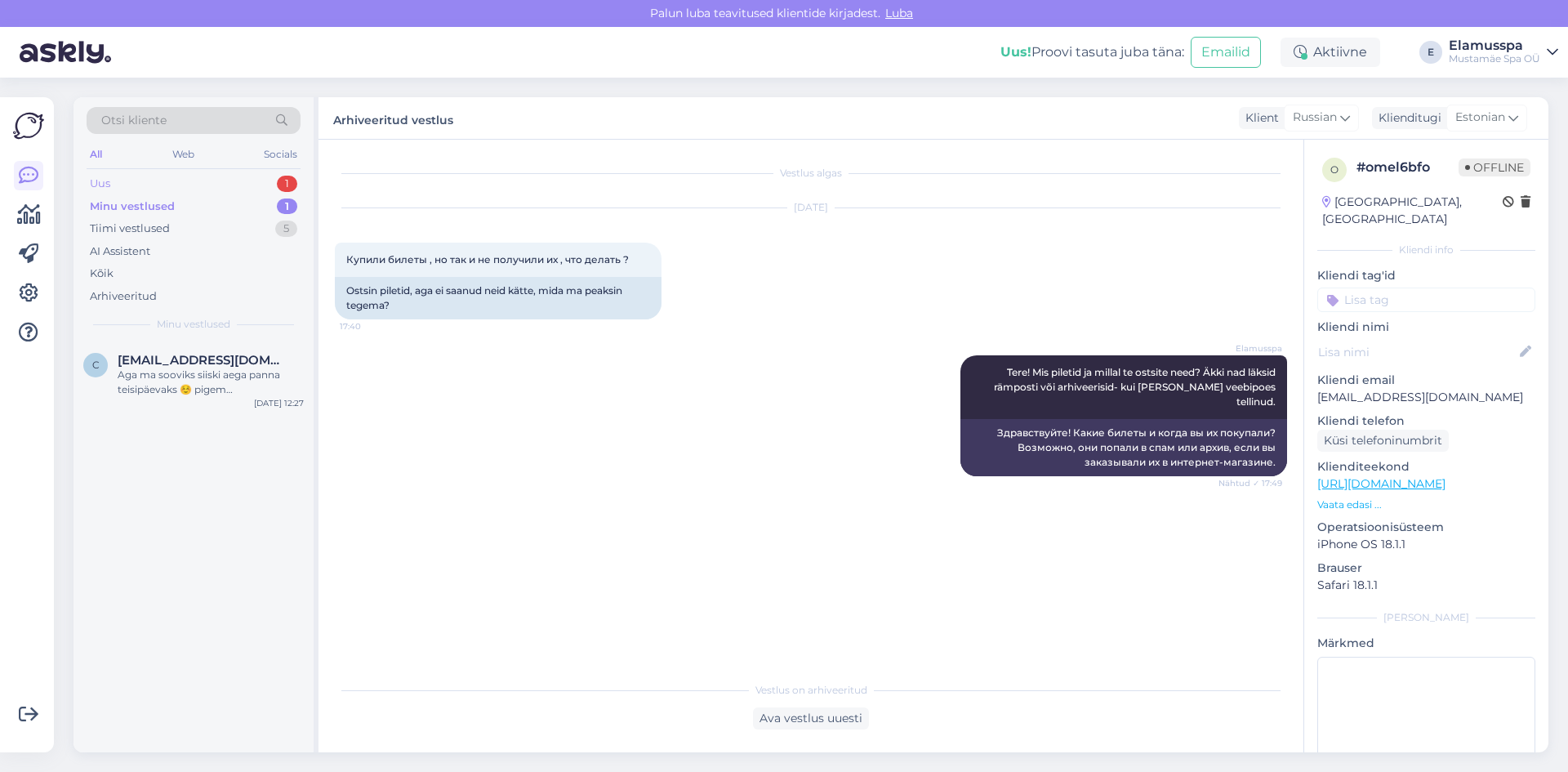
click at [230, 187] on div "Uus 1" at bounding box center [193, 184] width 214 height 23
click at [181, 411] on div "b #bujtzkkv Aitäh. Küsimus. Mis lugusid mängitakse saunarituaalide "Neli aastaa…" at bounding box center [193, 378] width 240 height 74
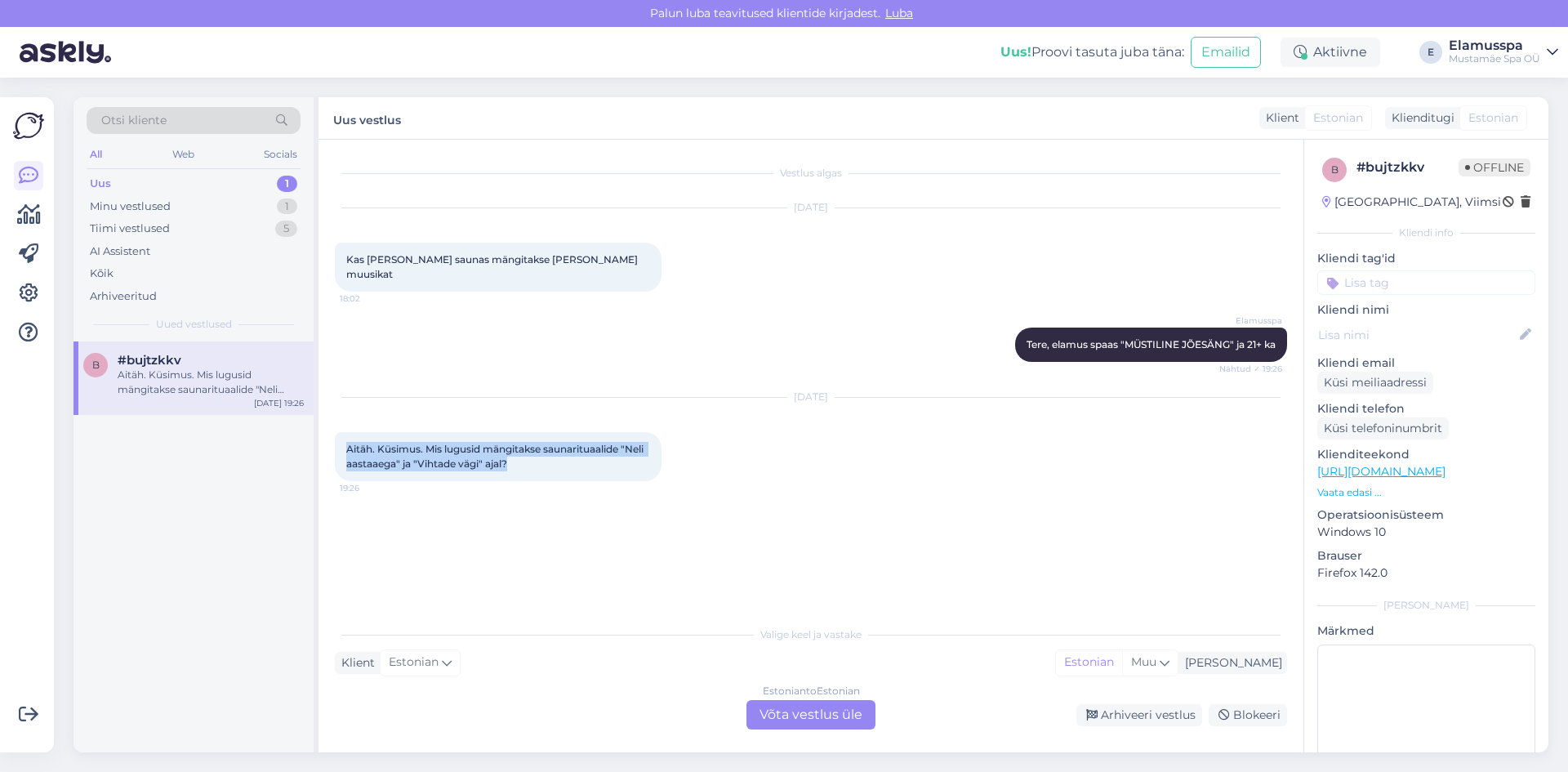
drag, startPoint x: 346, startPoint y: 433, endPoint x: 554, endPoint y: 448, distance: 208.5
click at [554, 448] on div "Aitäh. Küsimus. Mis lugusid mängitakse saunarituaalide "Neli aastaaega" ja "Vih…" at bounding box center [497, 457] width 327 height 49
copy span "Aitäh. Küsimus. Mis lugusid mängitakse saunarituaalide "Neli aastaaega" ja "Vih…"
click at [789, 708] on div "Estonian to Estonian Võta vestlus üle" at bounding box center [810, 715] width 129 height 29
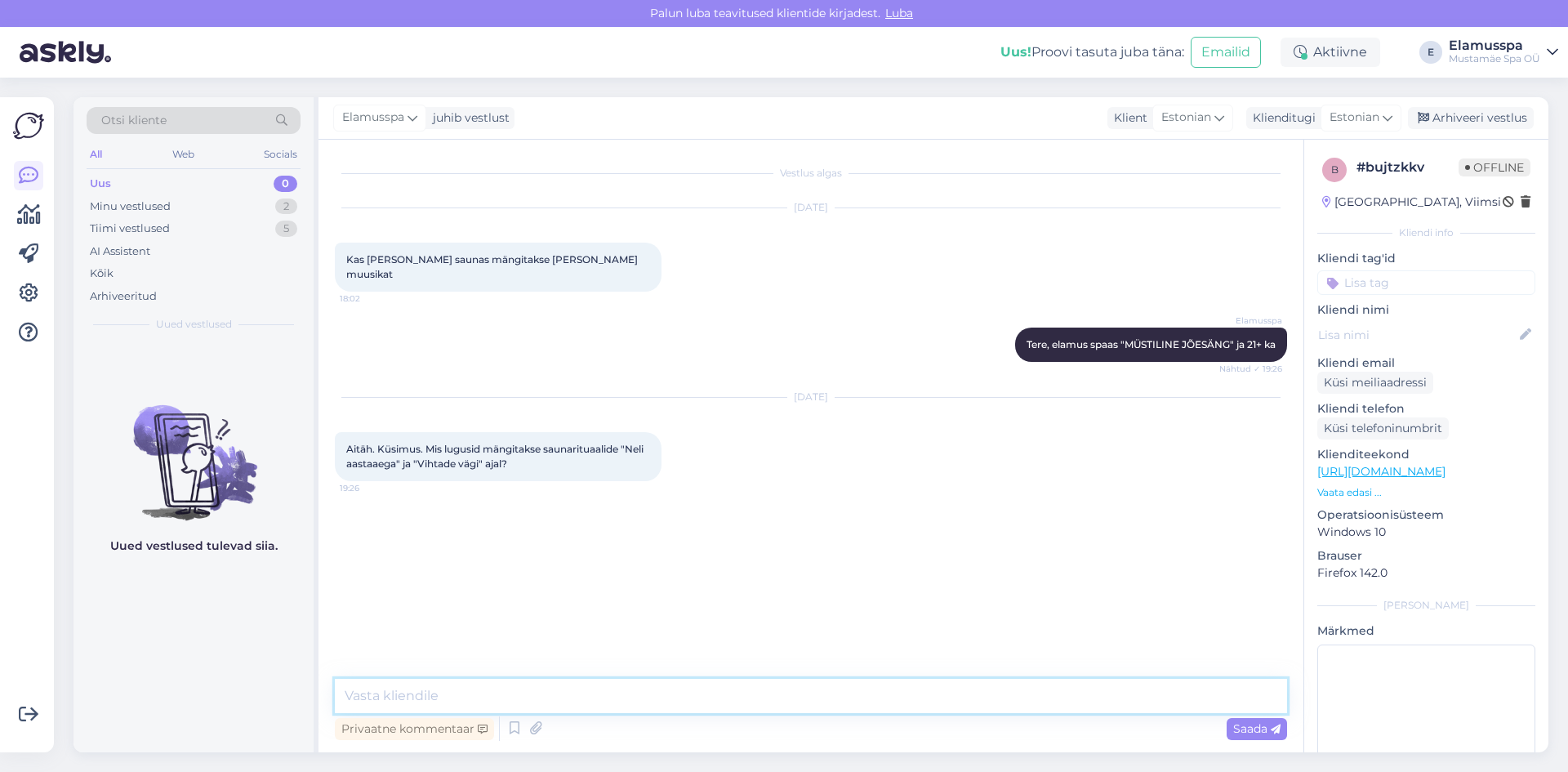
click at [711, 698] on textarea at bounding box center [810, 696] width 952 height 35
paste textarea "Saunarituaalide ajal, nagu „Neli aastaaega“ ja „Vihtade vägi“, mängitakse taval…"
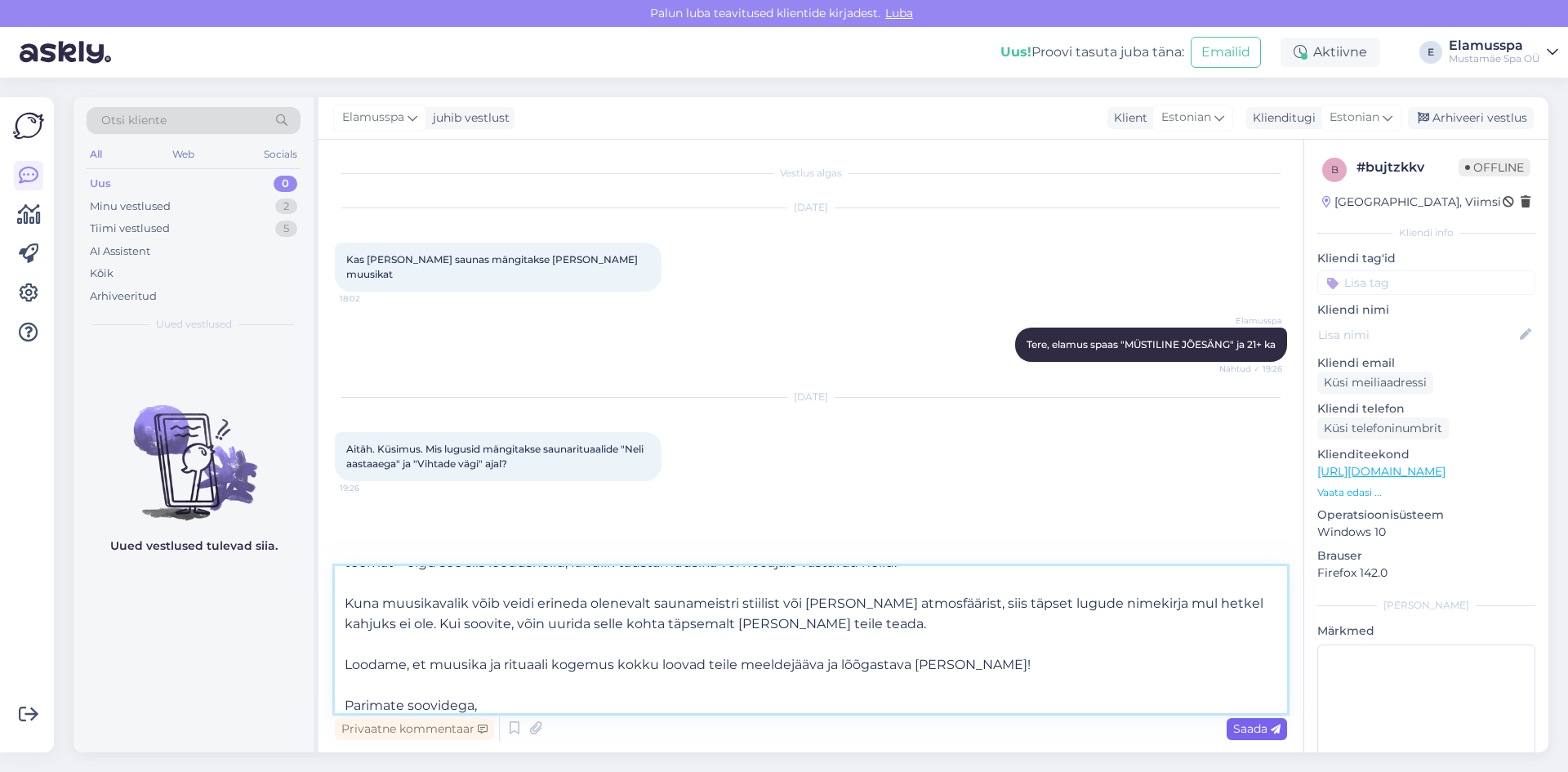
type textarea "Saunarituaalide ajal, nagu „Neli aastaaega“ ja „Vihtade vägi“, mängitakse taval…"
click at [1241, 736] on div "Saada" at bounding box center [1257, 729] width 61 height 22
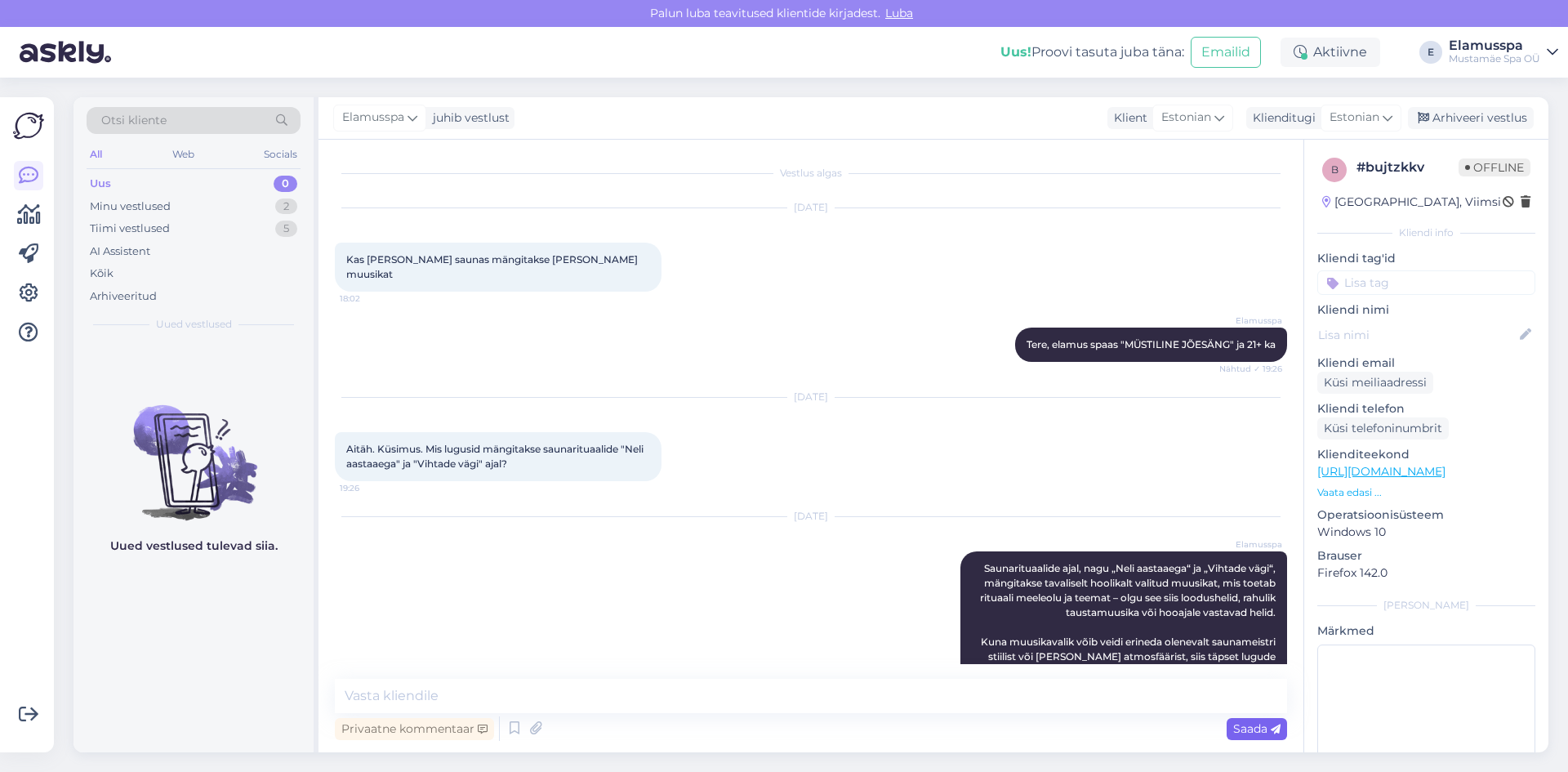
scroll to position [0, 0]
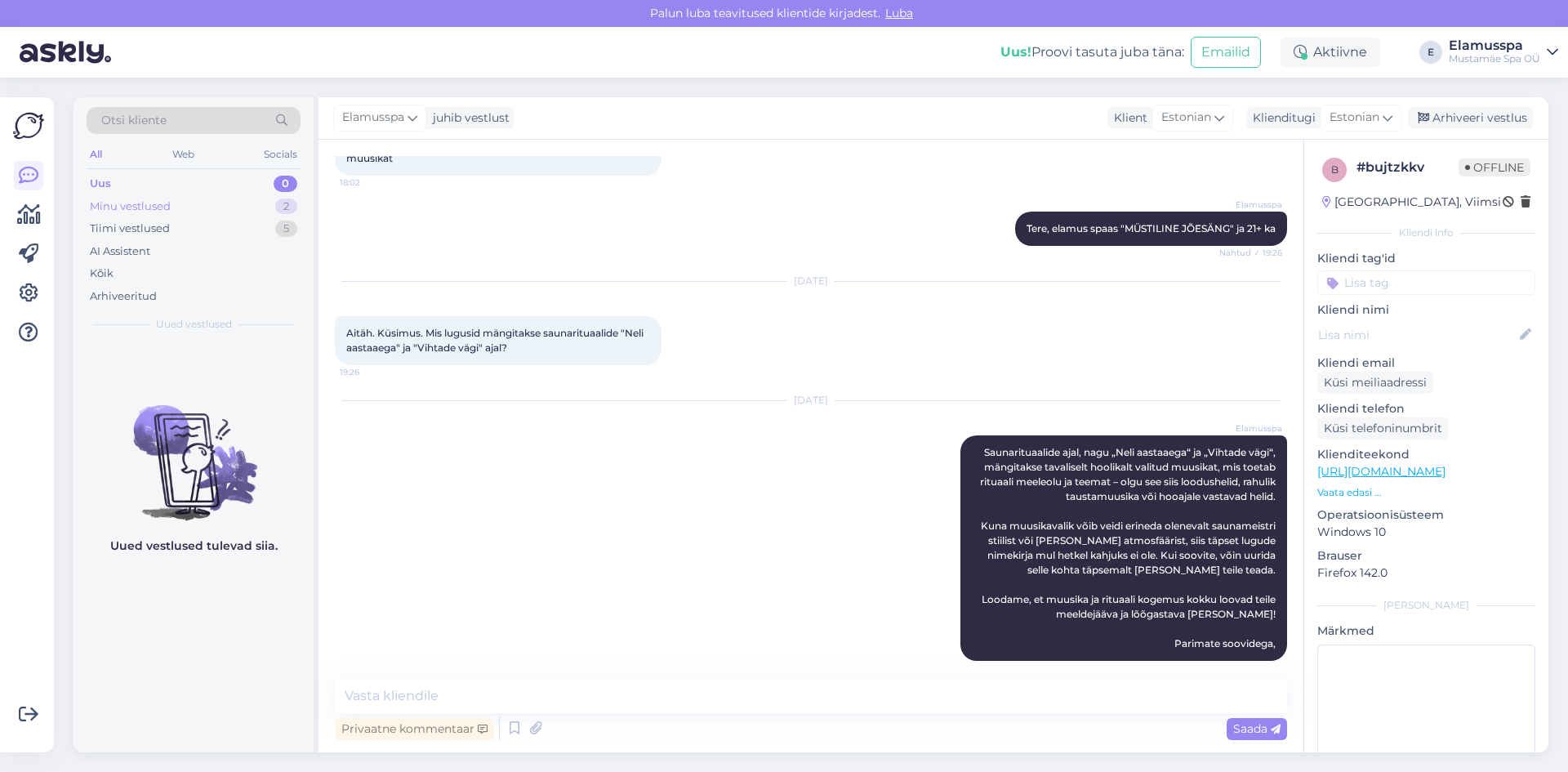
click at [297, 211] on div "Minu vestlused 2" at bounding box center [193, 206] width 214 height 23
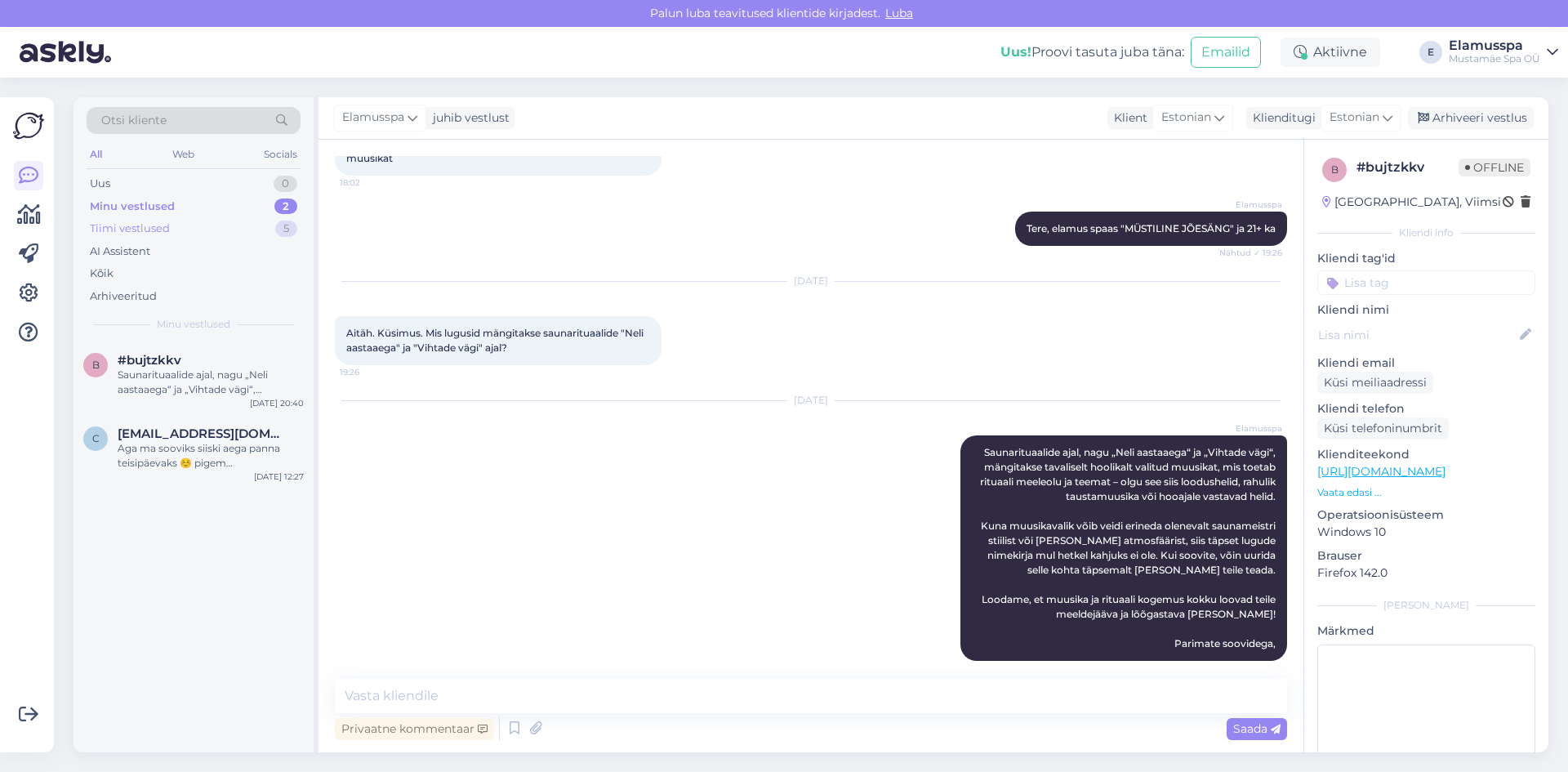
click at [266, 232] on div "Tiimi vestlused 5" at bounding box center [193, 229] width 214 height 23
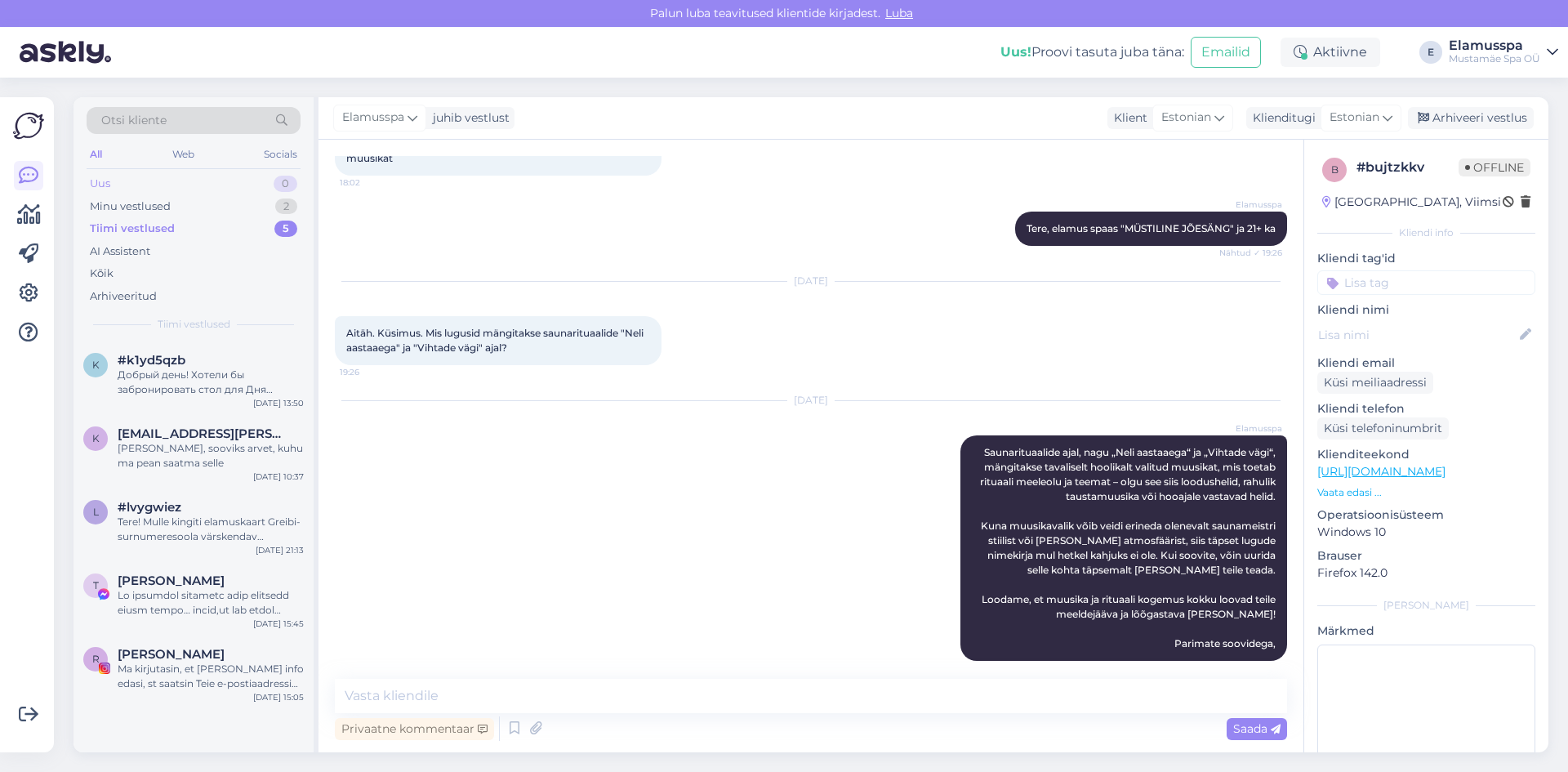
click at [277, 189] on div "0" at bounding box center [285, 184] width 23 height 16
